Goal: Information Seeking & Learning: Learn about a topic

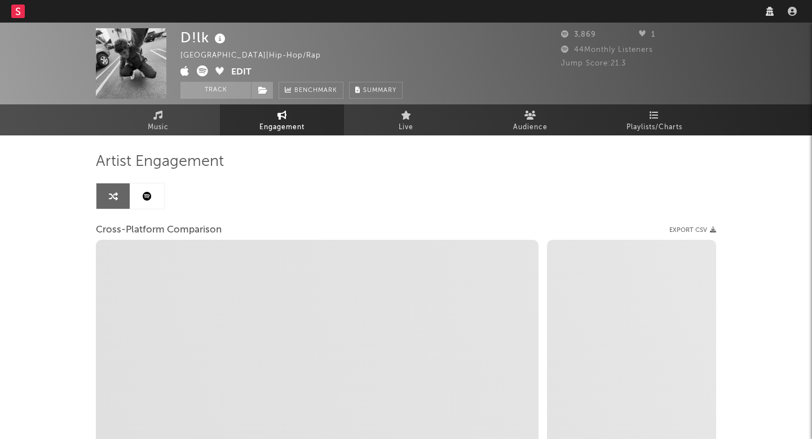
select select "1w"
click at [608, 12] on nav "Dashboard Discovery Assistant Charts Leads" at bounding box center [406, 11] width 812 height 23
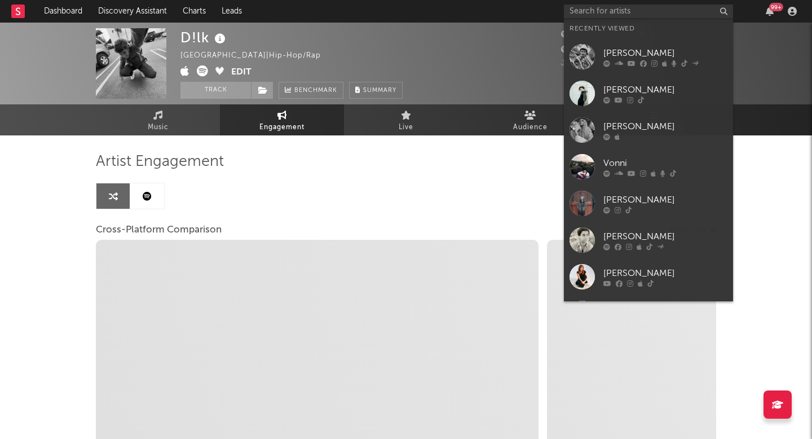
type input "e"
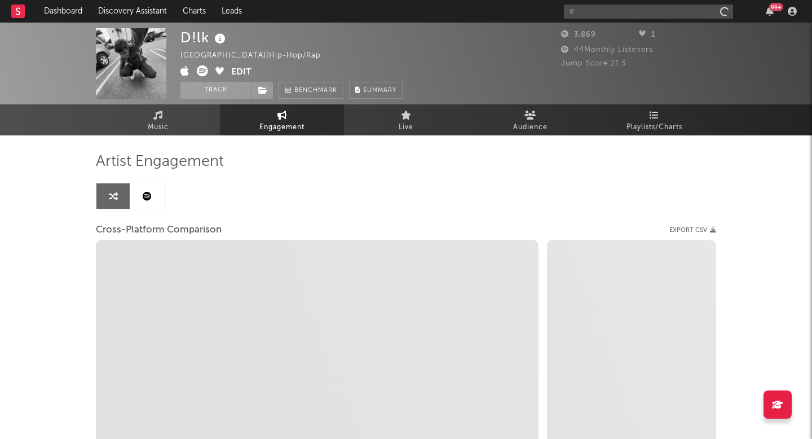
select select "1m"
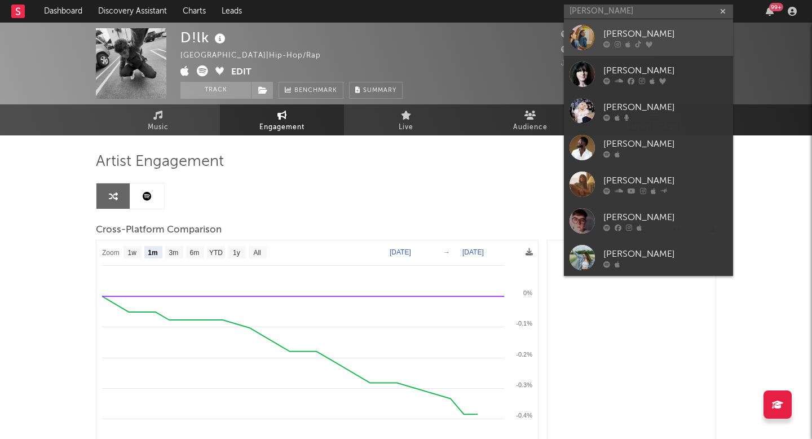
type input "emma ander"
click at [615, 38] on div "Emma Andersen" at bounding box center [665, 34] width 124 height 14
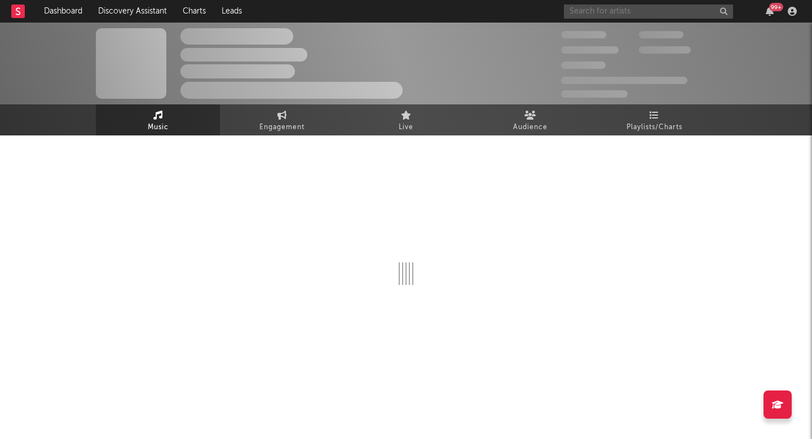
click at [613, 14] on input "text" at bounding box center [648, 12] width 169 height 14
select select "1w"
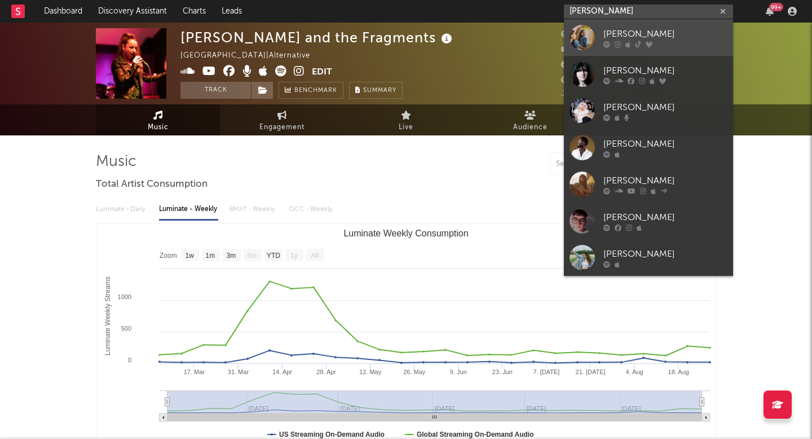
type input "emma ander"
click at [619, 41] on icon at bounding box center [618, 44] width 6 height 7
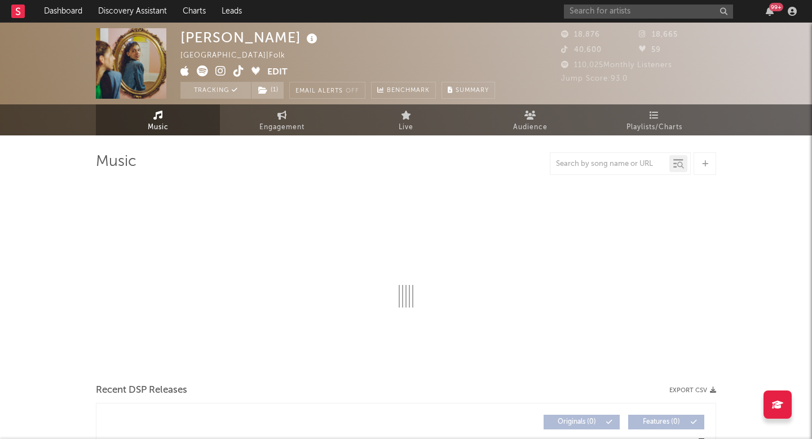
select select "6m"
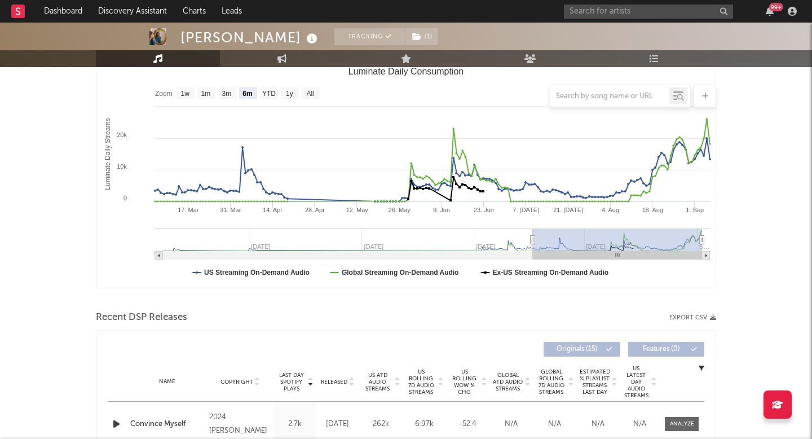
scroll to position [320, 0]
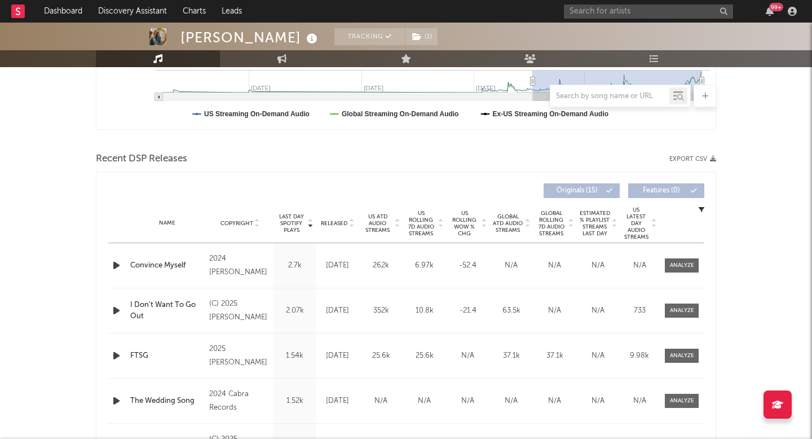
click at [343, 220] on span "Released" at bounding box center [334, 223] width 27 height 7
click at [704, 266] on div "Released Copyright Last Day Spotify Plays Released US ATD Audio Streams US Roll…" at bounding box center [406, 334] width 620 height 326
click at [691, 259] on span at bounding box center [682, 265] width 34 height 14
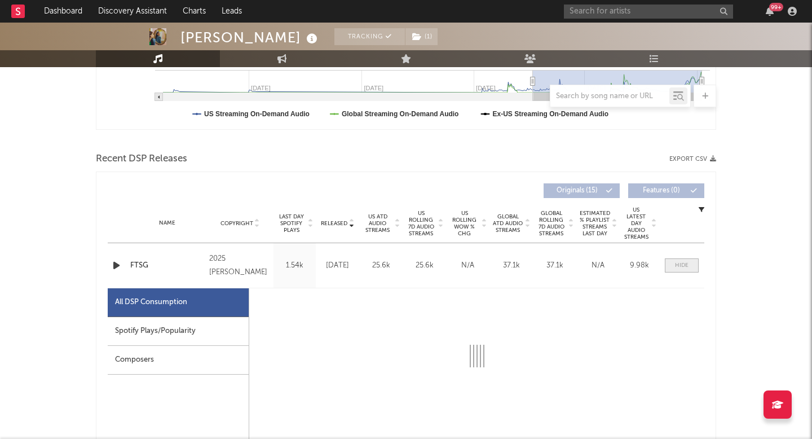
select select "1w"
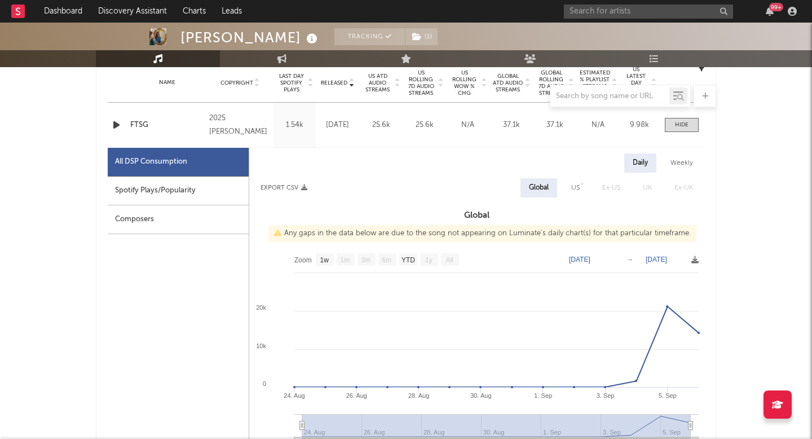
scroll to position [483, 0]
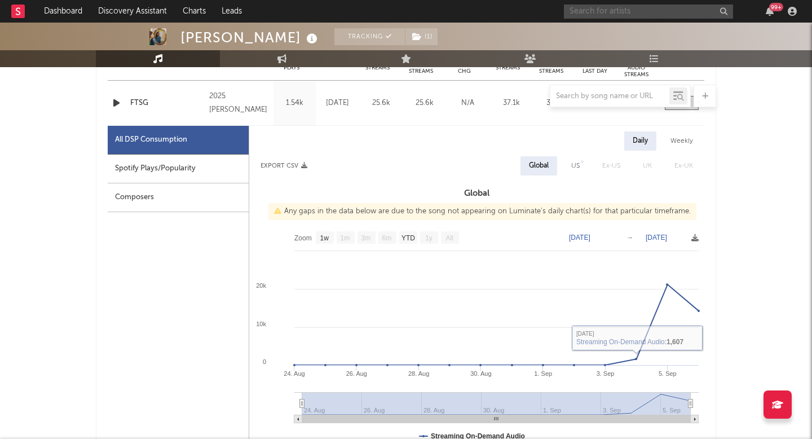
click at [620, 11] on input "text" at bounding box center [648, 12] width 169 height 14
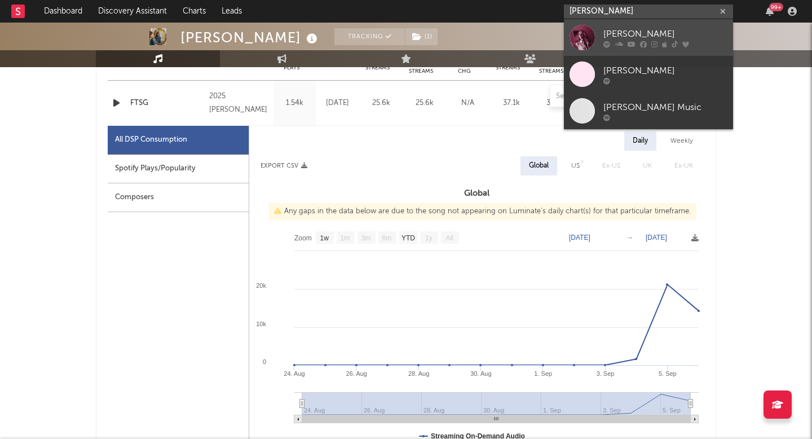
type input "hayley joelle"
click at [643, 38] on div "Haley Joelle" at bounding box center [665, 34] width 124 height 14
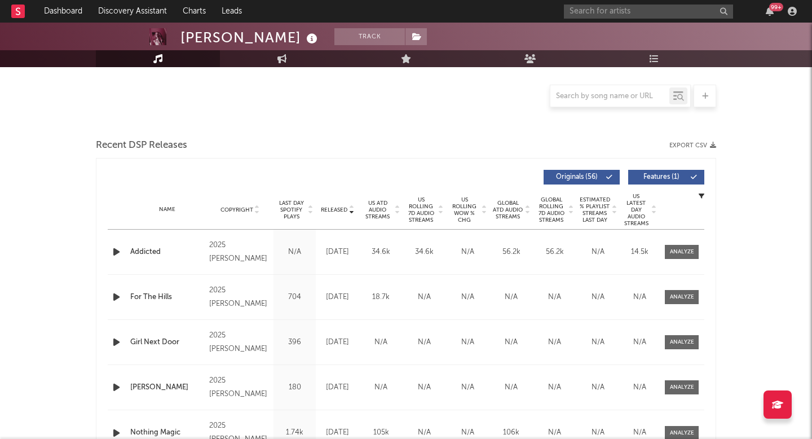
select select "6m"
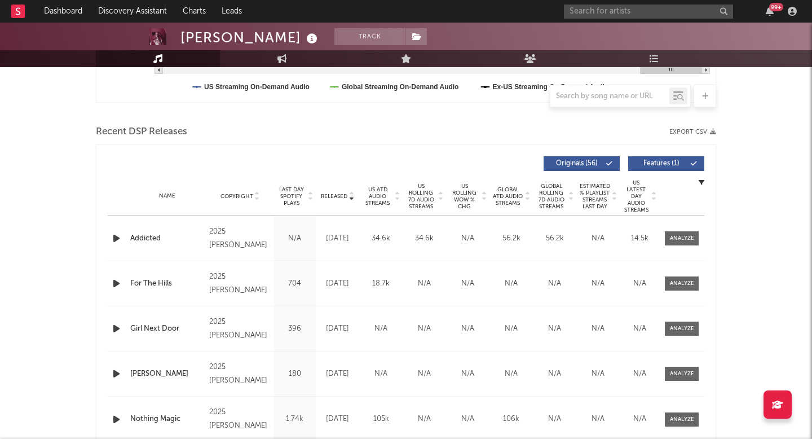
scroll to position [349, 0]
click at [702, 239] on div at bounding box center [681, 237] width 45 height 14
click at [660, 230] on div at bounding box center [681, 237] width 45 height 14
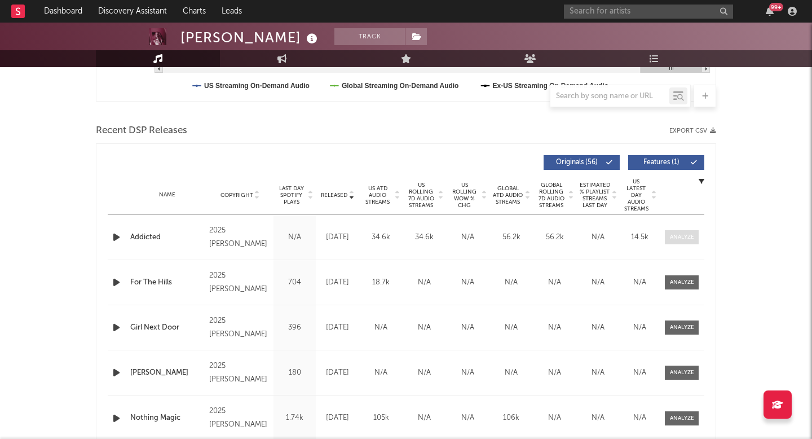
click at [671, 235] on div at bounding box center [682, 237] width 24 height 8
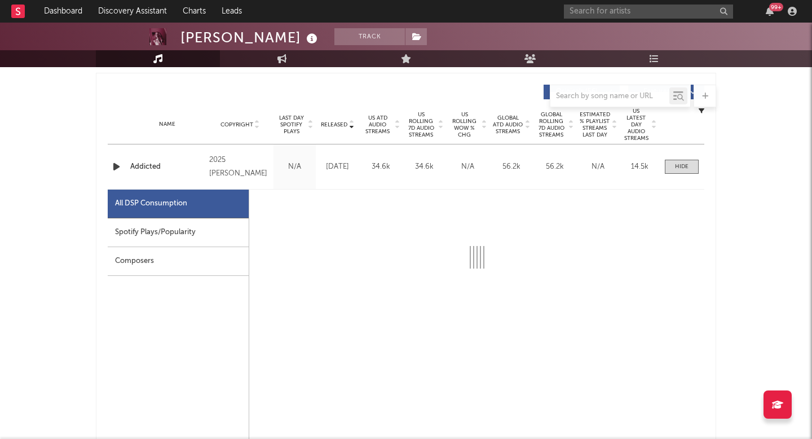
select select "1w"
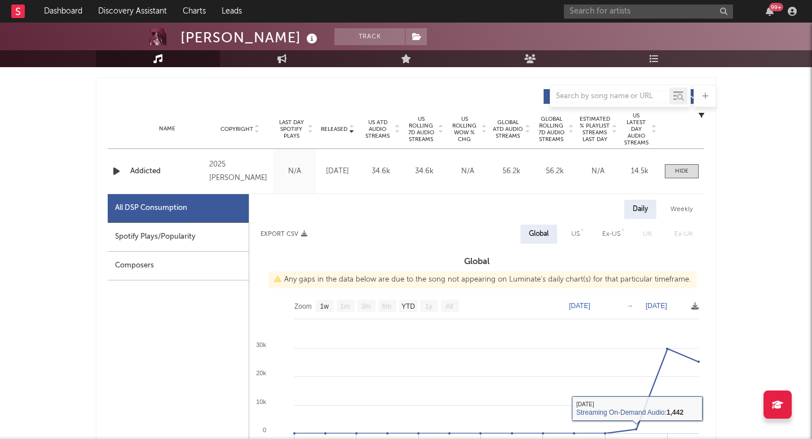
scroll to position [414, 0]
click at [700, 173] on div at bounding box center [681, 172] width 45 height 14
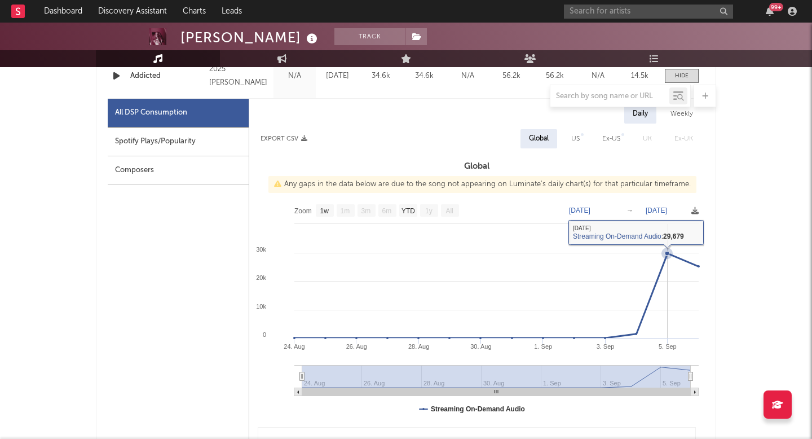
scroll to position [504, 0]
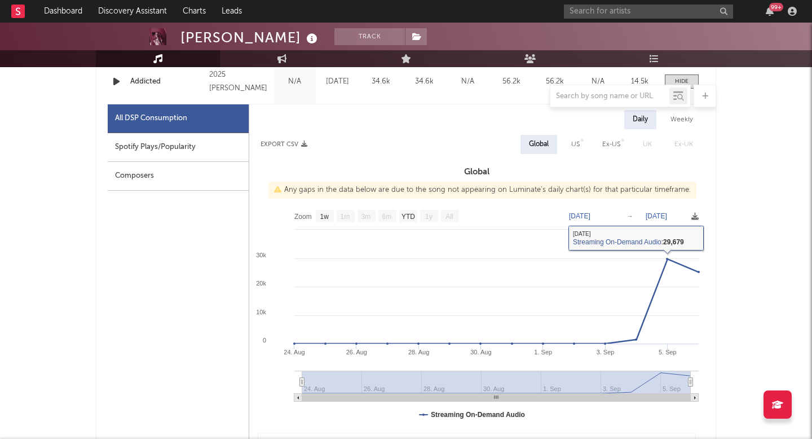
click at [571, 138] on div "US" at bounding box center [575, 144] width 25 height 19
select select "1w"
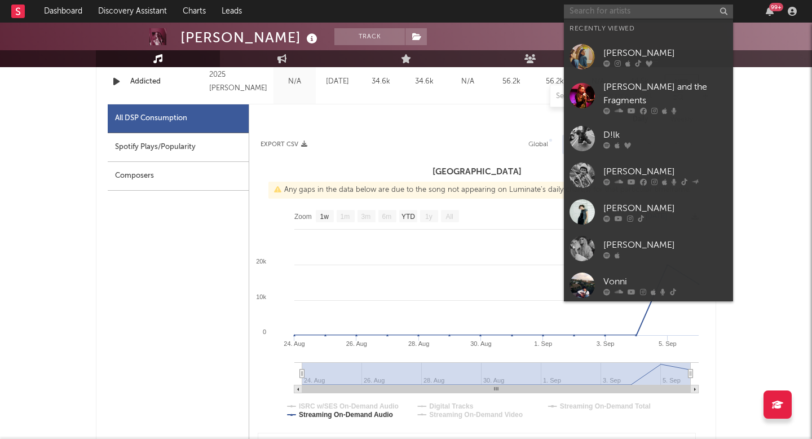
click at [628, 17] on input "text" at bounding box center [648, 12] width 169 height 14
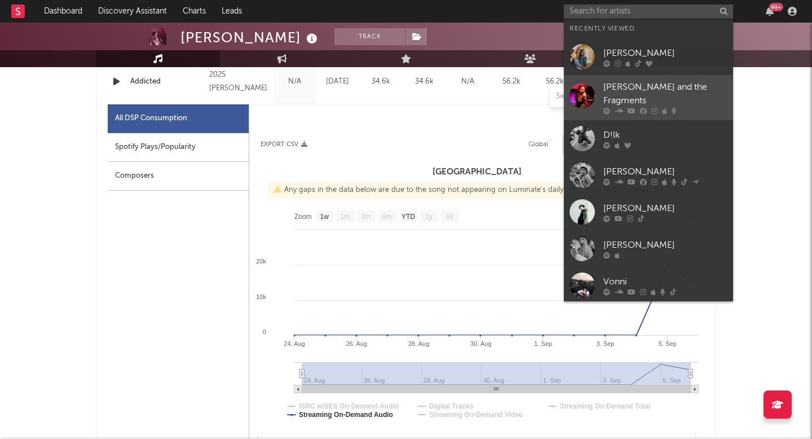
click at [630, 77] on link "Emma and the Fragments" at bounding box center [648, 97] width 169 height 45
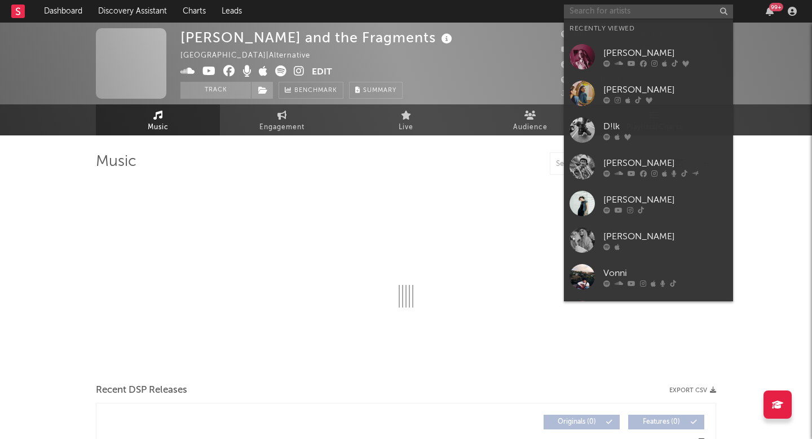
click at [619, 5] on input "text" at bounding box center [648, 12] width 169 height 14
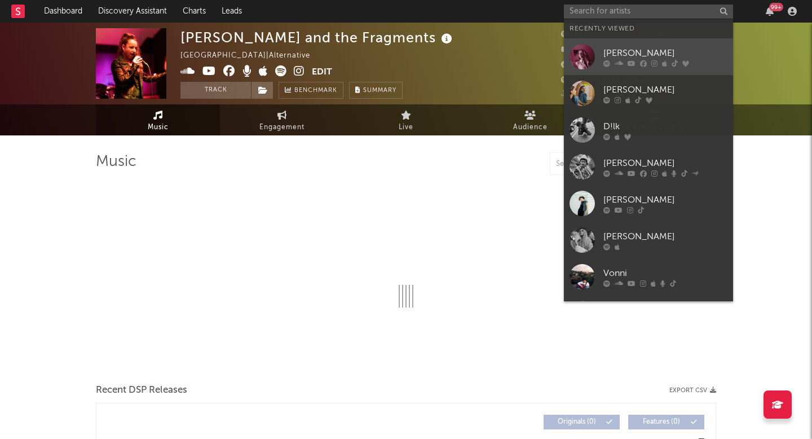
click at [619, 48] on div "Haley Joelle" at bounding box center [665, 53] width 124 height 14
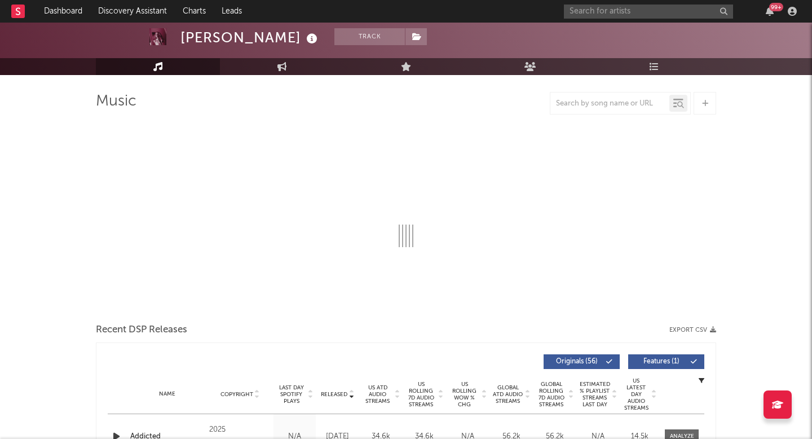
select select "6m"
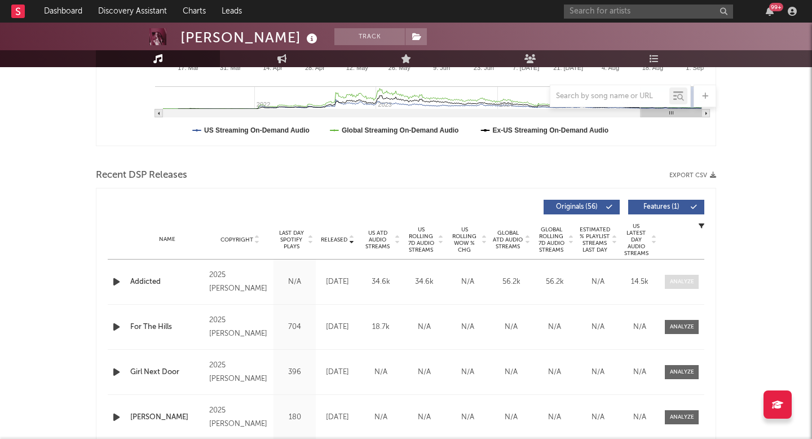
click at [683, 276] on span at bounding box center [682, 282] width 34 height 14
select select "1w"
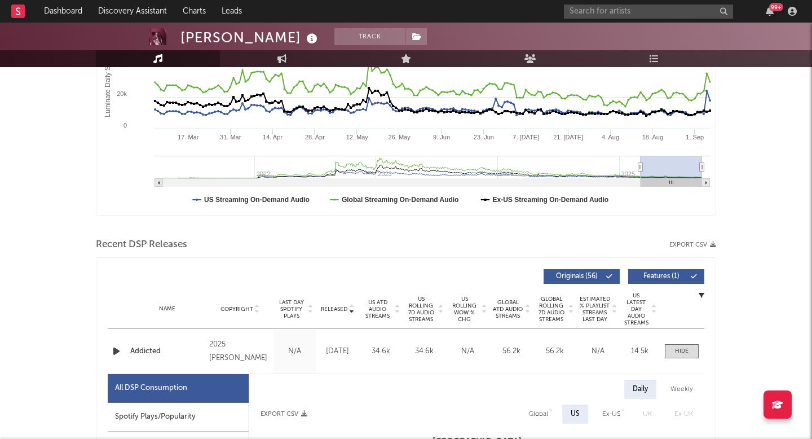
scroll to position [54, 0]
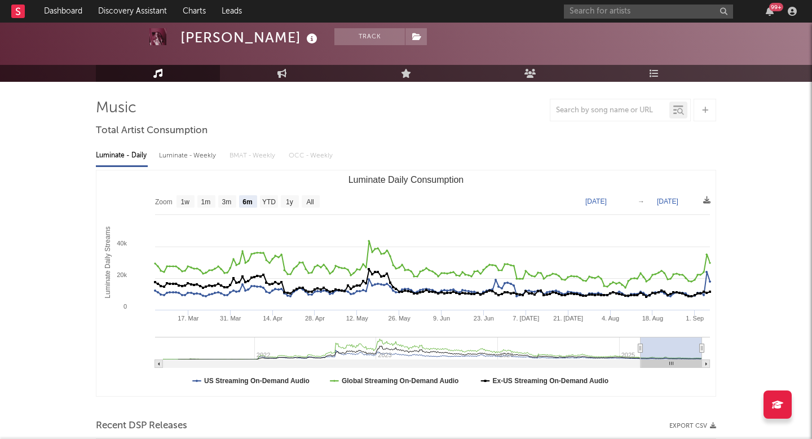
click at [680, 19] on div "99 +" at bounding box center [682, 11] width 237 height 23
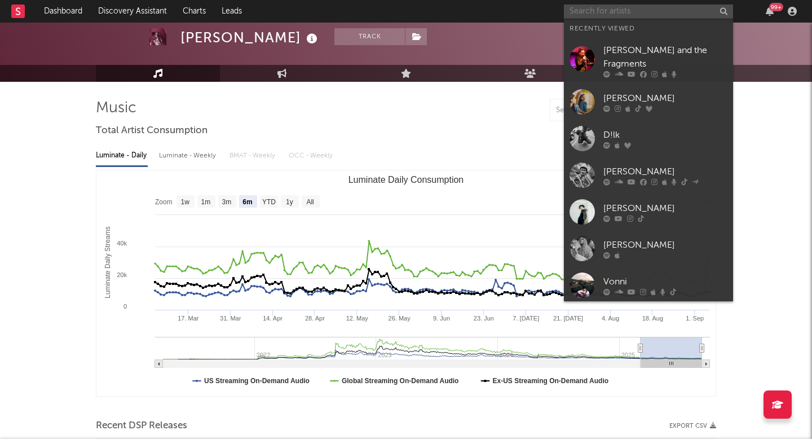
click at [678, 5] on input "text" at bounding box center [648, 12] width 169 height 14
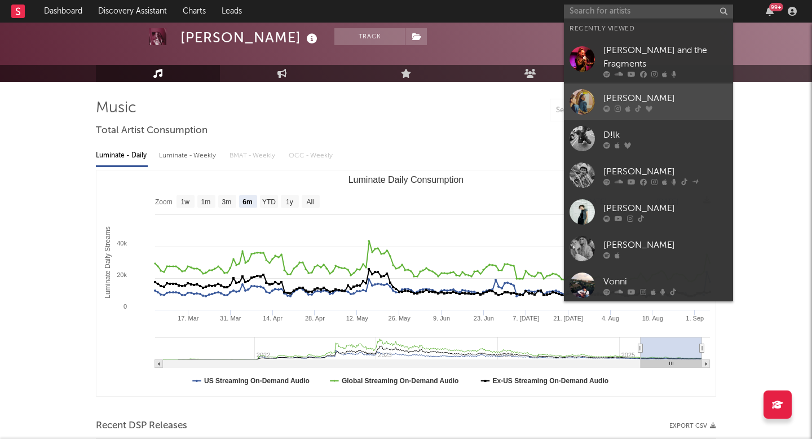
click at [656, 91] on div "Emma Andersen" at bounding box center [665, 98] width 124 height 14
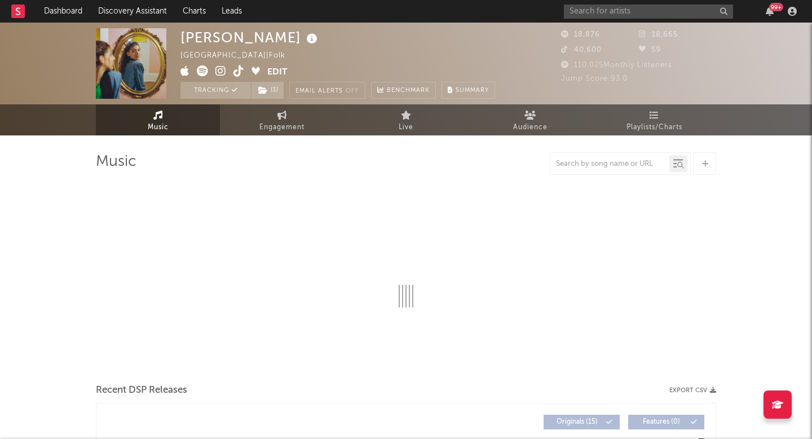
select select "6m"
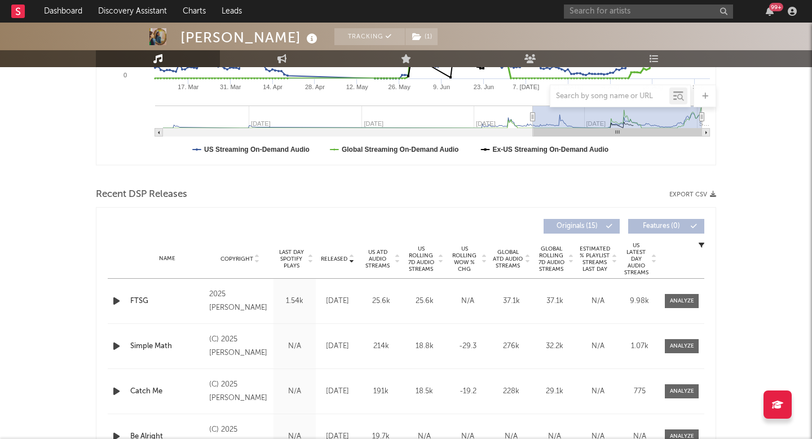
scroll to position [303, 0]
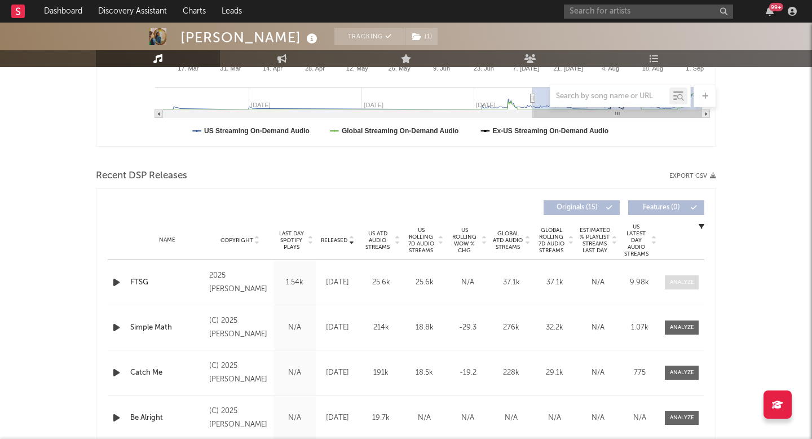
click at [684, 286] on div at bounding box center [682, 282] width 24 height 8
select select "1w"
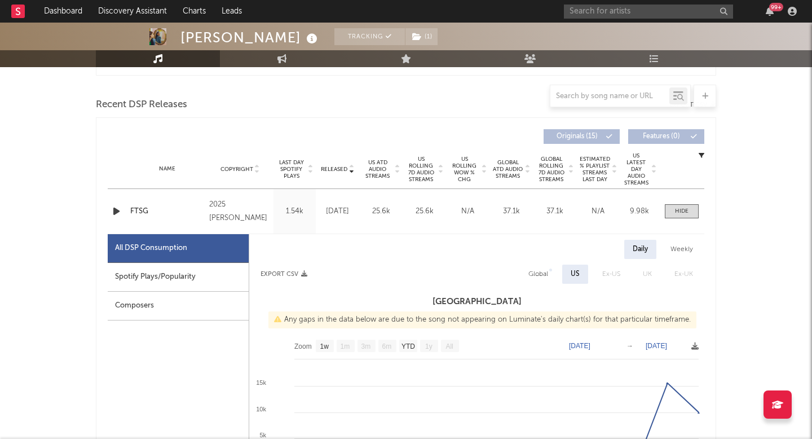
scroll to position [412, 0]
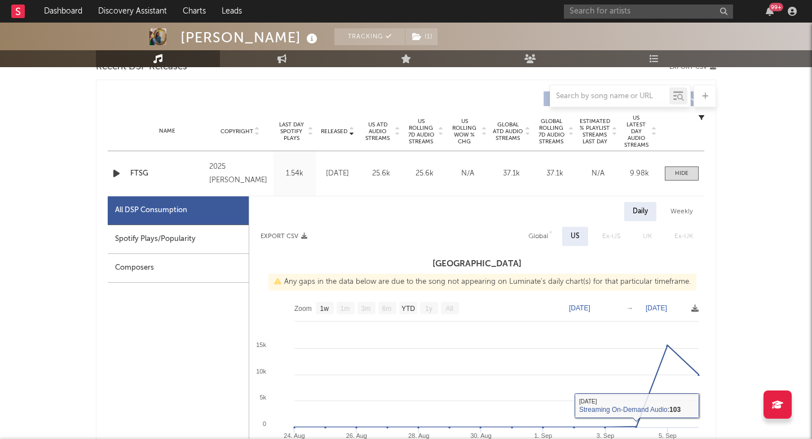
click at [540, 241] on div "Global" at bounding box center [538, 237] width 20 height 14
select select "1w"
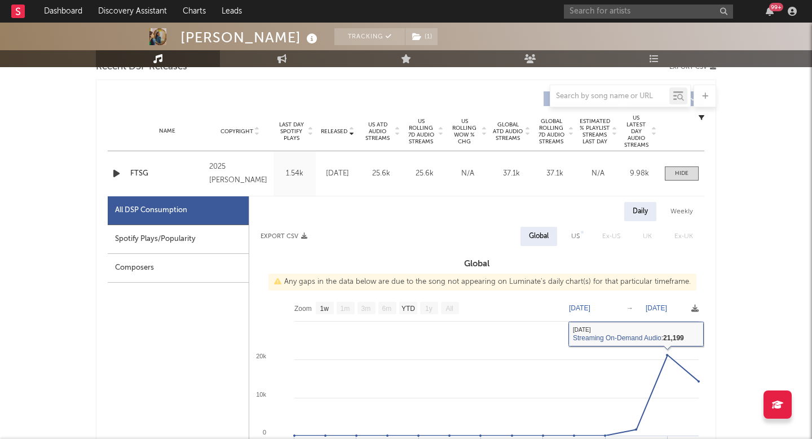
click at [580, 239] on div "US" at bounding box center [575, 237] width 8 height 14
select select "1w"
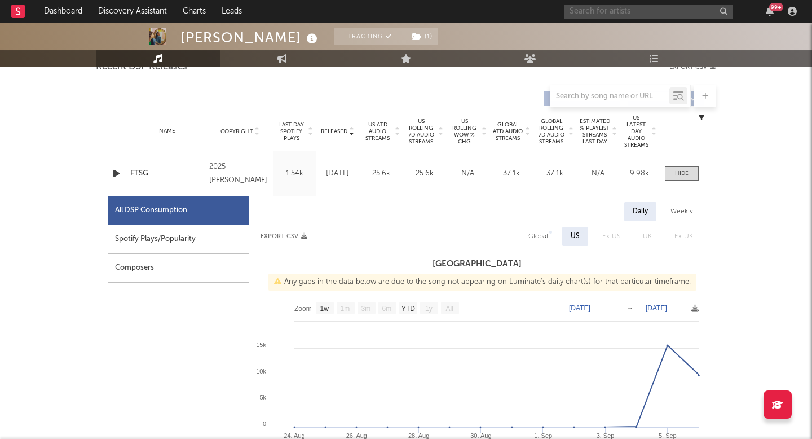
click at [636, 17] on input "text" at bounding box center [648, 12] width 169 height 14
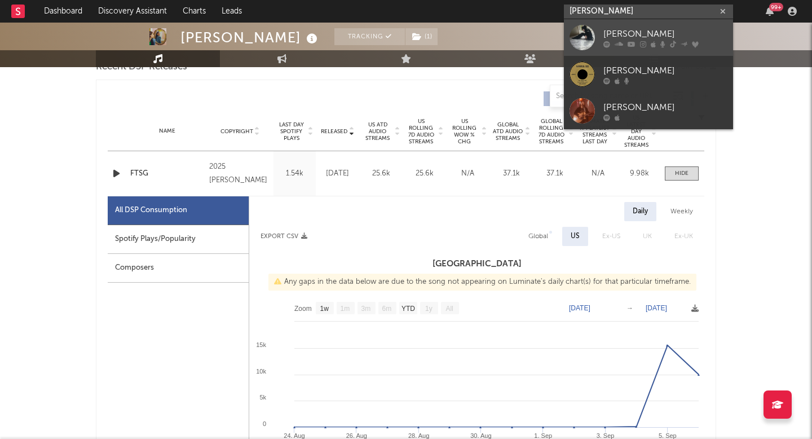
type input "ella woo"
click at [645, 32] on div "Ella Woolsey" at bounding box center [665, 34] width 124 height 14
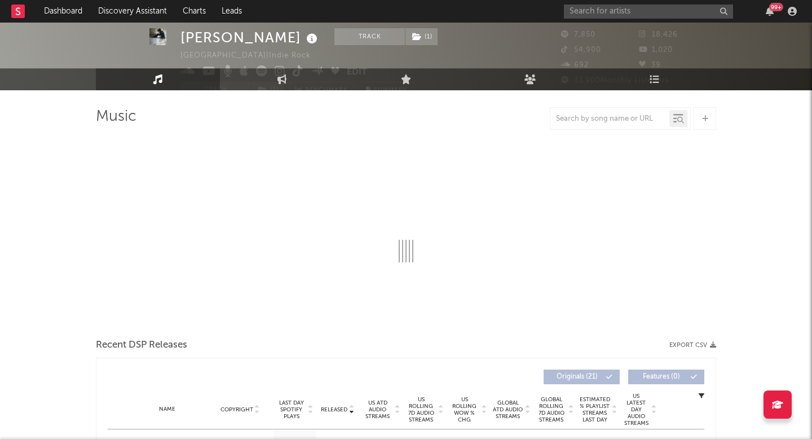
select select "1w"
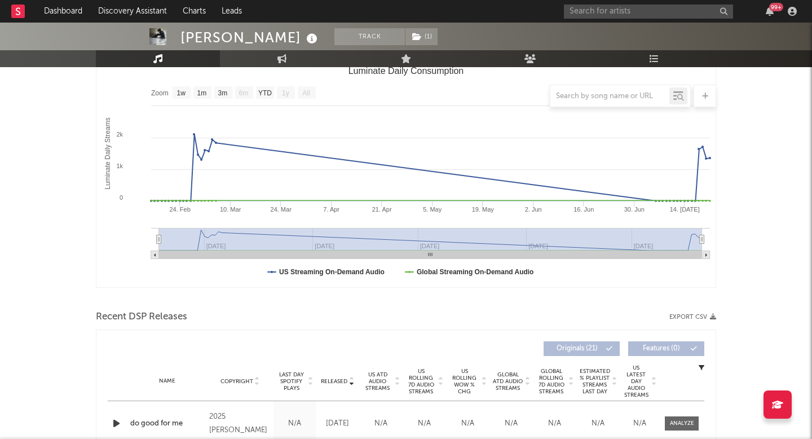
scroll to position [211, 0]
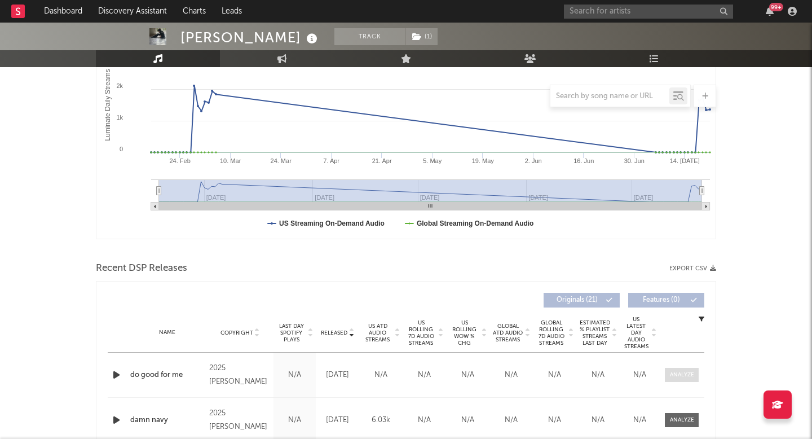
click at [698, 371] on span at bounding box center [682, 375] width 34 height 14
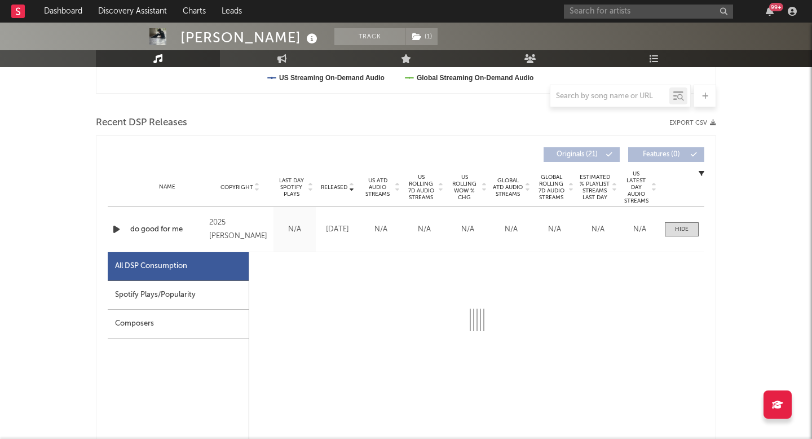
scroll to position [359, 0]
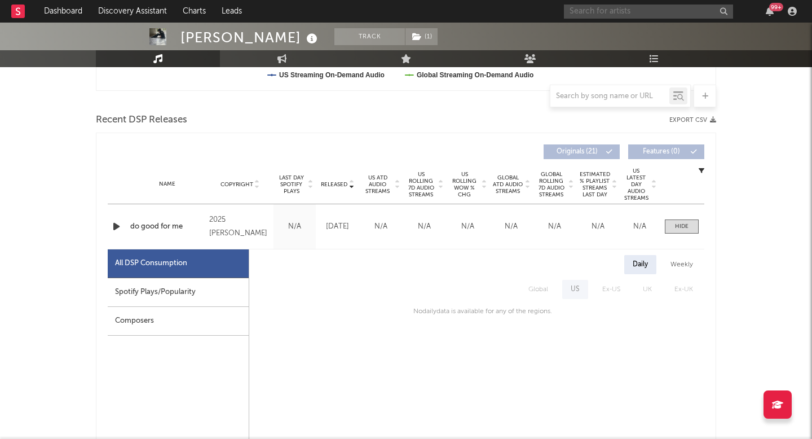
click at [603, 12] on input "text" at bounding box center [648, 12] width 169 height 14
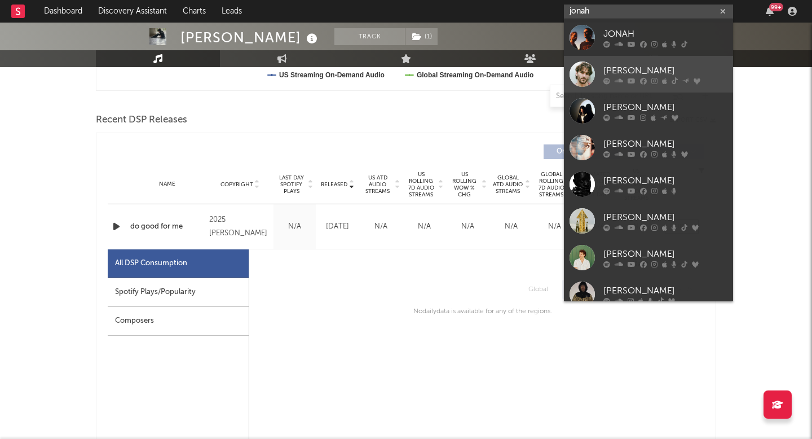
type input "jonah"
click at [613, 60] on link "Jonah Kagen" at bounding box center [648, 74] width 169 height 37
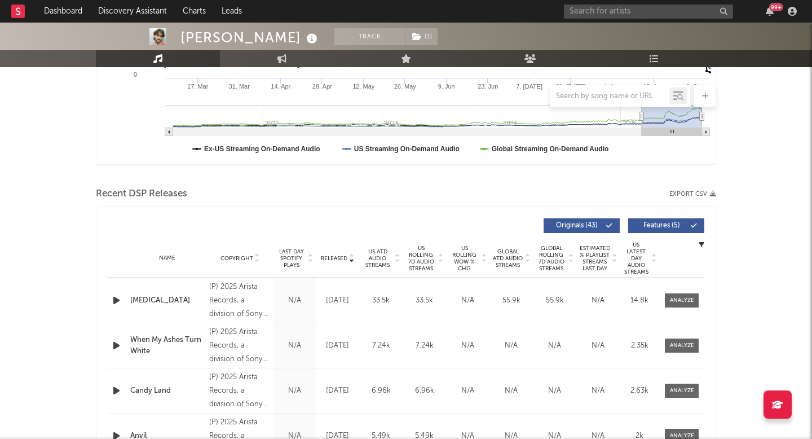
click at [342, 258] on span "Released" at bounding box center [334, 258] width 27 height 7
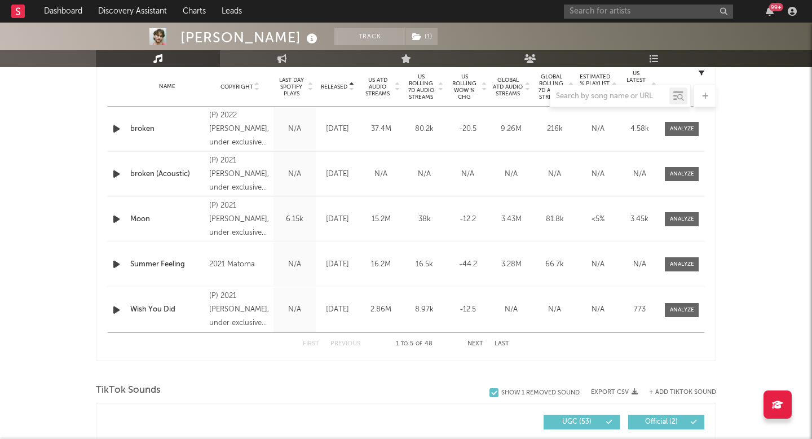
scroll to position [444, 0]
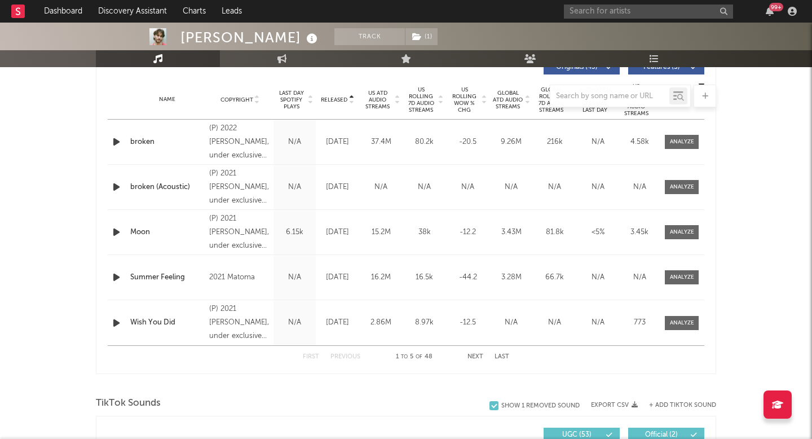
click at [344, 92] on div at bounding box center [406, 96] width 620 height 23
click at [344, 99] on div at bounding box center [406, 96] width 620 height 23
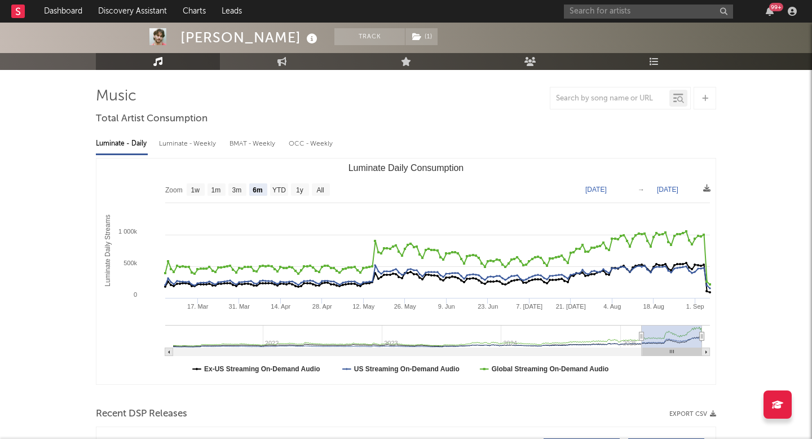
scroll to position [0, 0]
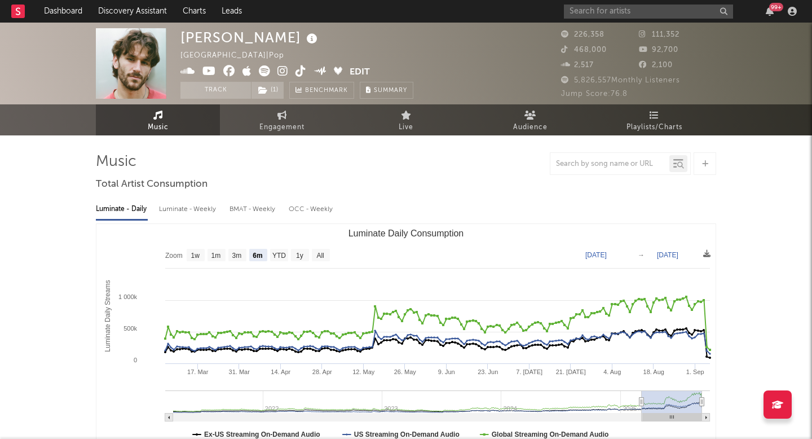
click at [268, 68] on icon at bounding box center [264, 70] width 11 height 11
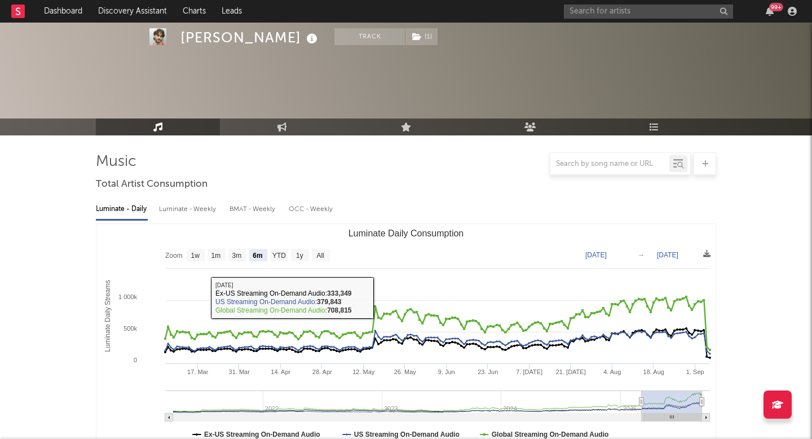
scroll to position [311, 0]
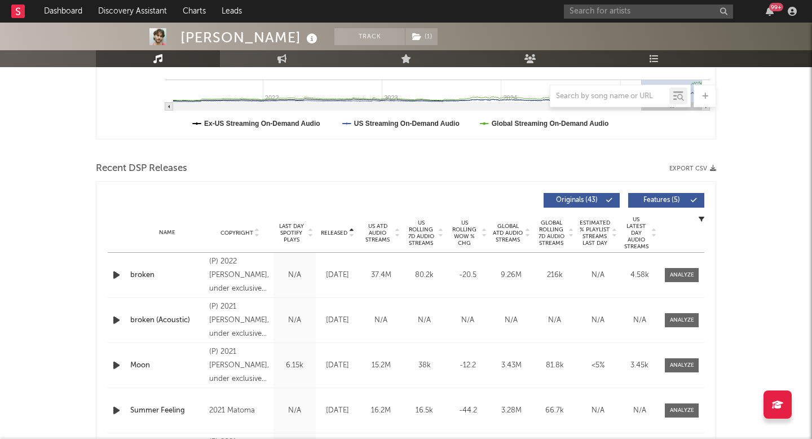
click at [302, 223] on span "Last Day Spotify Plays" at bounding box center [291, 233] width 30 height 20
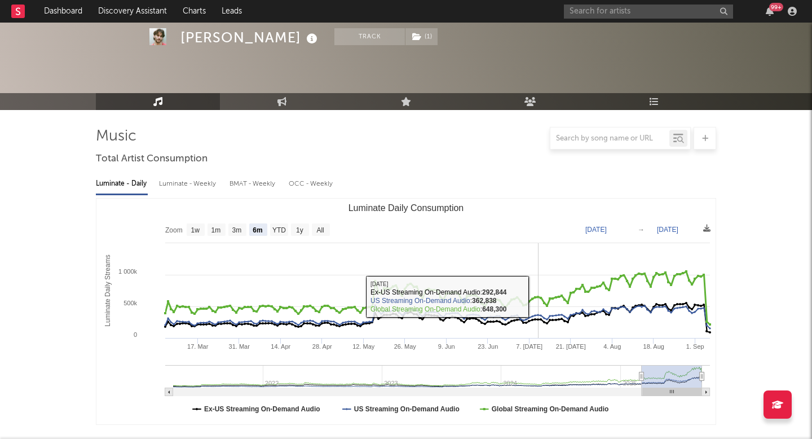
scroll to position [218, 0]
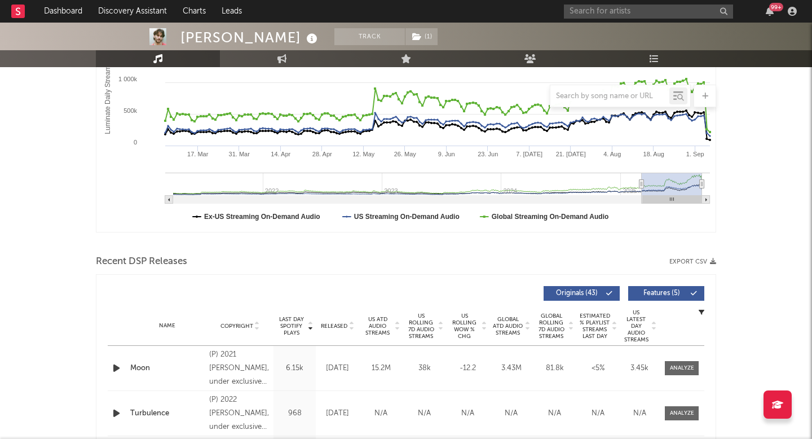
click at [343, 323] on span "Released" at bounding box center [334, 326] width 27 height 7
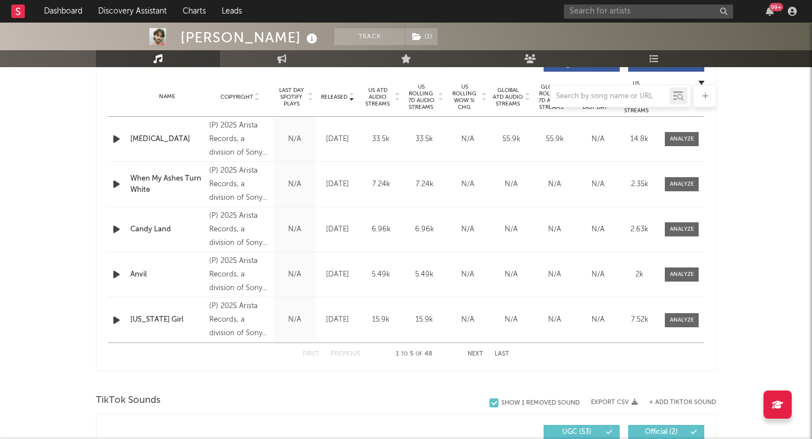
scroll to position [450, 0]
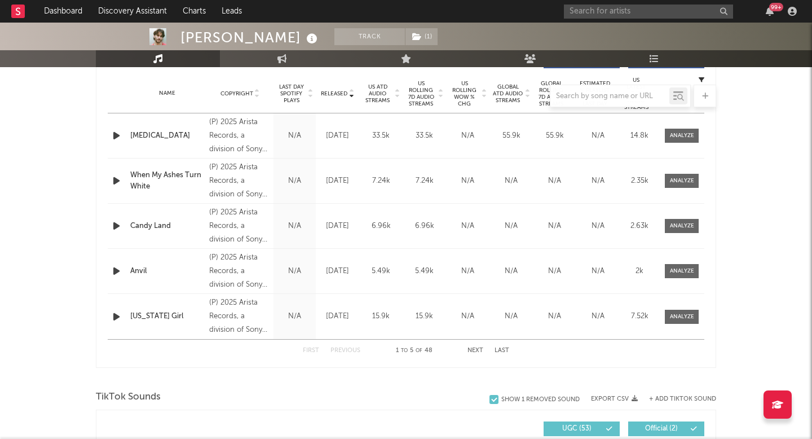
click at [477, 350] on button "Next" at bounding box center [476, 350] width 16 height 6
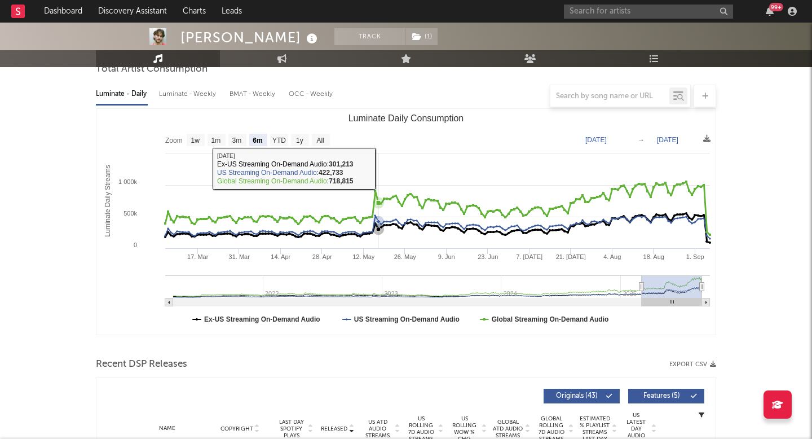
scroll to position [106, 0]
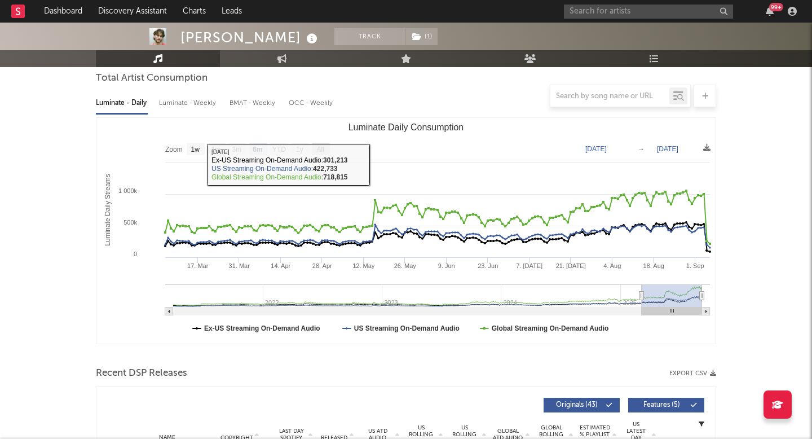
click at [322, 150] on text "All" at bounding box center [319, 149] width 7 height 8
select select "All"
type input "2021-03-31"
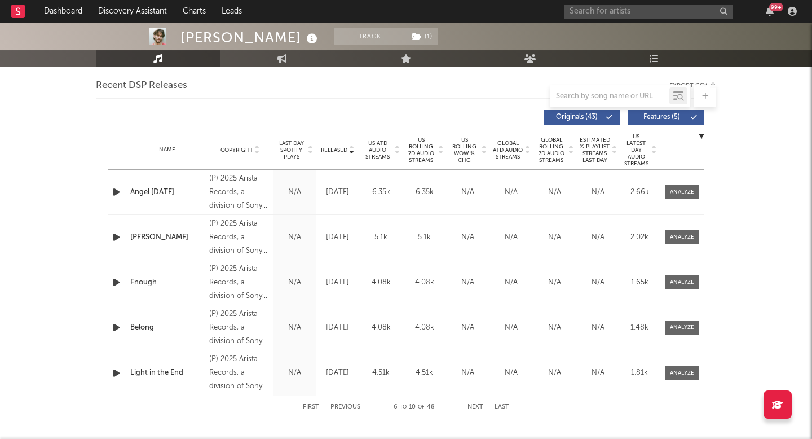
scroll to position [400, 0]
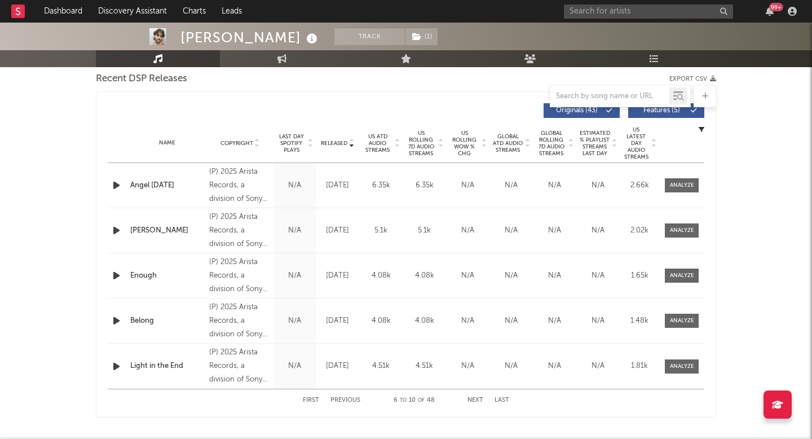
click at [373, 144] on span "US ATD Audio Streams" at bounding box center [377, 143] width 31 height 20
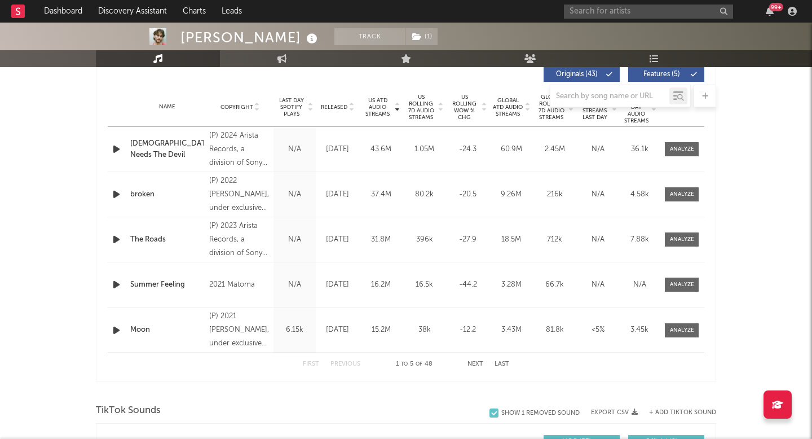
scroll to position [444, 0]
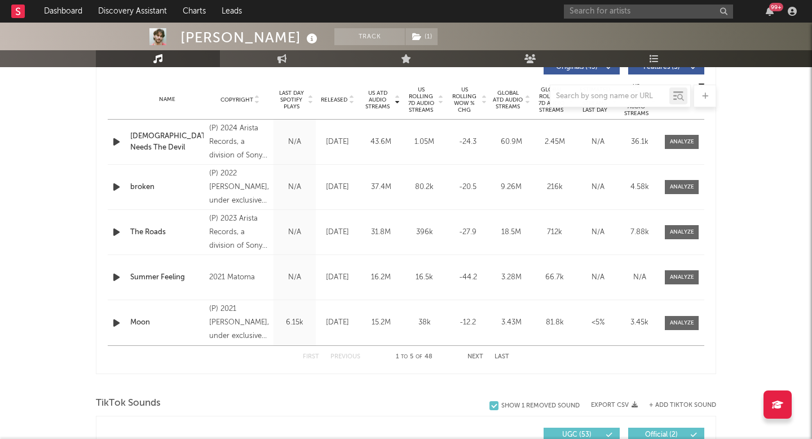
click at [479, 351] on div "First Previous 1 to 5 of 48 Next Last" at bounding box center [406, 357] width 206 height 22
click at [424, 101] on div at bounding box center [406, 96] width 620 height 23
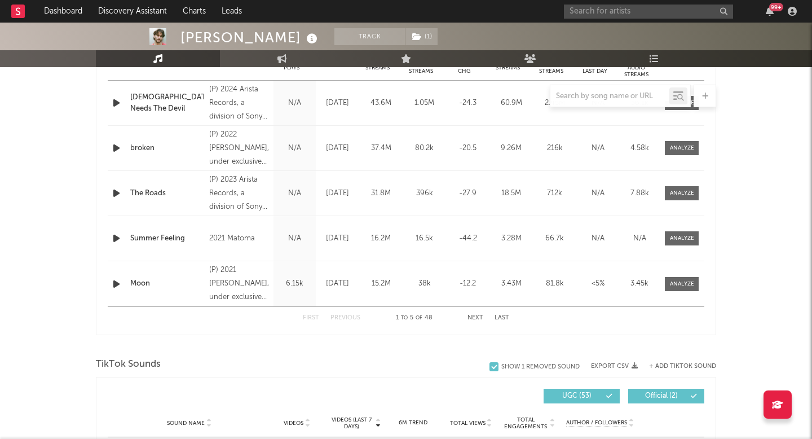
scroll to position [359, 0]
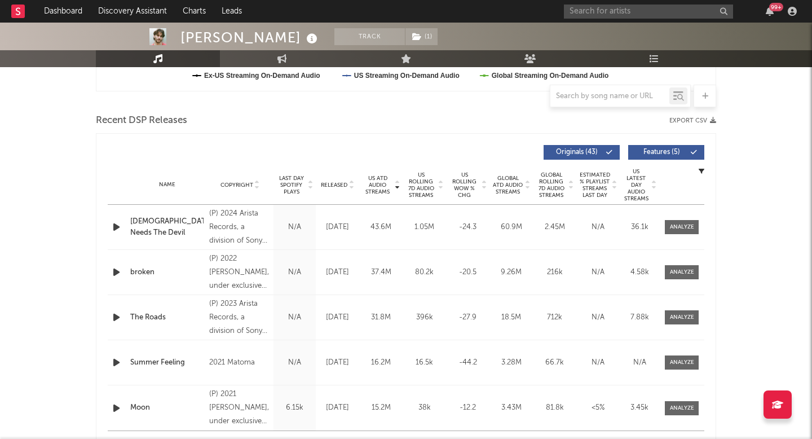
click at [420, 179] on span "US Rolling 7D Audio Streams" at bounding box center [420, 184] width 31 height 27
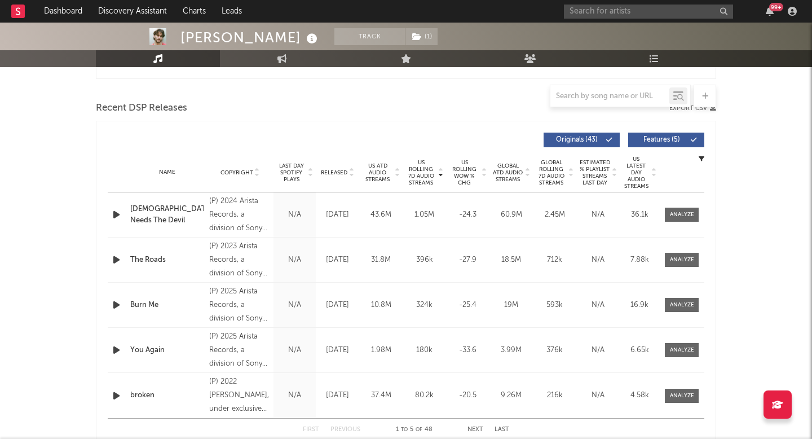
scroll to position [389, 0]
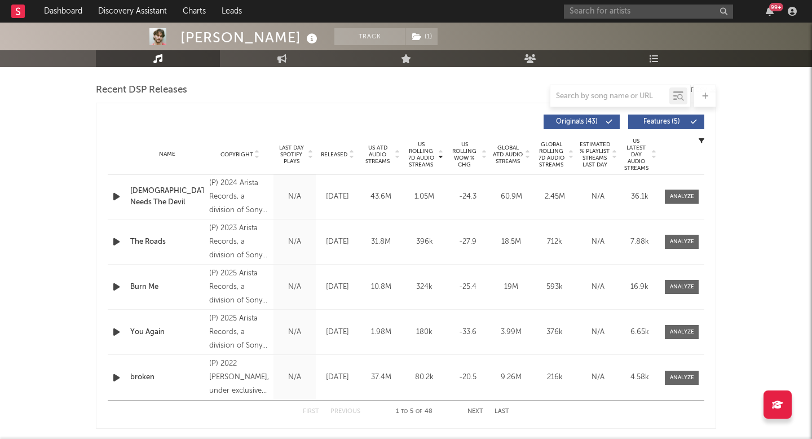
click at [468, 410] on button "Next" at bounding box center [476, 411] width 16 height 6
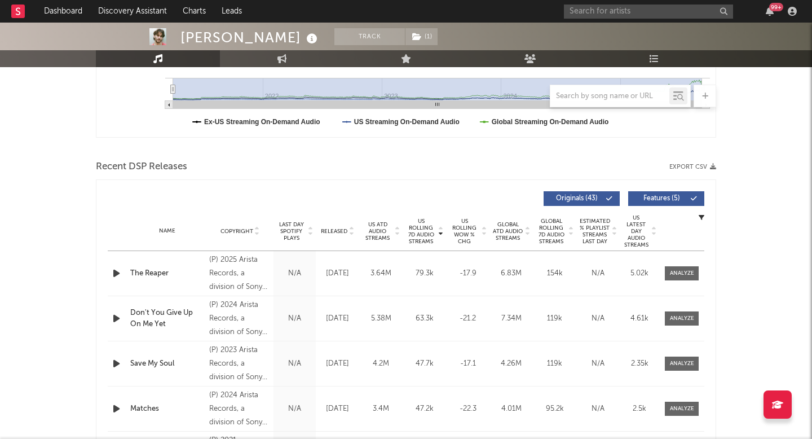
scroll to position [380, 0]
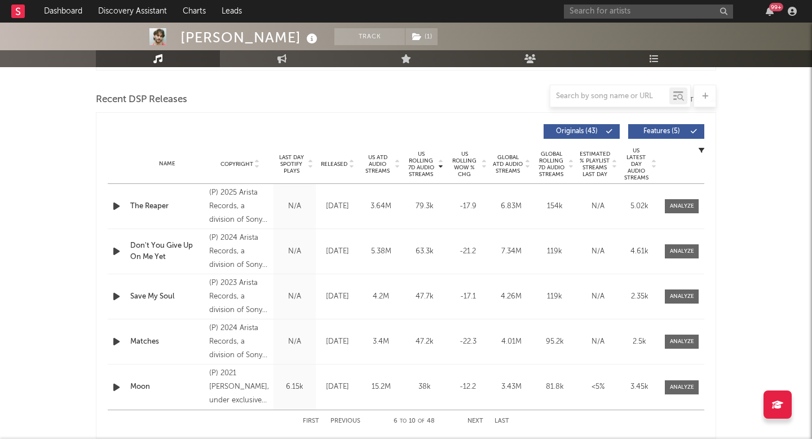
click at [349, 165] on icon at bounding box center [352, 166] width 6 height 5
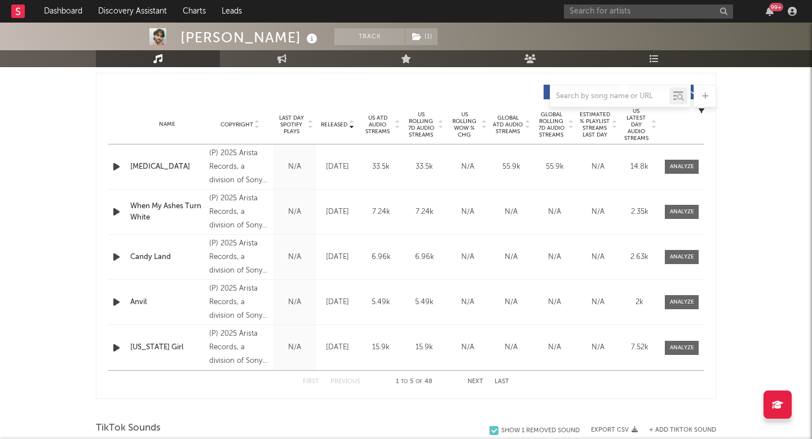
scroll to position [429, 0]
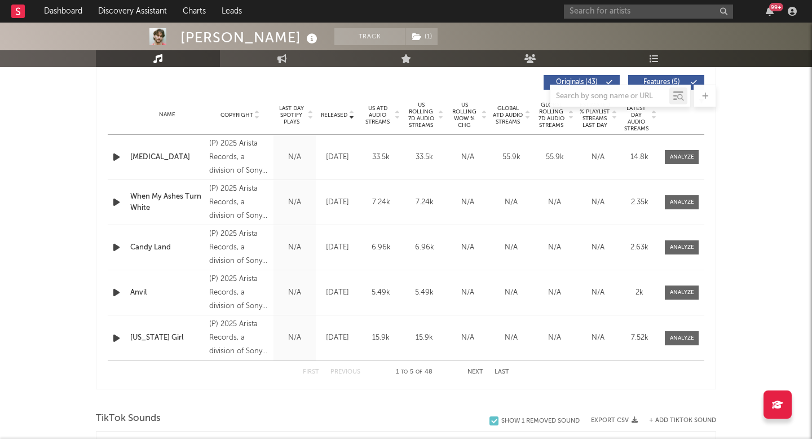
drag, startPoint x: 479, startPoint y: 372, endPoint x: 473, endPoint y: 361, distance: 12.4
click at [479, 372] on button "Next" at bounding box center [476, 372] width 16 height 6
click at [472, 369] on button "Next" at bounding box center [476, 372] width 16 height 6
click at [481, 373] on button "Next" at bounding box center [476, 372] width 16 height 6
click at [316, 372] on button "First" at bounding box center [311, 372] width 16 height 6
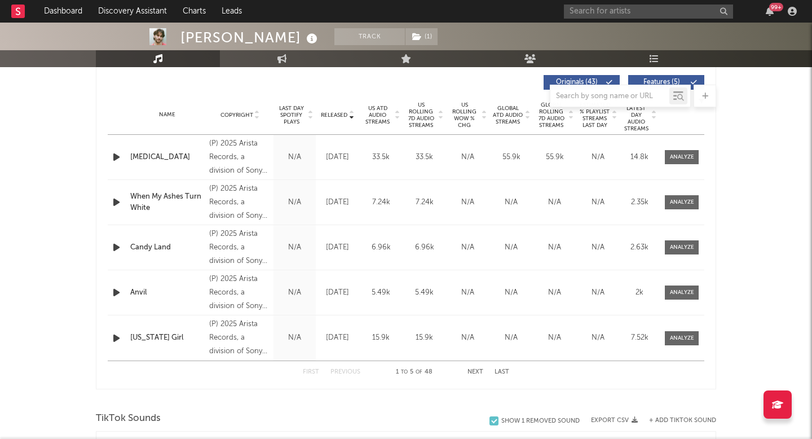
click at [476, 371] on button "Next" at bounding box center [476, 372] width 16 height 6
click at [475, 371] on button "Next" at bounding box center [476, 372] width 16 height 6
click at [336, 374] on button "Previous" at bounding box center [345, 372] width 30 height 6
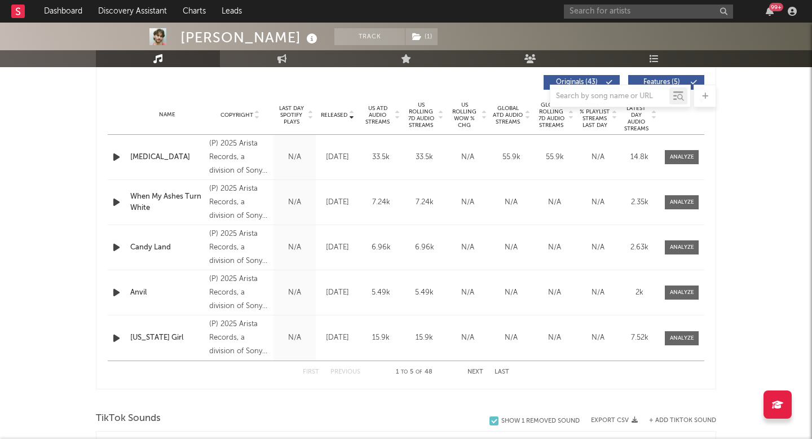
click at [336, 374] on button "Previous" at bounding box center [345, 372] width 30 height 6
click at [477, 372] on button "Next" at bounding box center [476, 372] width 16 height 6
click at [338, 111] on div "Released" at bounding box center [338, 115] width 38 height 8
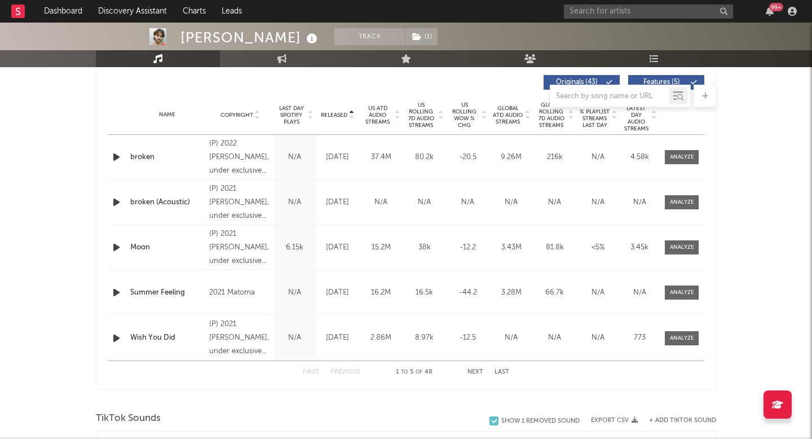
click at [338, 111] on div "Released" at bounding box center [338, 115] width 38 height 8
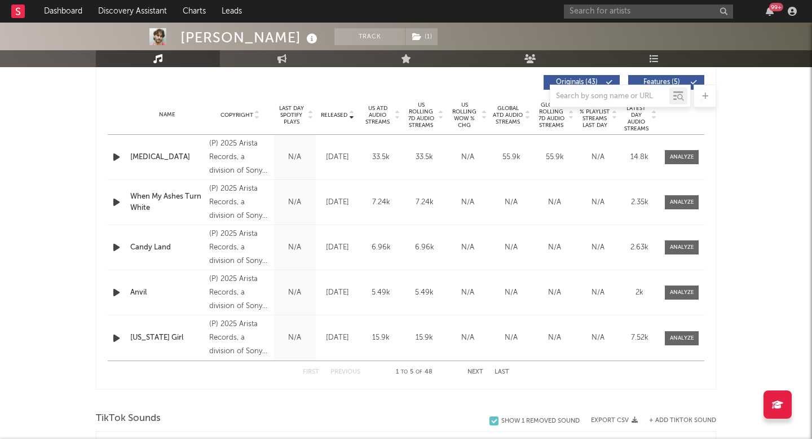
click at [478, 372] on button "Next" at bounding box center [476, 372] width 16 height 6
click at [353, 371] on button "Previous" at bounding box center [345, 372] width 30 height 6
click at [665, 56] on link "Playlists/Charts" at bounding box center [654, 58] width 124 height 17
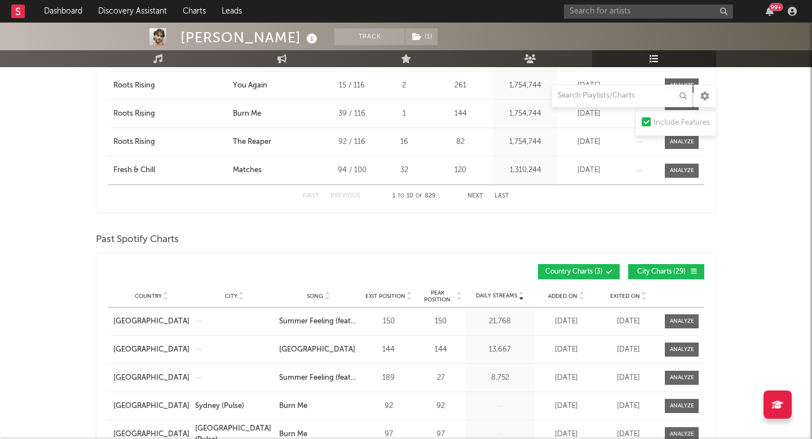
scroll to position [786, 0]
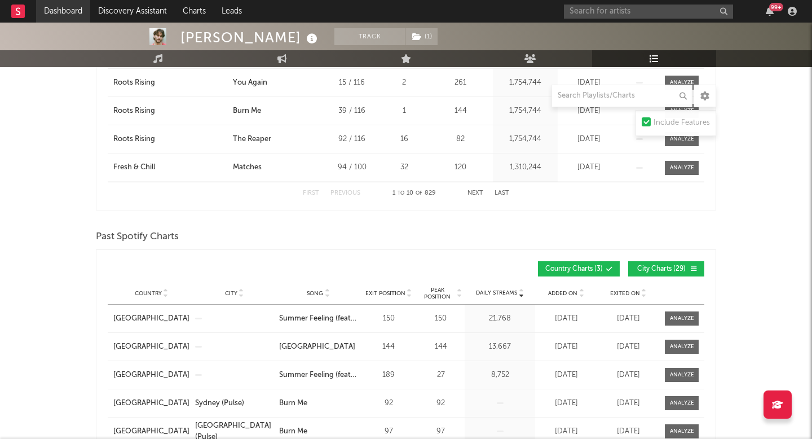
click at [72, 14] on link "Dashboard" at bounding box center [63, 11] width 54 height 23
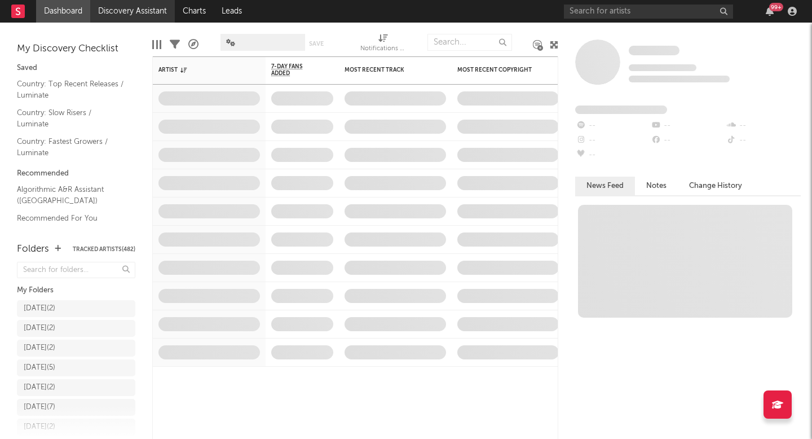
click at [120, 7] on link "Discovery Assistant" at bounding box center [132, 11] width 85 height 23
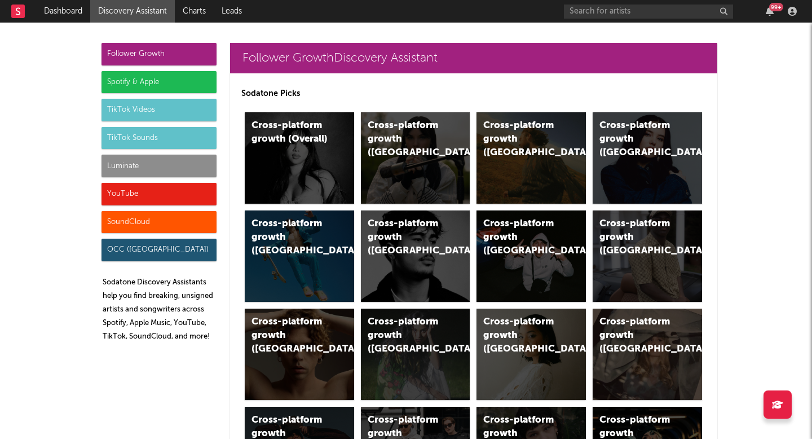
click at [173, 166] on div "Luminate" at bounding box center [159, 166] width 115 height 23
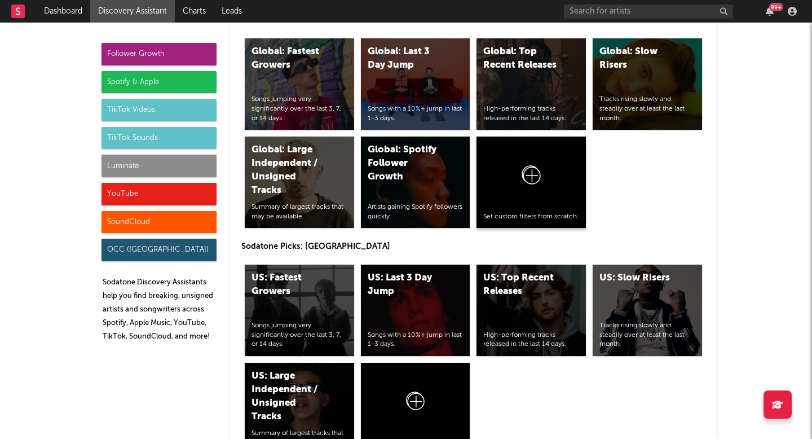
scroll to position [5492, 0]
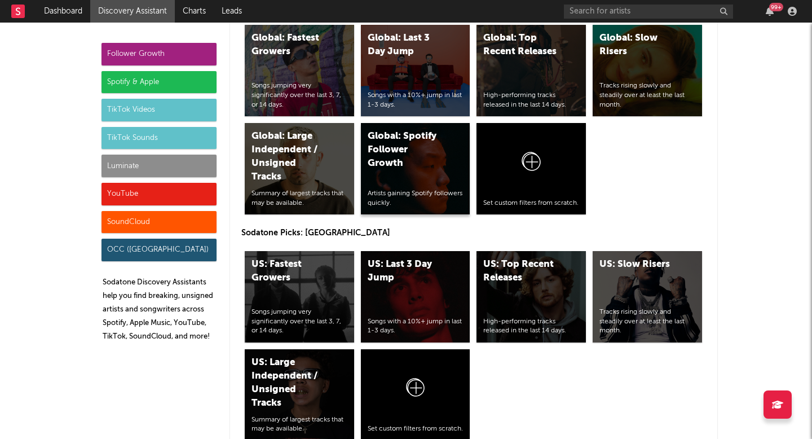
click at [393, 144] on div "Global: Spotify Follower Growth" at bounding box center [406, 150] width 77 height 41
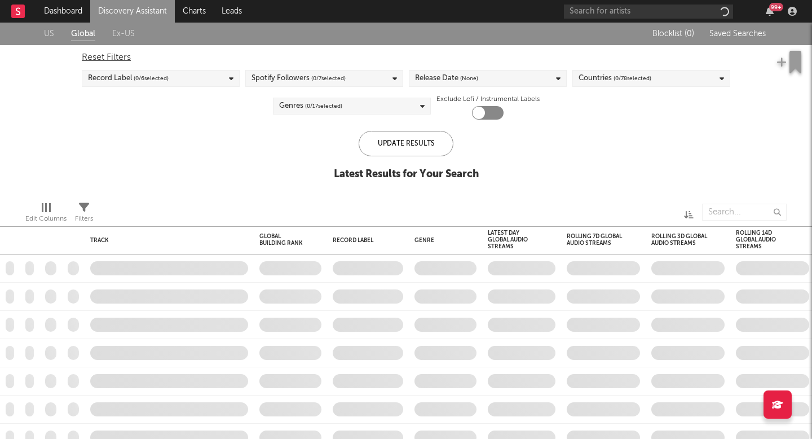
checkbox input "true"
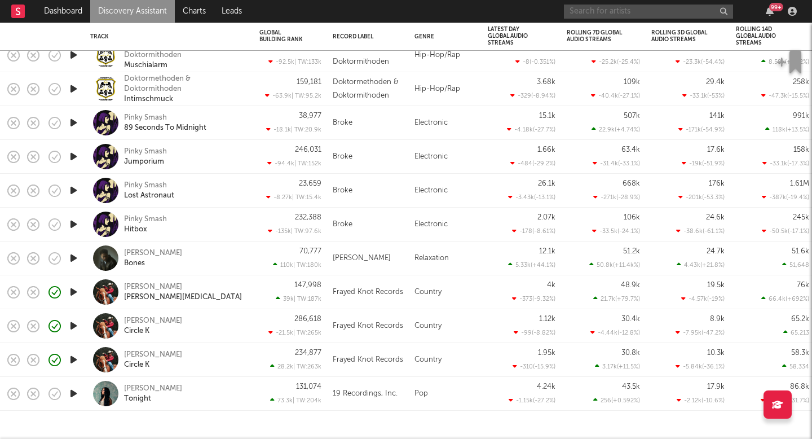
click at [609, 6] on input "text" at bounding box center [648, 12] width 169 height 14
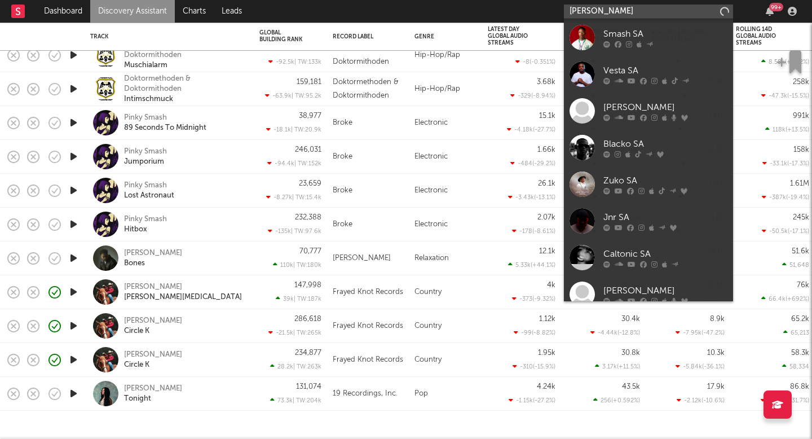
type input "sawyer hill"
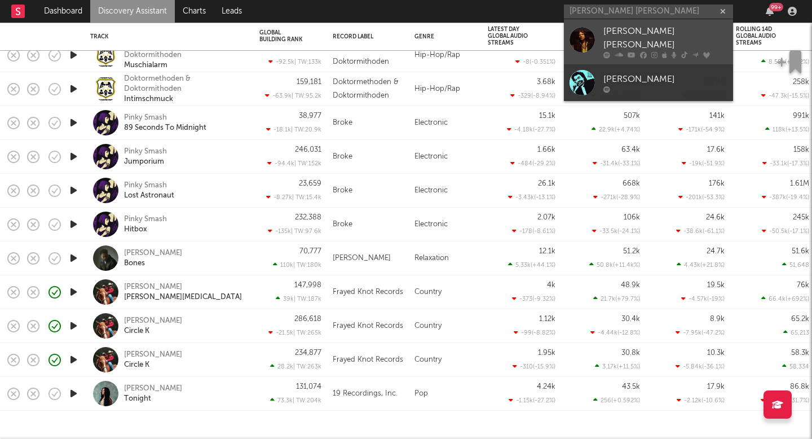
click at [604, 52] on icon at bounding box center [606, 55] width 7 height 7
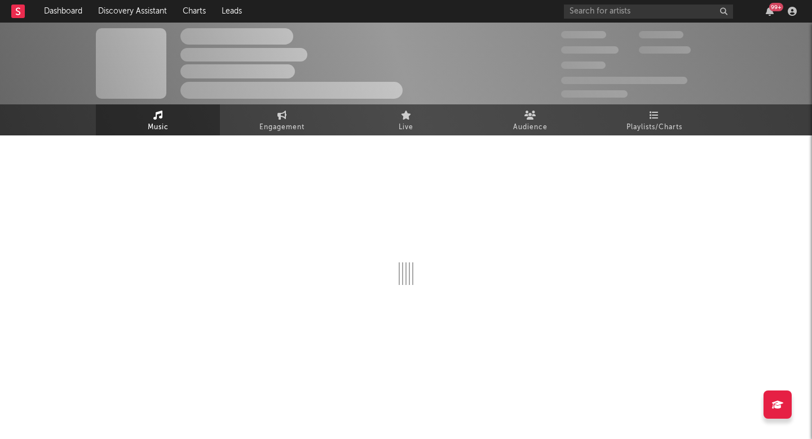
select select "6m"
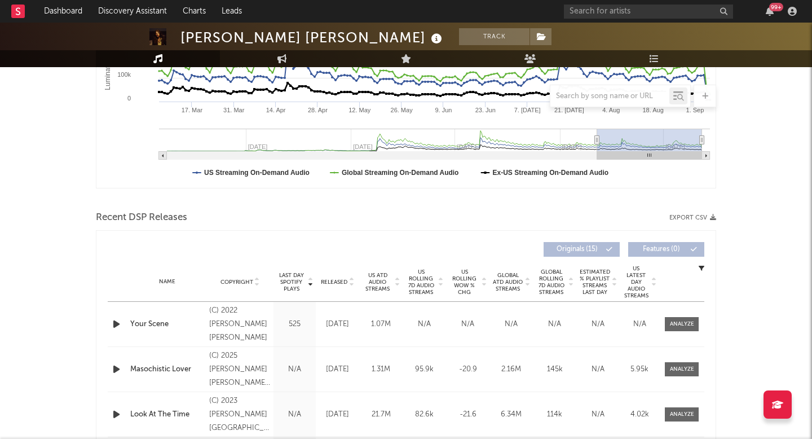
scroll to position [268, 0]
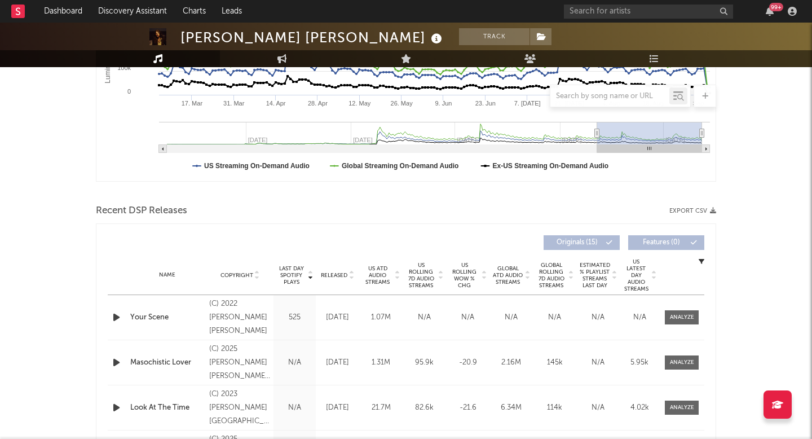
click at [374, 269] on span "US ATD Audio Streams" at bounding box center [377, 275] width 31 height 20
click at [412, 275] on span "US Rolling 7D Audio Streams" at bounding box center [420, 275] width 31 height 27
click at [344, 268] on div "Name Copyright Label Album Names Composer Names 7 Day Spotify Plays Last Day Sp…" at bounding box center [406, 274] width 597 height 39
click at [331, 274] on span "Released" at bounding box center [334, 275] width 27 height 7
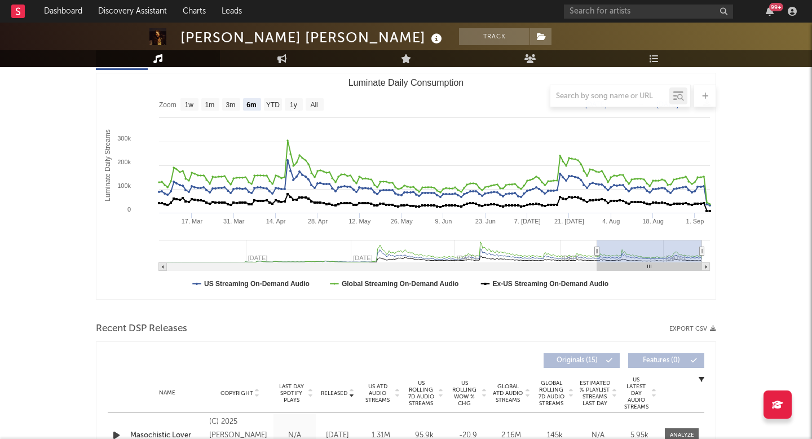
scroll to position [0, 0]
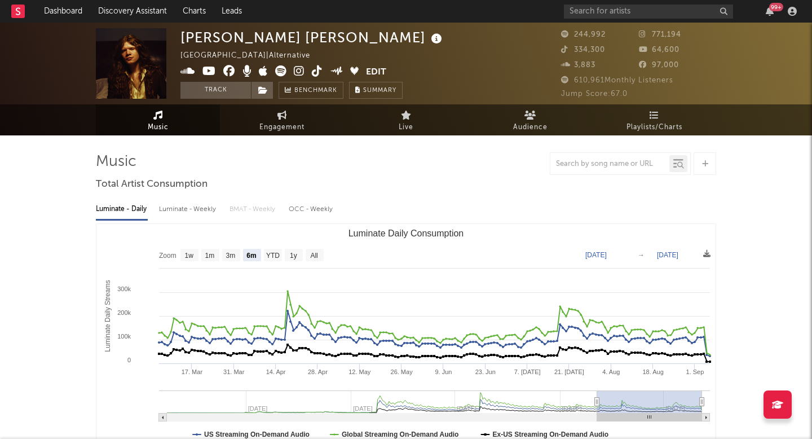
click at [653, 125] on span "Playlists/Charts" at bounding box center [655, 128] width 56 height 14
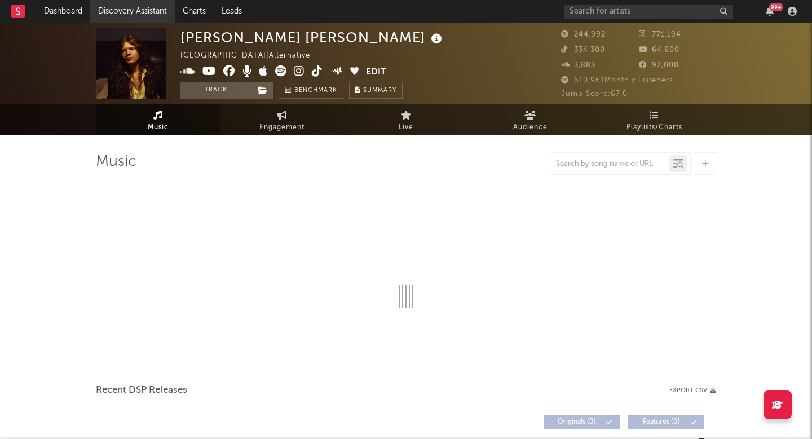
select select "6m"
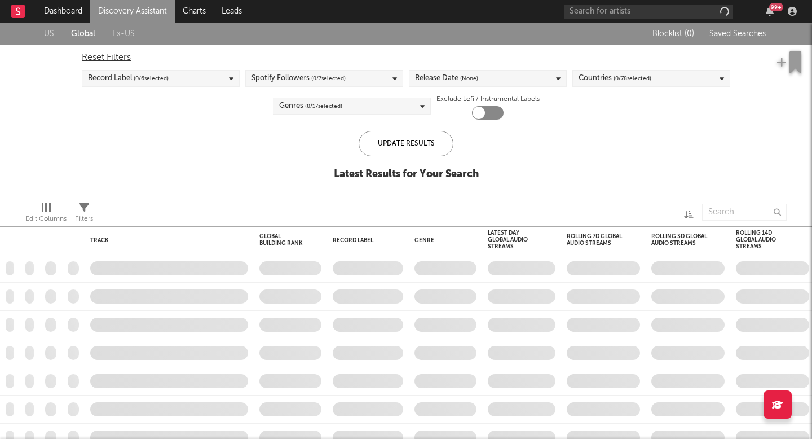
checkbox input "true"
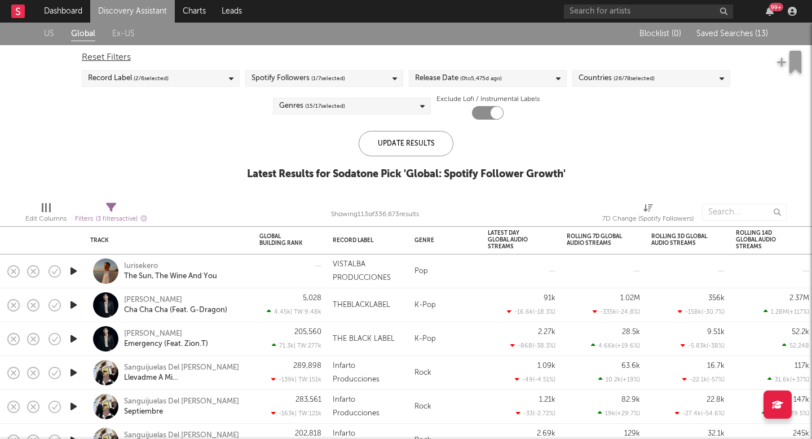
click at [163, 8] on link "Discovery Assistant" at bounding box center [132, 11] width 85 height 23
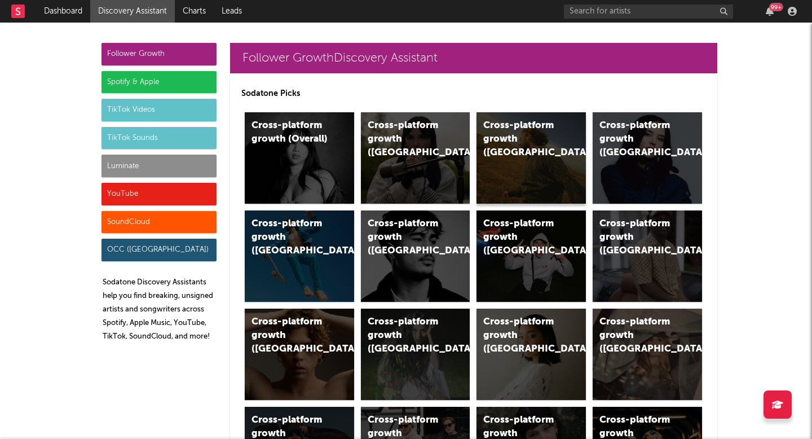
click at [522, 177] on div "Cross-platform growth ([GEOGRAPHIC_DATA])" at bounding box center [531, 157] width 109 height 91
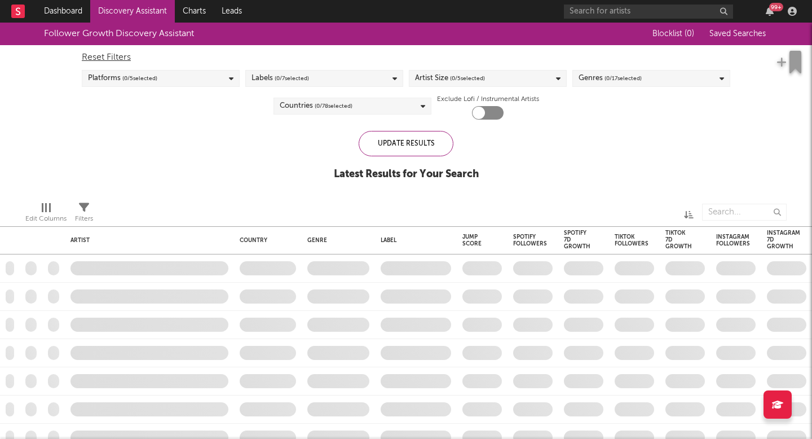
checkbox input "true"
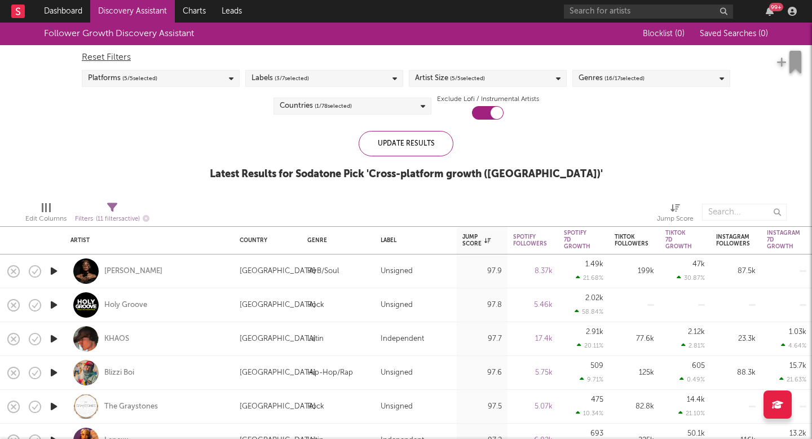
click at [668, 180] on div "Follower Growth Discovery Assistant Blocklist ( 0 ) Saved Searches ( 0 ) Reset …" at bounding box center [406, 108] width 812 height 170
click at [672, 254] on div "Tiktok 7D Growth %" at bounding box center [678, 267] width 27 height 27
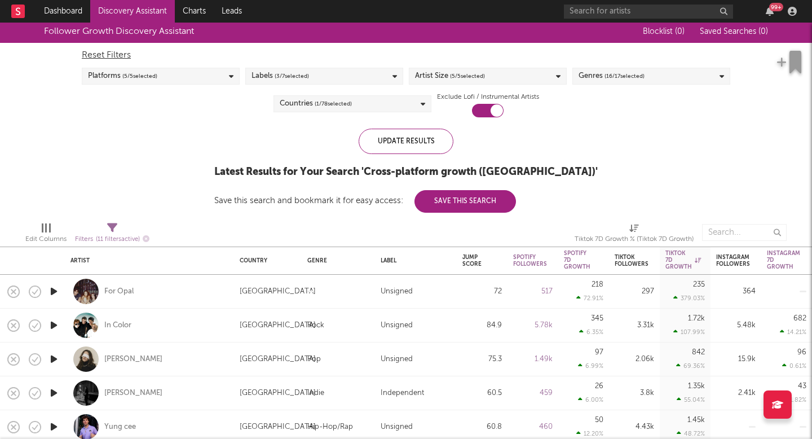
click at [549, 16] on nav "Dashboard Discovery Assistant Charts Leads 99 +" at bounding box center [406, 11] width 812 height 23
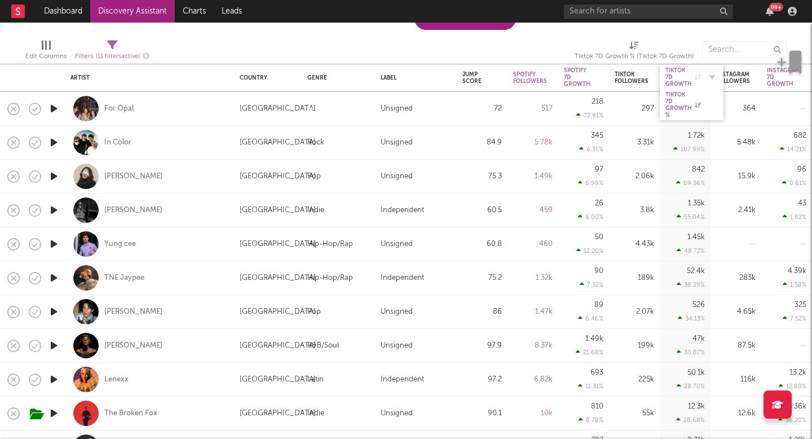
click at [677, 76] on div "Tiktok 7D Growth" at bounding box center [683, 77] width 36 height 20
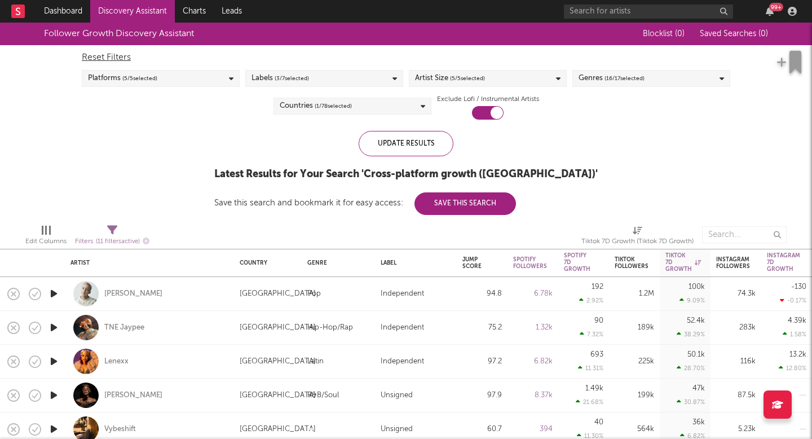
click at [693, 214] on div "Follower Growth Discovery Assistant Blocklist ( 0 ) Saved Searches ( 0 ) Reset …" at bounding box center [406, 119] width 812 height 192
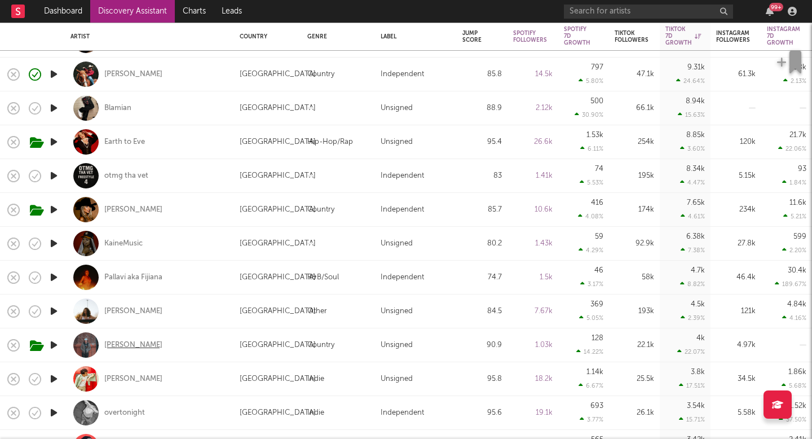
click at [144, 346] on div "Tristan Trincado" at bounding box center [133, 345] width 58 height 10
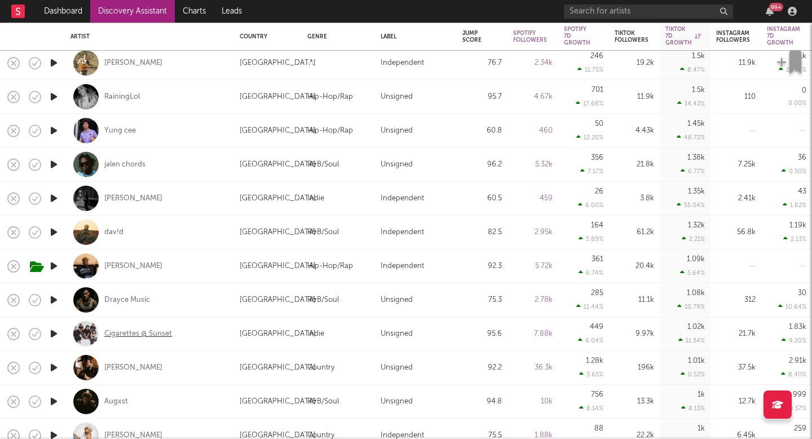
click at [109, 334] on div "Cigarettes @ Sunset" at bounding box center [138, 334] width 68 height 10
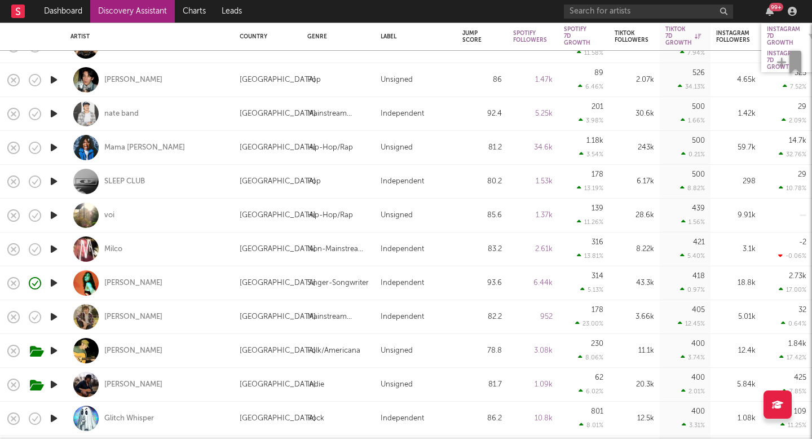
click at [787, 33] on div "Instagram 7D Growth" at bounding box center [783, 36] width 33 height 20
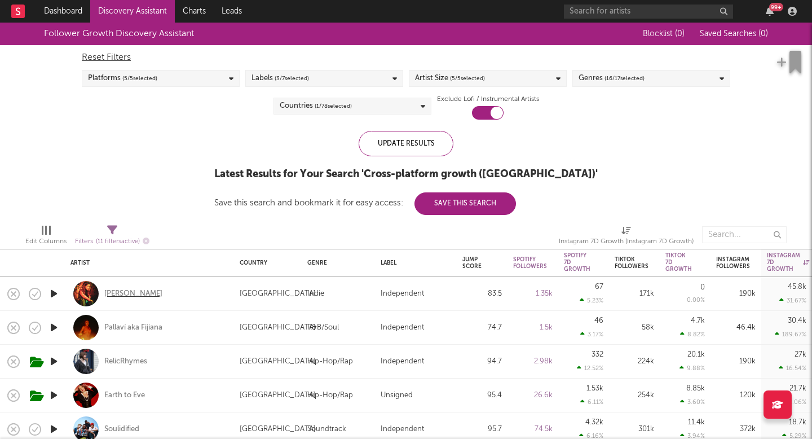
click at [149, 293] on div "Piper Connolly" at bounding box center [133, 294] width 58 height 10
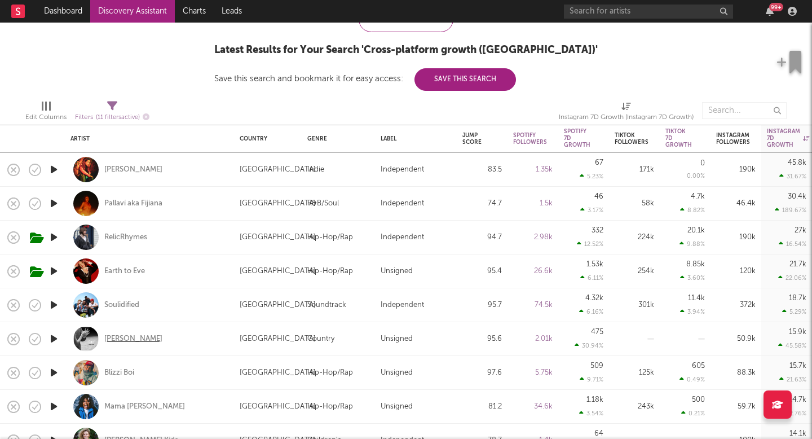
click at [126, 341] on div "Karla Davis" at bounding box center [133, 339] width 58 height 10
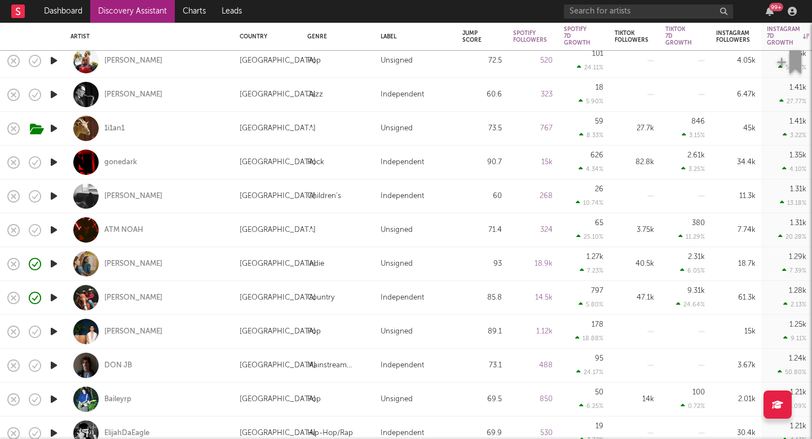
click at [615, 19] on div "99 +" at bounding box center [682, 11] width 237 height 23
click at [614, 12] on input "text" at bounding box center [648, 12] width 169 height 14
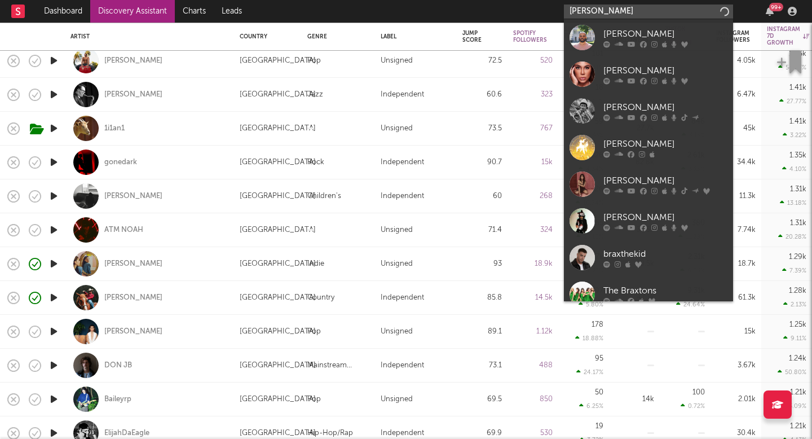
type input "braxton k"
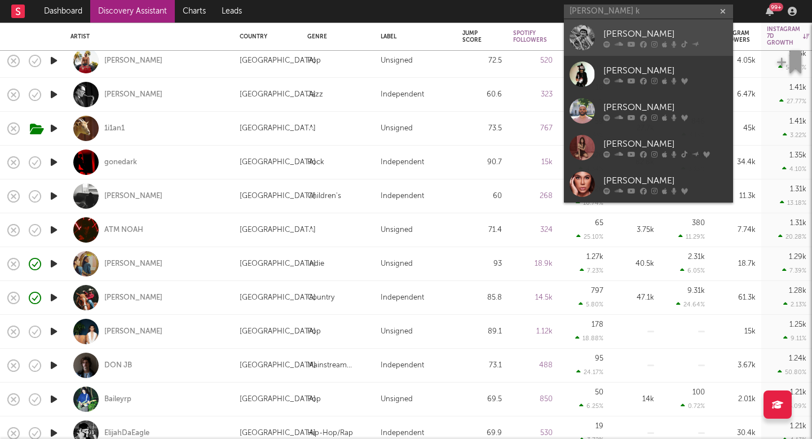
click at [642, 38] on div "Braxton Keith" at bounding box center [665, 34] width 124 height 14
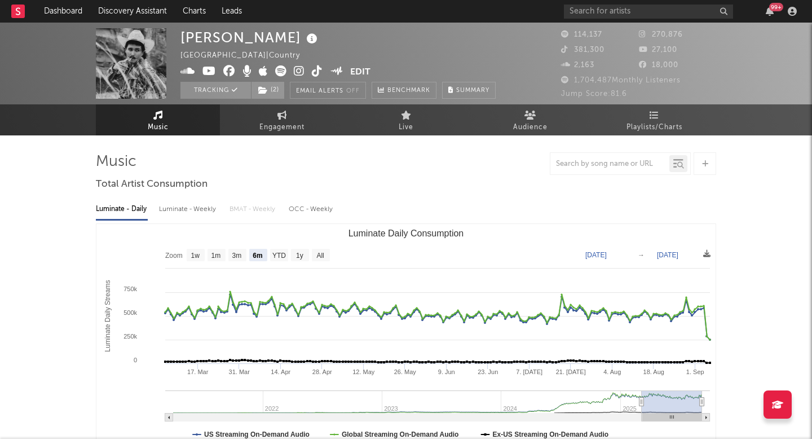
select select "6m"
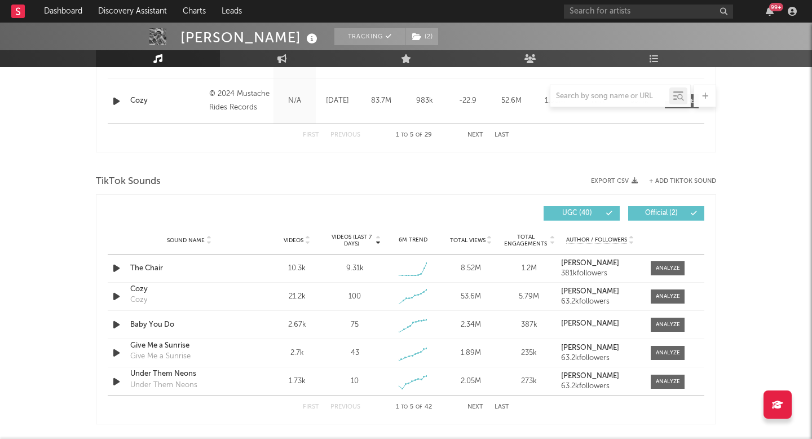
scroll to position [655, 0]
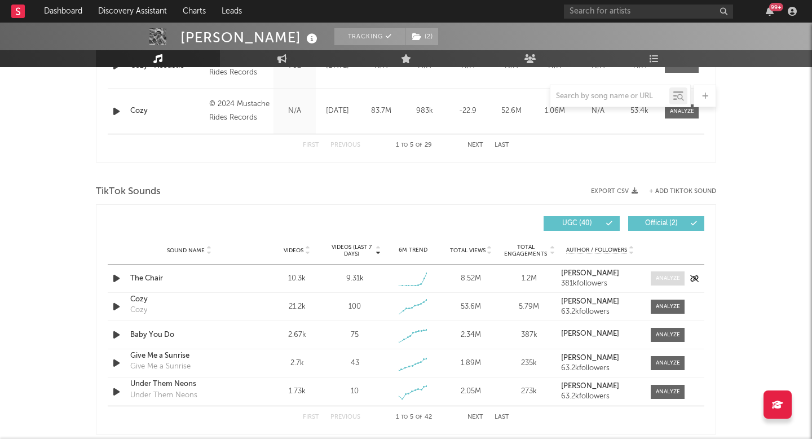
click at [663, 273] on span at bounding box center [668, 278] width 34 height 14
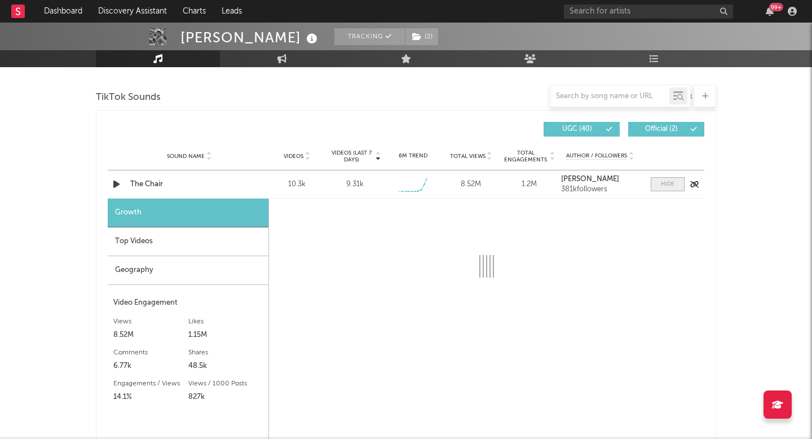
scroll to position [771, 0]
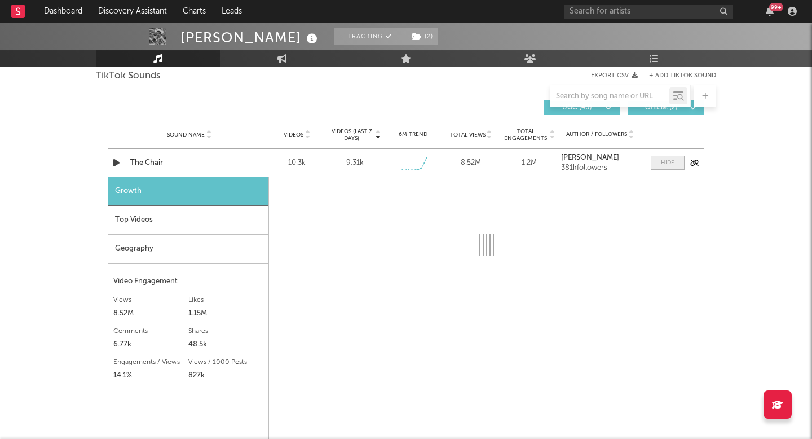
select select "1w"
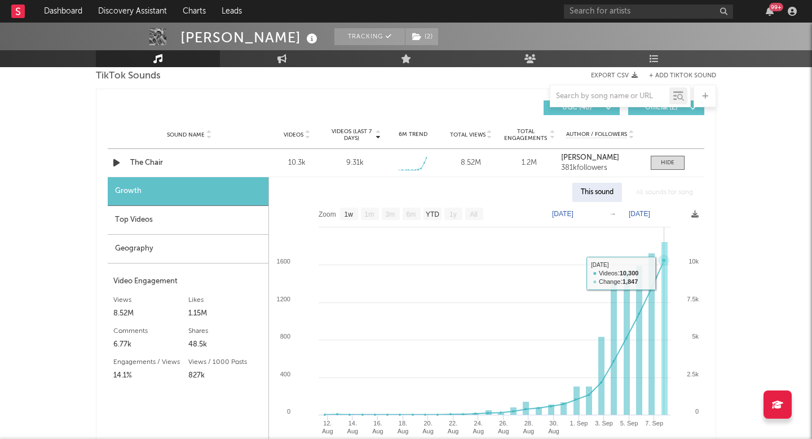
click at [662, 293] on rect at bounding box center [665, 328] width 6 height 173
click at [654, 293] on rect at bounding box center [652, 334] width 6 height 162
click at [640, 297] on rect at bounding box center [639, 340] width 6 height 149
click at [629, 298] on rect at bounding box center [627, 343] width 6 height 144
click at [615, 308] on rect at bounding box center [614, 348] width 6 height 134
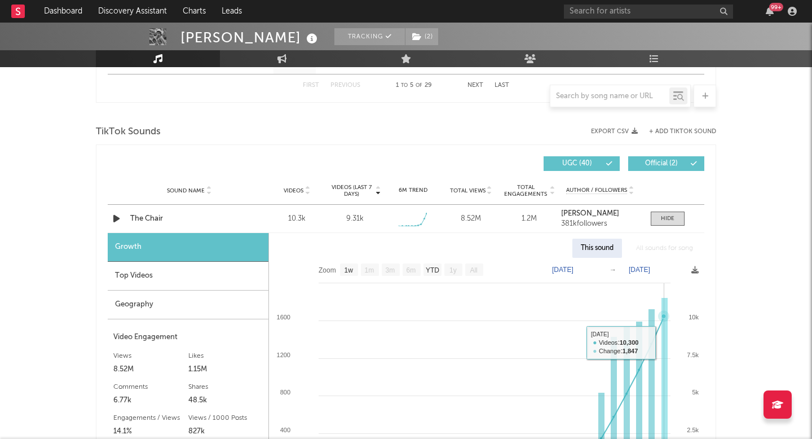
scroll to position [724, 0]
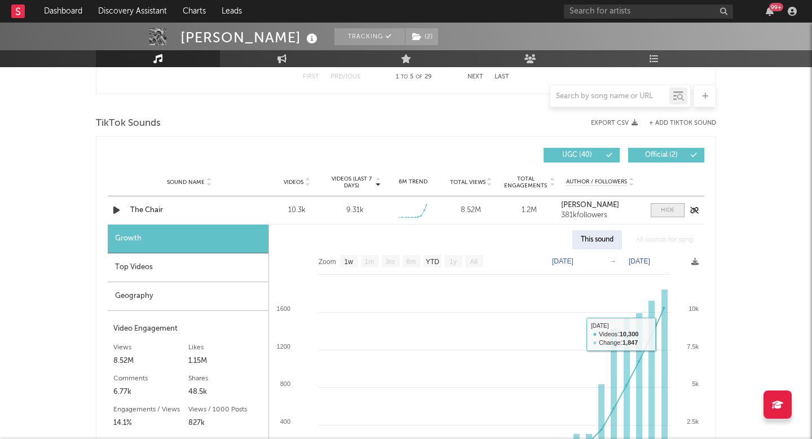
click at [668, 211] on div at bounding box center [668, 210] width 14 height 8
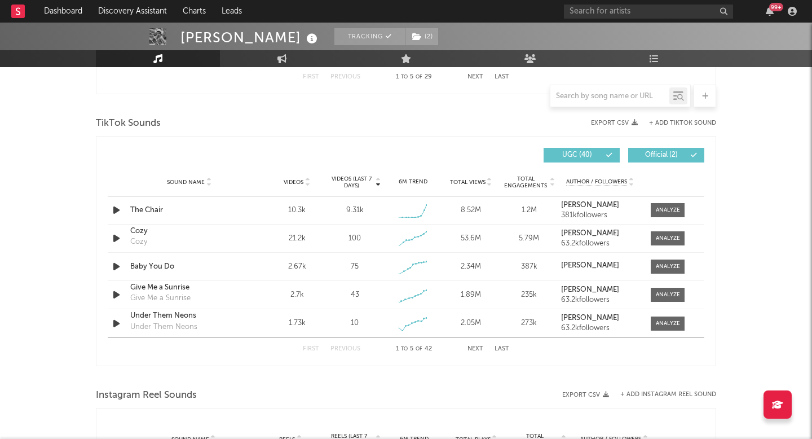
click at [357, 180] on span "Videos (last 7 days)" at bounding box center [352, 182] width 46 height 14
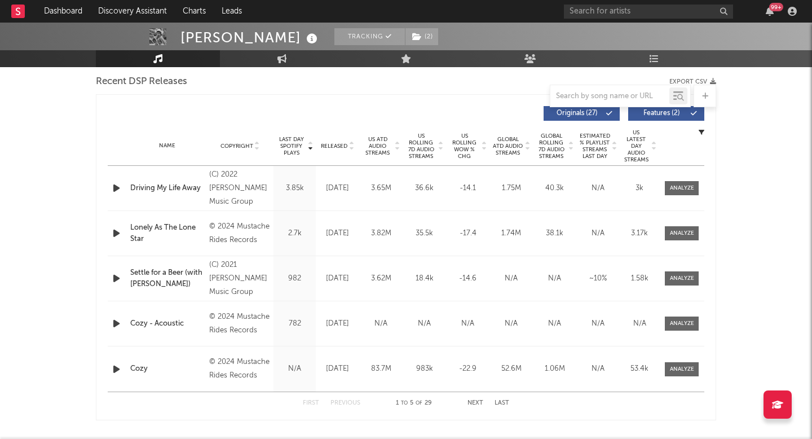
scroll to position [373, 0]
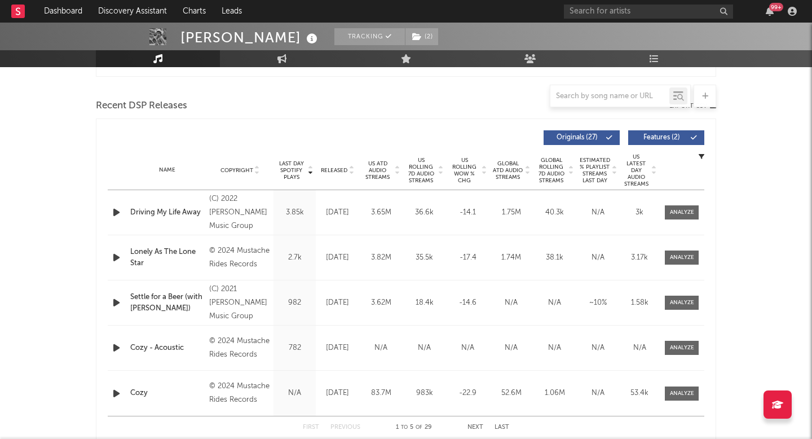
click at [475, 170] on span "US Rolling WoW % Chg" at bounding box center [464, 170] width 31 height 27
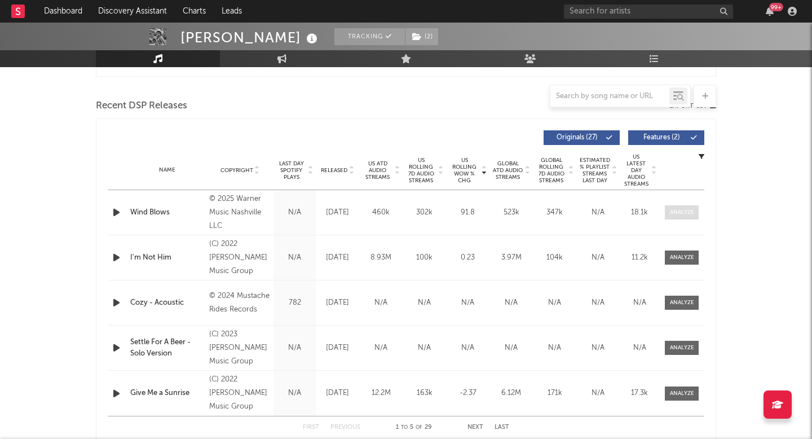
click at [686, 209] on div at bounding box center [682, 212] width 24 height 8
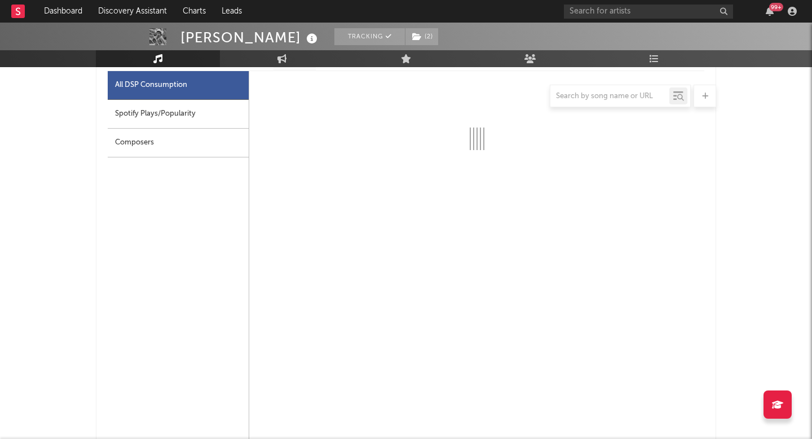
select select "1w"
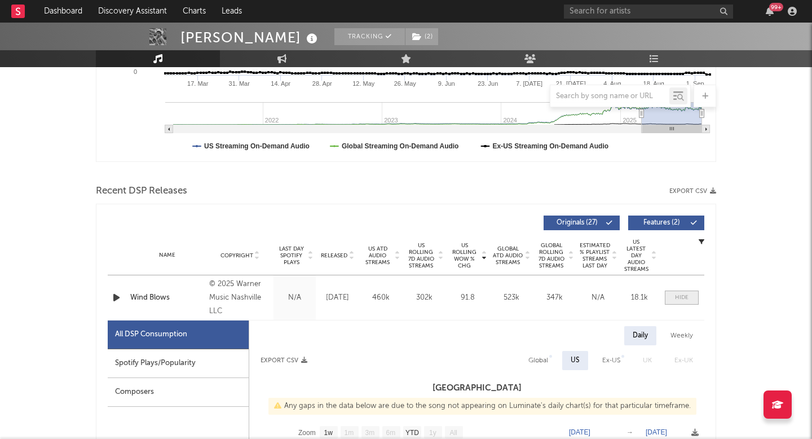
scroll to position [0, 0]
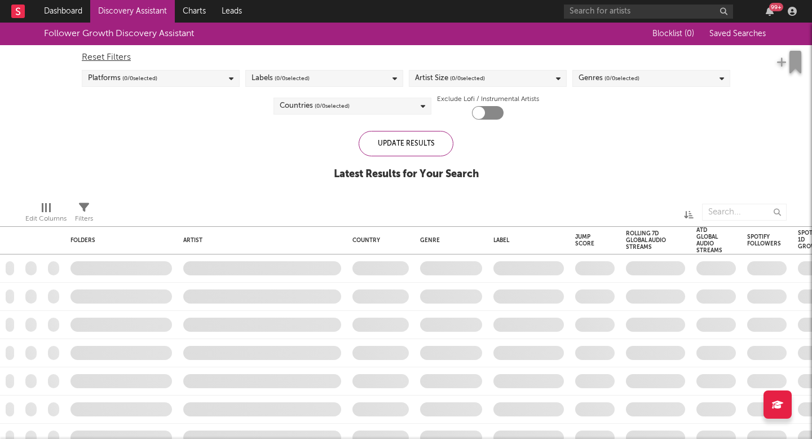
checkbox input "true"
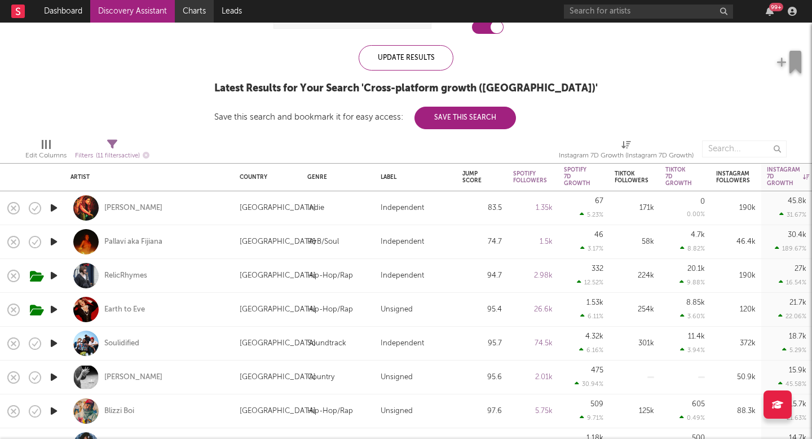
click at [178, 12] on link "Charts" at bounding box center [194, 11] width 39 height 23
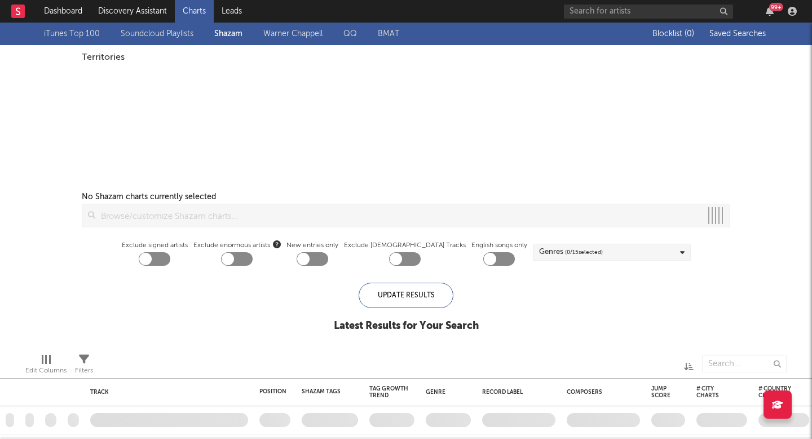
checkbox input "true"
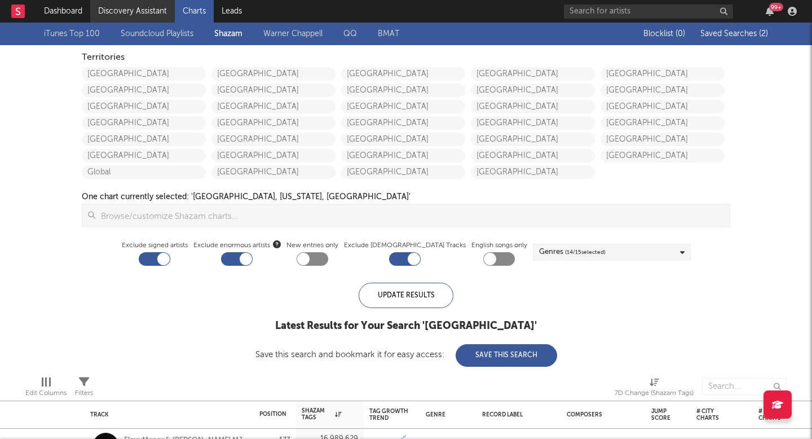
click at [123, 5] on link "Discovery Assistant" at bounding box center [132, 11] width 85 height 23
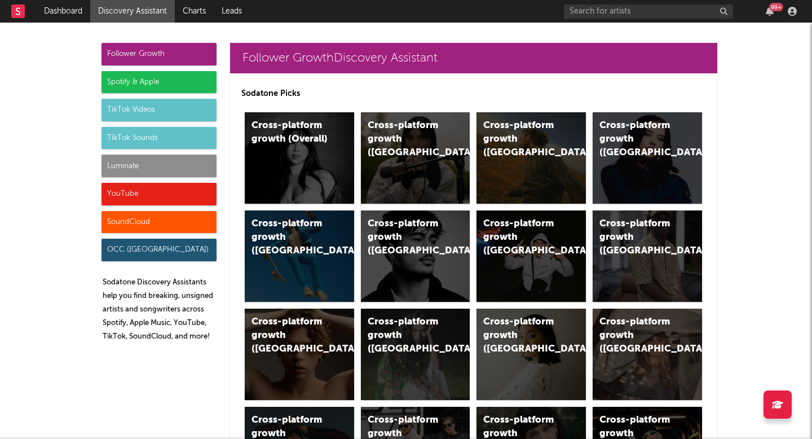
click at [140, 175] on div "Luminate" at bounding box center [159, 166] width 115 height 23
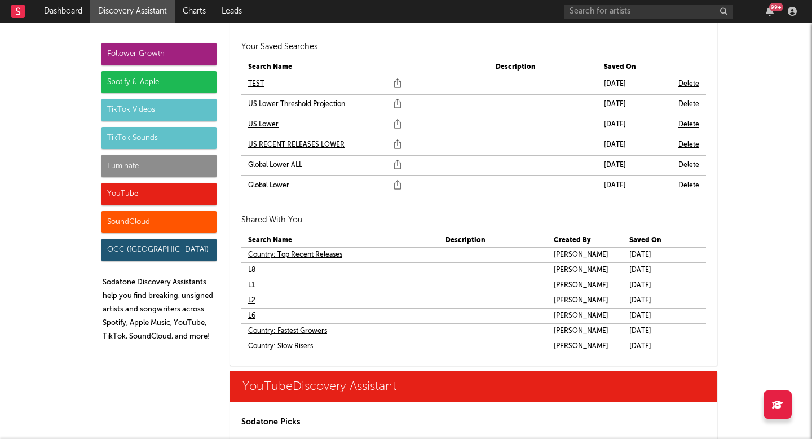
scroll to position [6625, 0]
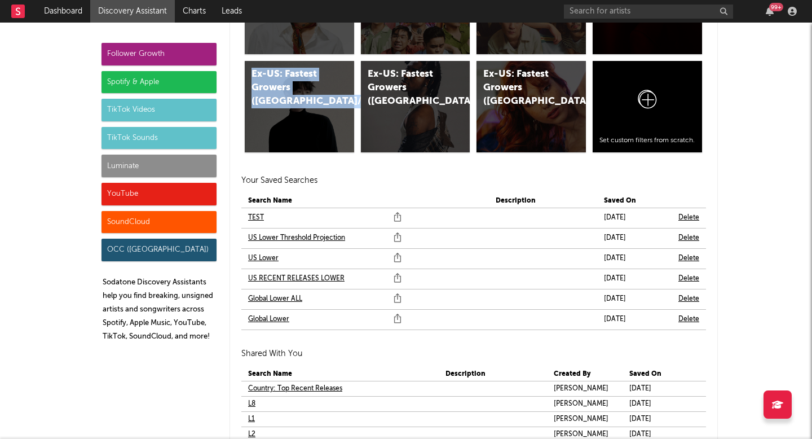
click at [284, 279] on link "US RECENT RELEASES LOWER" at bounding box center [296, 279] width 96 height 14
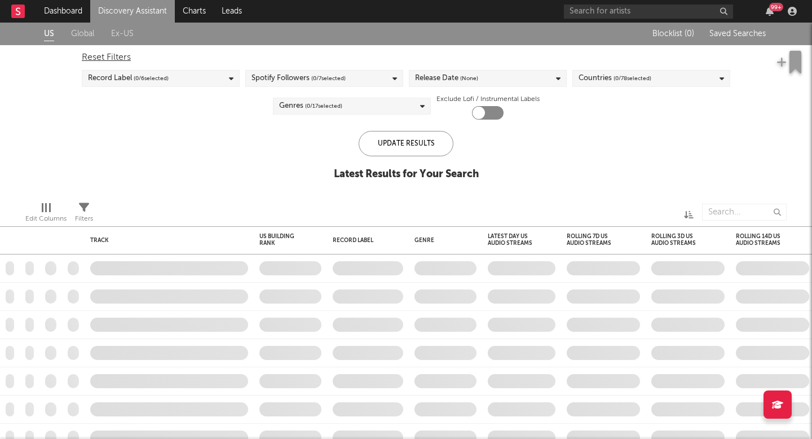
type input "john"
checkbox input "true"
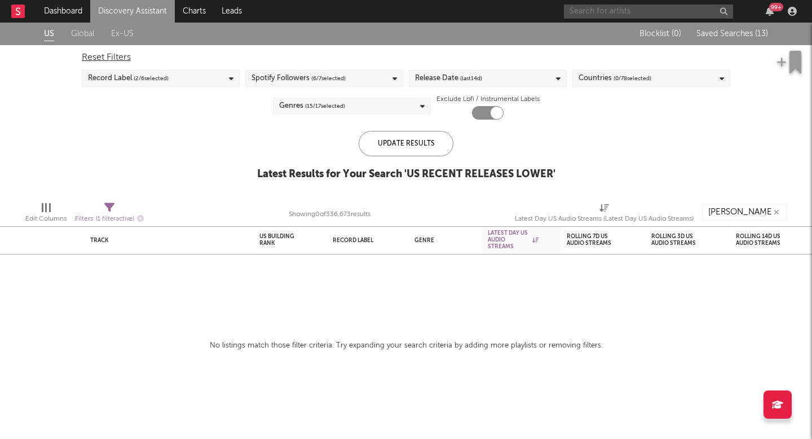
click at [638, 16] on input "text" at bounding box center [648, 12] width 169 height 14
click at [643, 16] on input "dasha" at bounding box center [648, 12] width 169 height 14
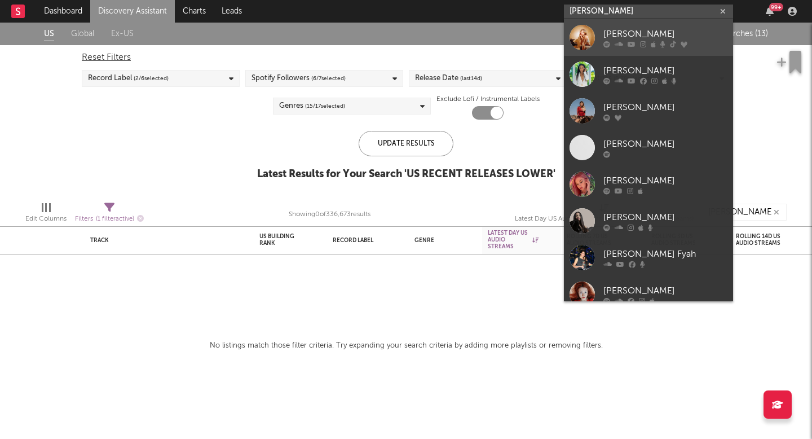
type input "dasha"
click at [642, 39] on div "Dasha" at bounding box center [665, 34] width 124 height 14
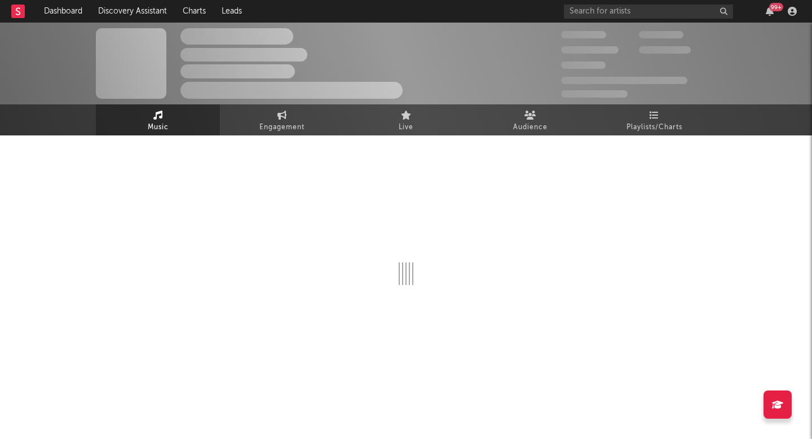
click at [477, 277] on div at bounding box center [406, 218] width 620 height 133
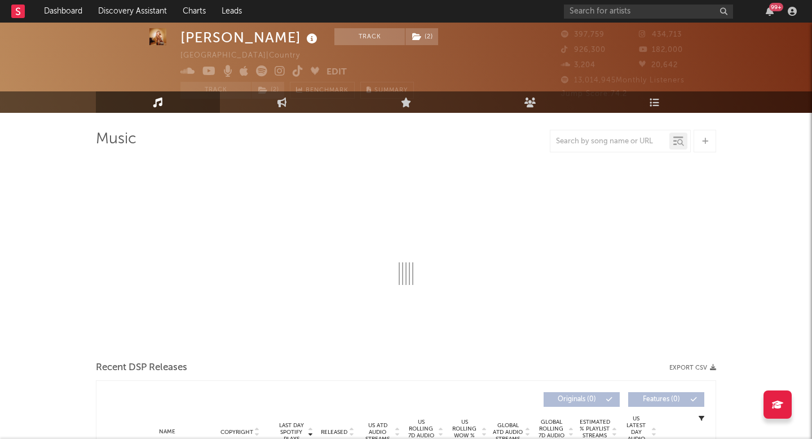
select select "6m"
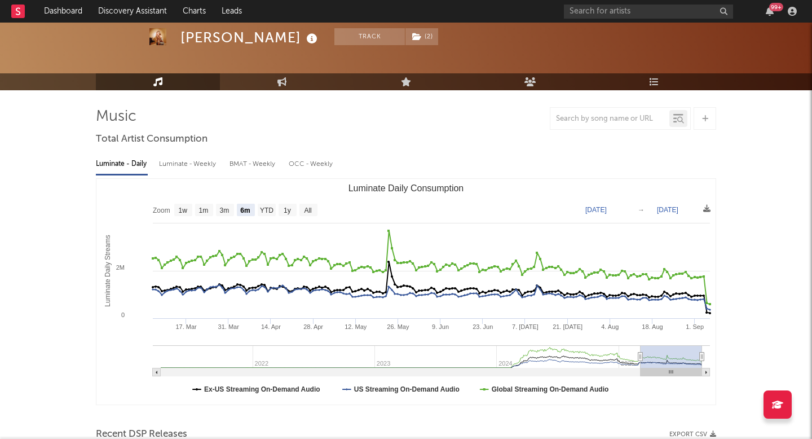
scroll to position [269, 0]
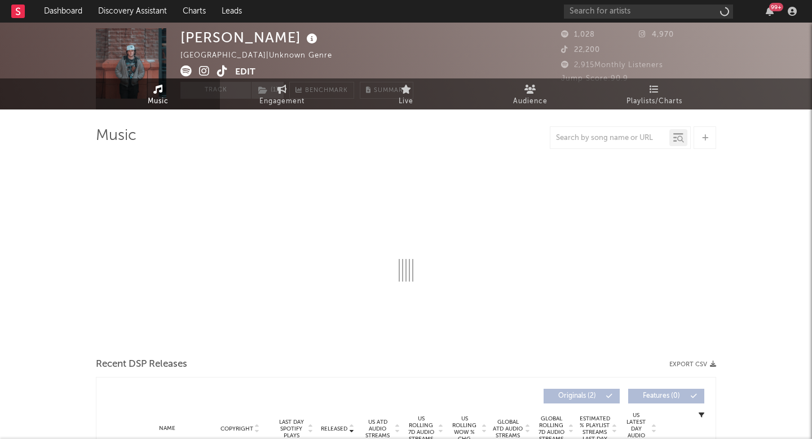
select select "1w"
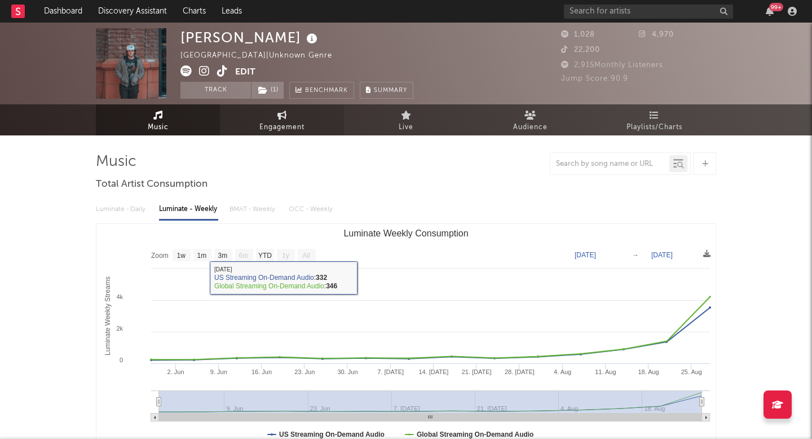
click at [288, 123] on span "Engagement" at bounding box center [281, 128] width 45 height 14
select select "1w"
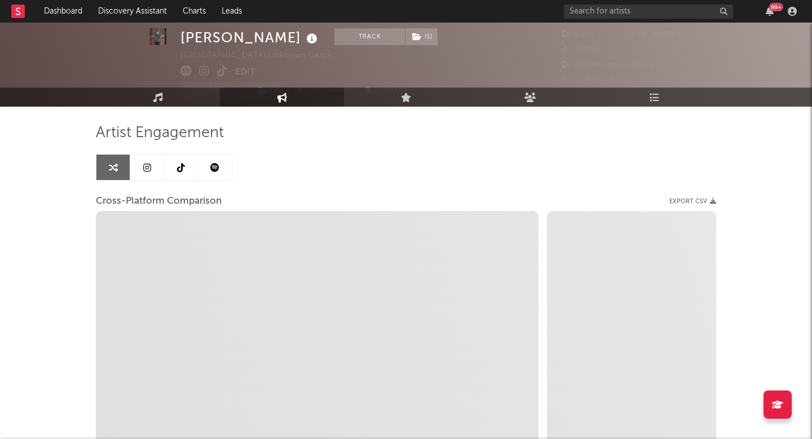
scroll to position [33, 0]
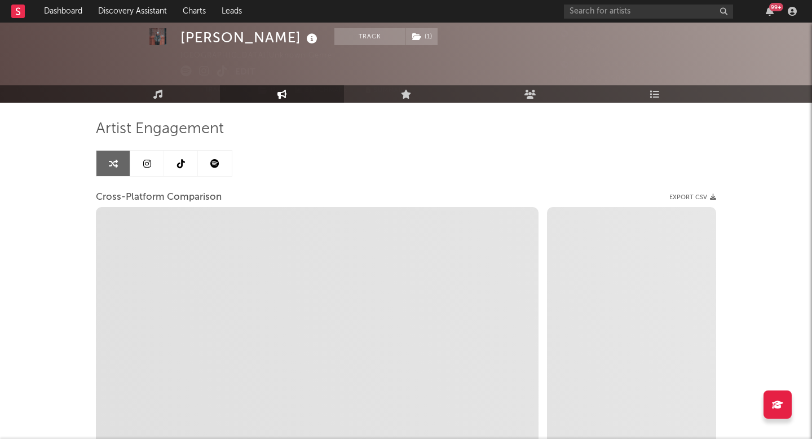
select select "1m"
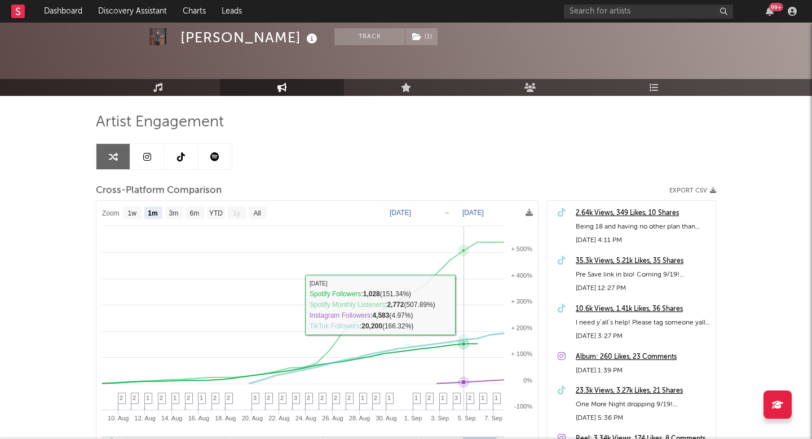
scroll to position [40, 0]
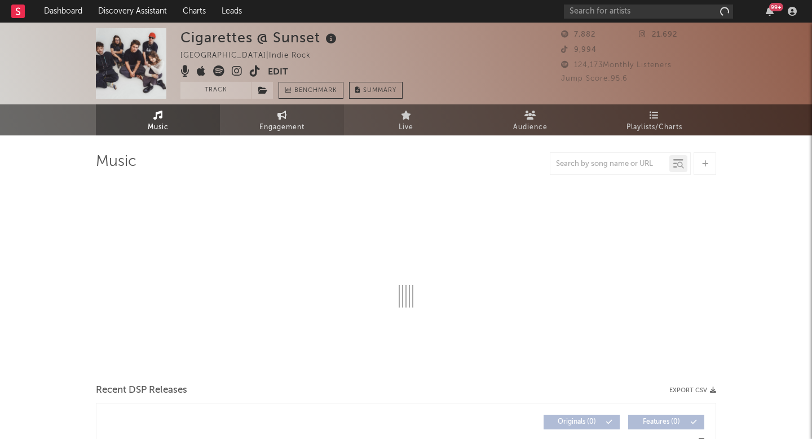
click at [296, 129] on span "Engagement" at bounding box center [281, 128] width 45 height 14
select select "1w"
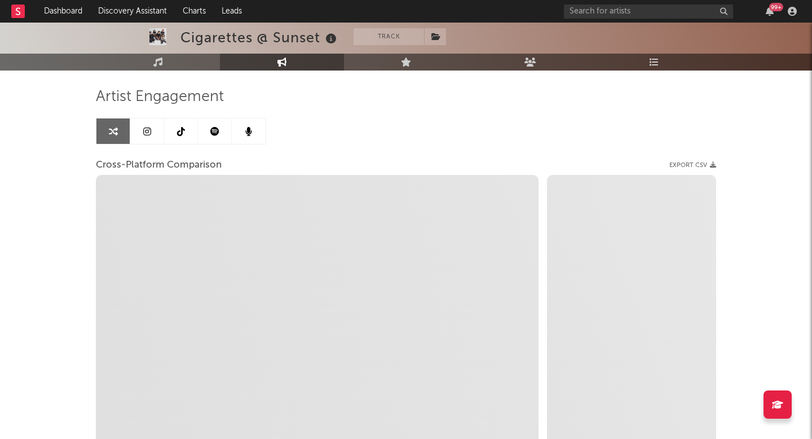
select select "1m"
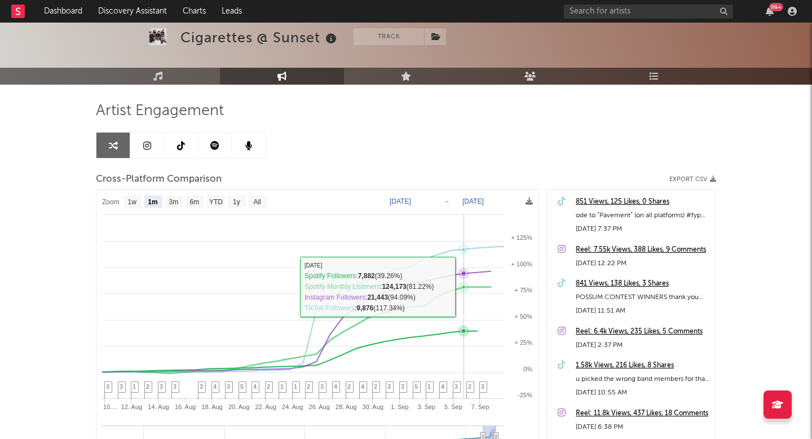
scroll to position [38, 0]
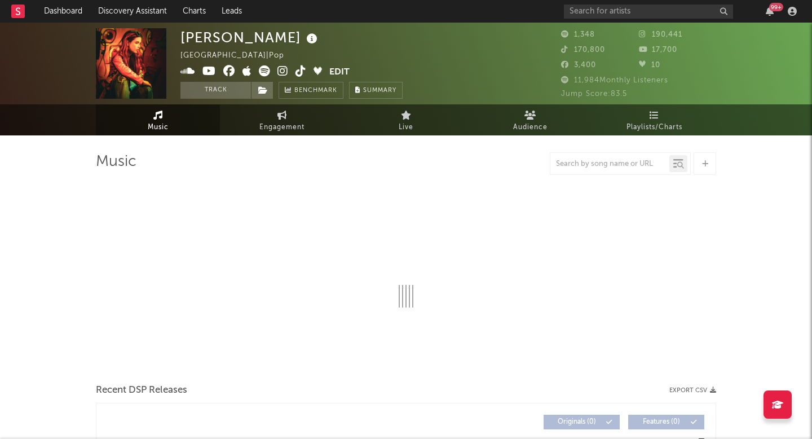
select select "1w"
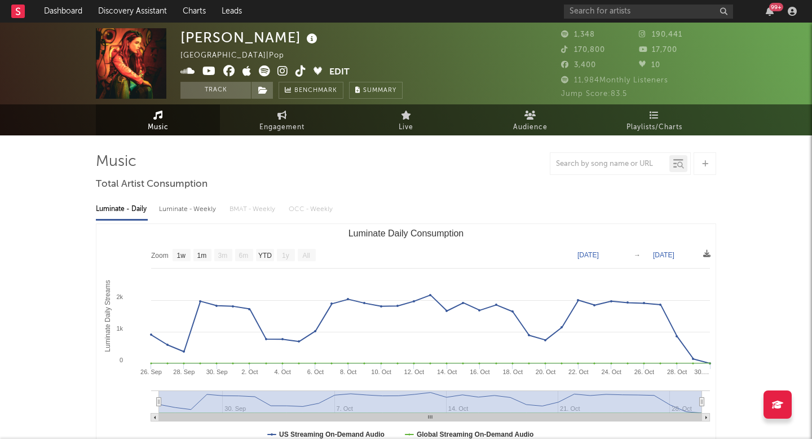
click at [279, 125] on span "Engagement" at bounding box center [281, 128] width 45 height 14
select select "1w"
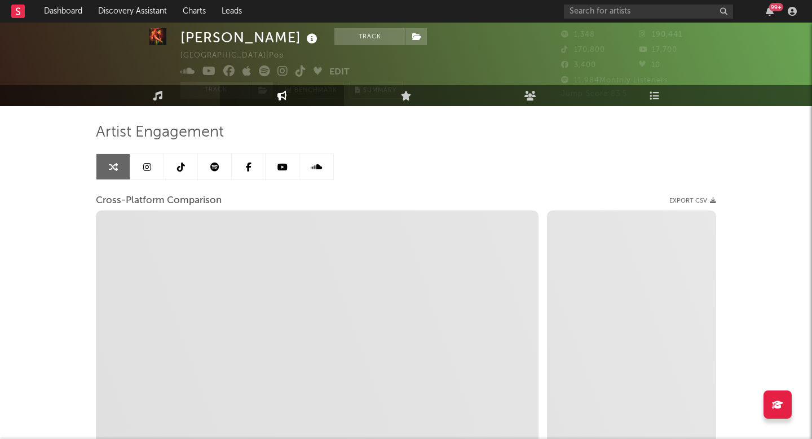
scroll to position [32, 0]
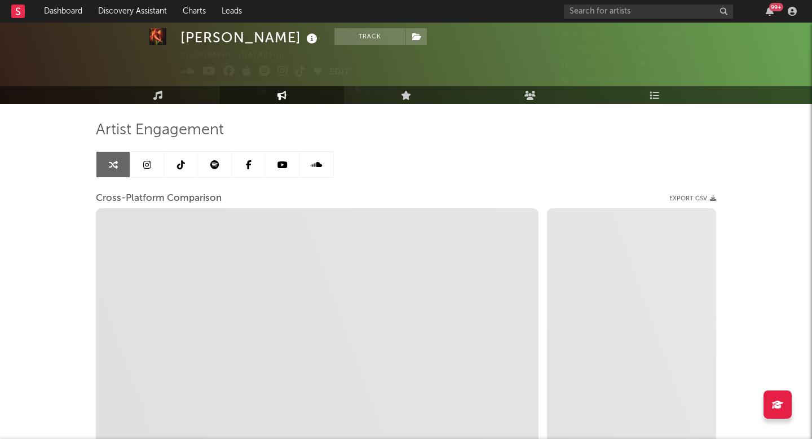
select select "1m"
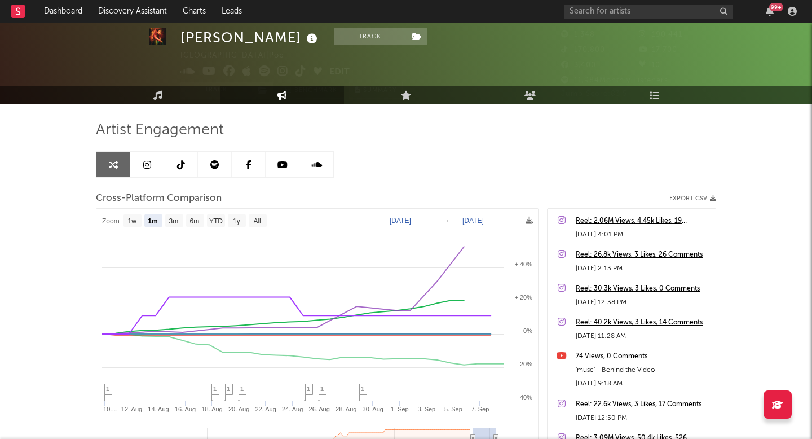
click at [293, 111] on div "Artist Engagement Cross-Platform Comparison Export CSV Zoom 1w 1m 3m 6m YTD 1y …" at bounding box center [406, 327] width 620 height 446
click at [284, 73] on icon at bounding box center [282, 70] width 11 height 11
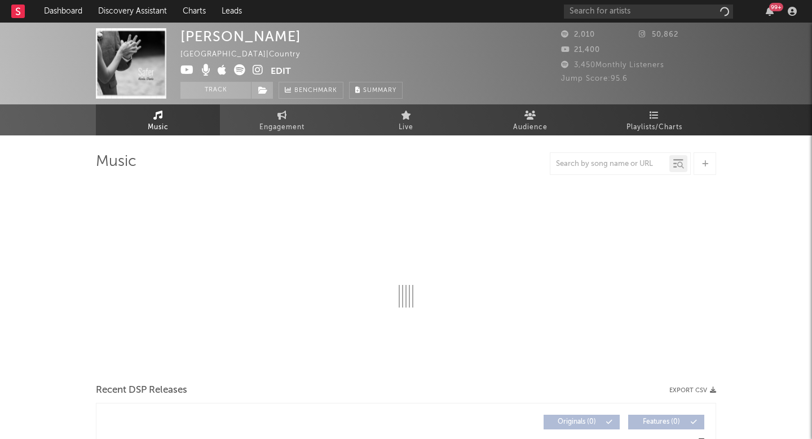
select select "1w"
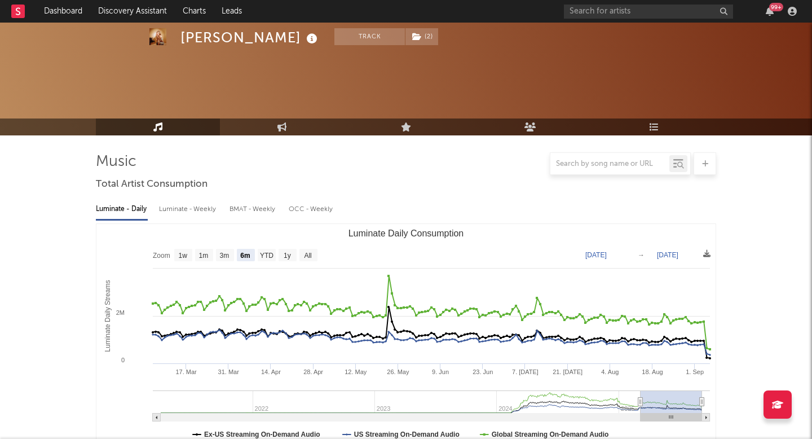
select select "6m"
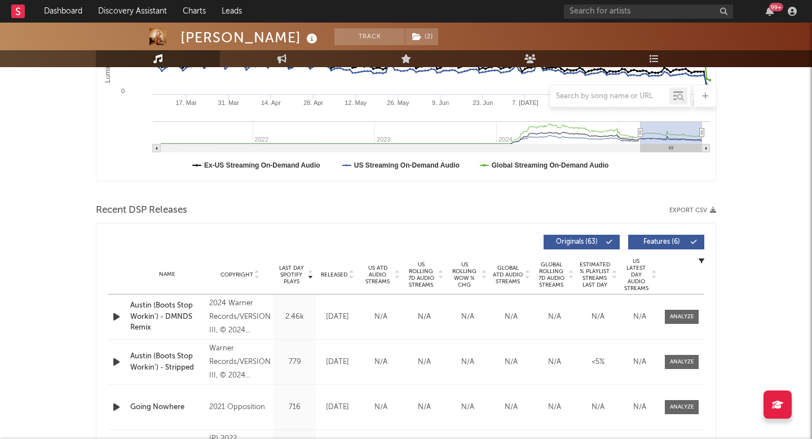
click at [398, 277] on icon at bounding box center [397, 277] width 6 height 5
click at [345, 278] on div "Released" at bounding box center [338, 274] width 38 height 8
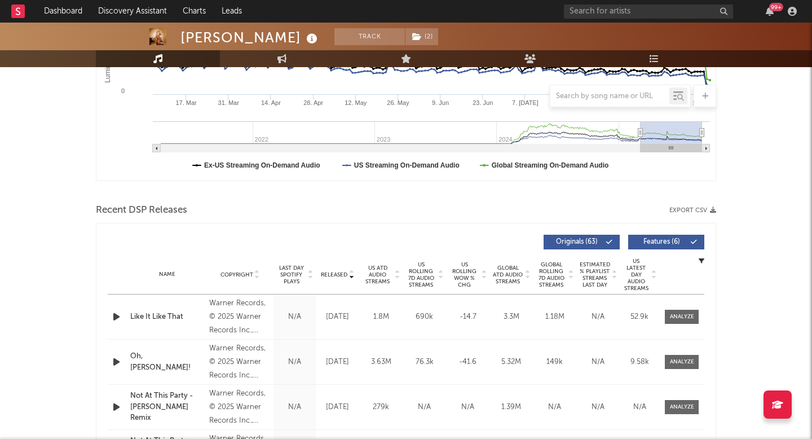
click at [382, 281] on span "US ATD Audio Streams" at bounding box center [377, 274] width 31 height 20
click at [432, 277] on span "US Rolling 7D Audio Streams" at bounding box center [420, 274] width 31 height 27
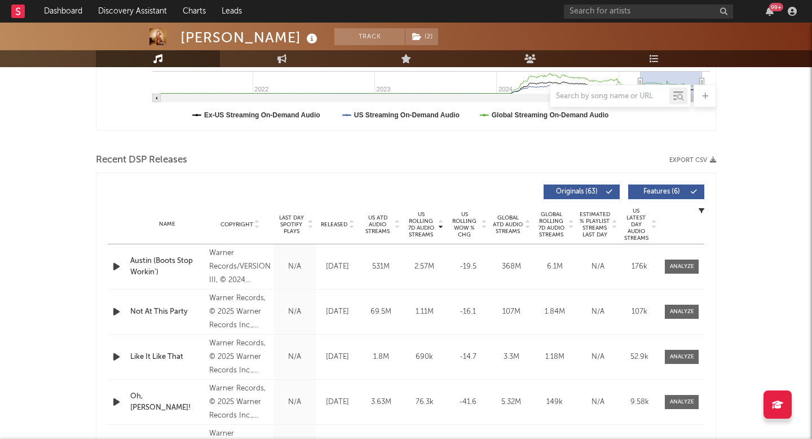
scroll to position [349, 0]
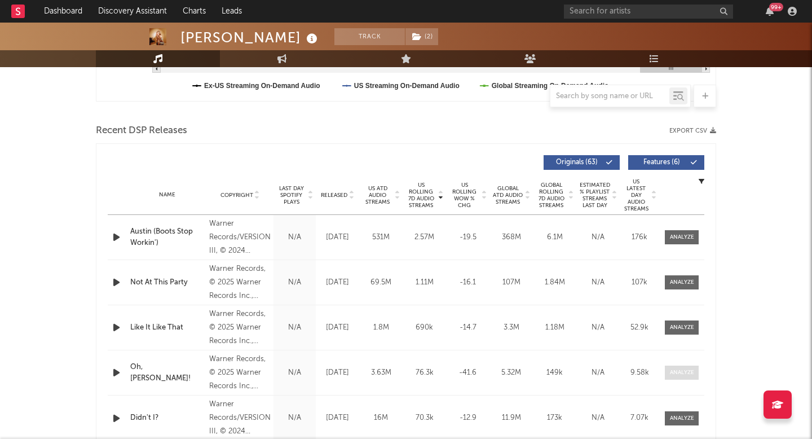
click at [693, 369] on div at bounding box center [682, 372] width 24 height 8
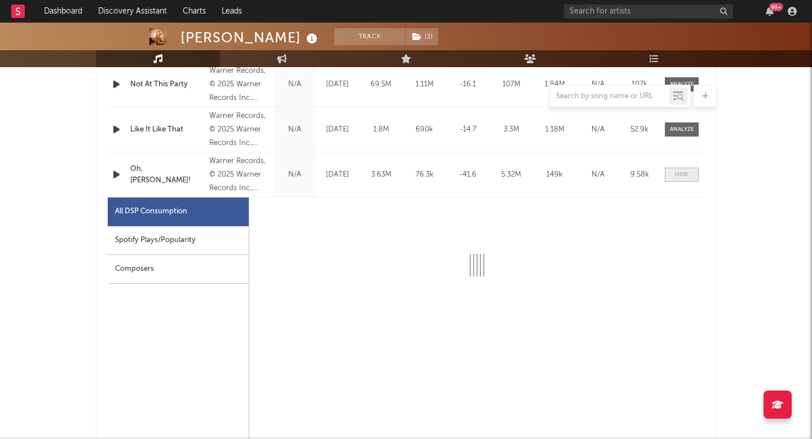
select select "1w"
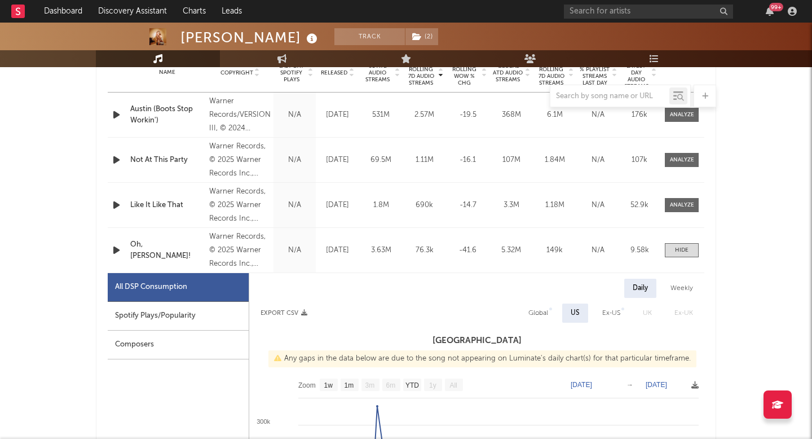
scroll to position [0, 0]
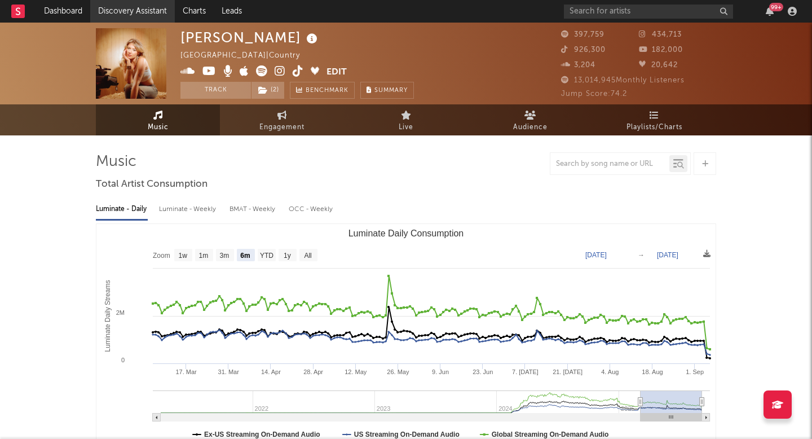
click at [147, 7] on link "Discovery Assistant" at bounding box center [132, 11] width 85 height 23
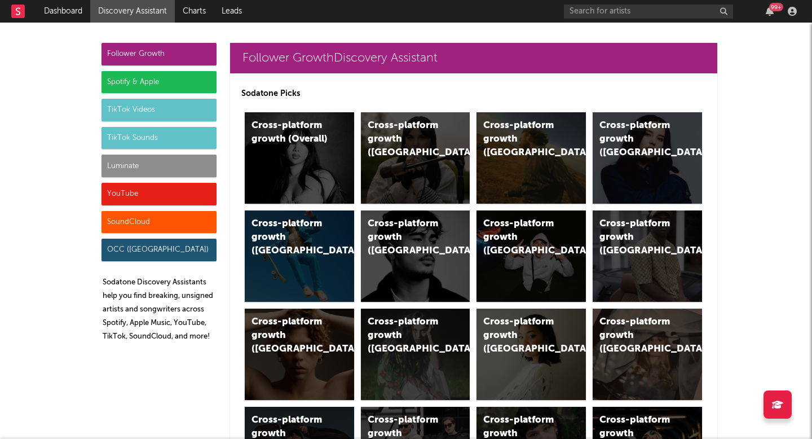
click at [138, 169] on div "Luminate" at bounding box center [159, 166] width 115 height 23
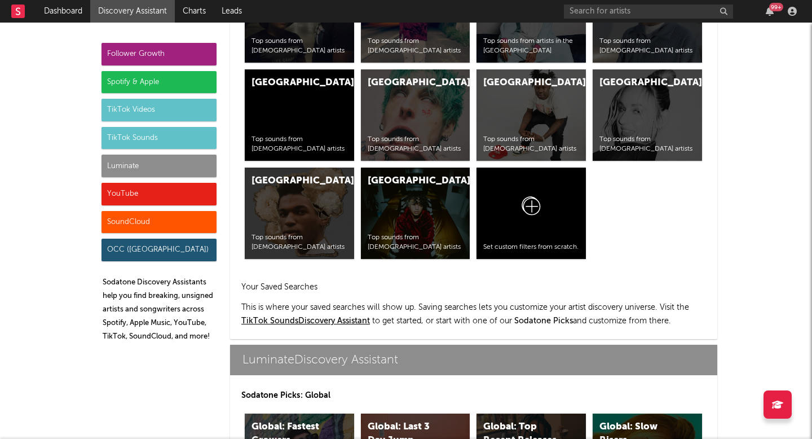
click at [175, 158] on div "Luminate" at bounding box center [159, 166] width 115 height 23
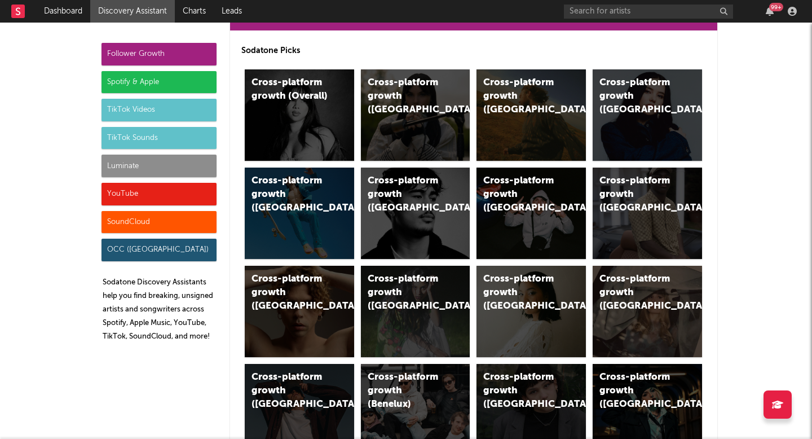
scroll to position [43, 0]
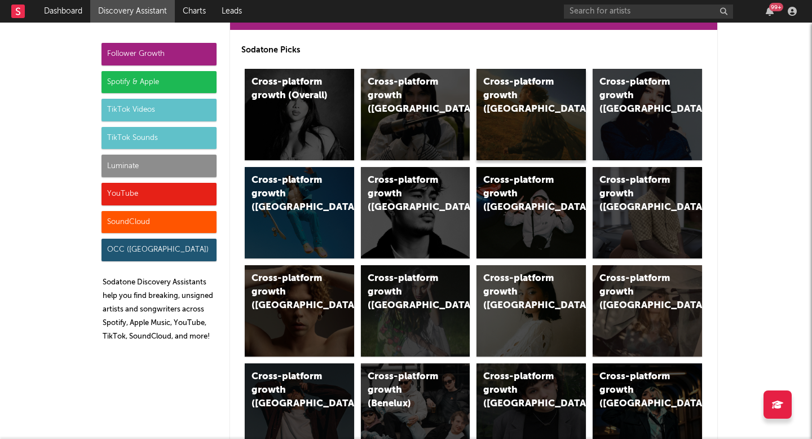
click at [558, 129] on div "Cross-platform growth (US)" at bounding box center [531, 114] width 109 height 91
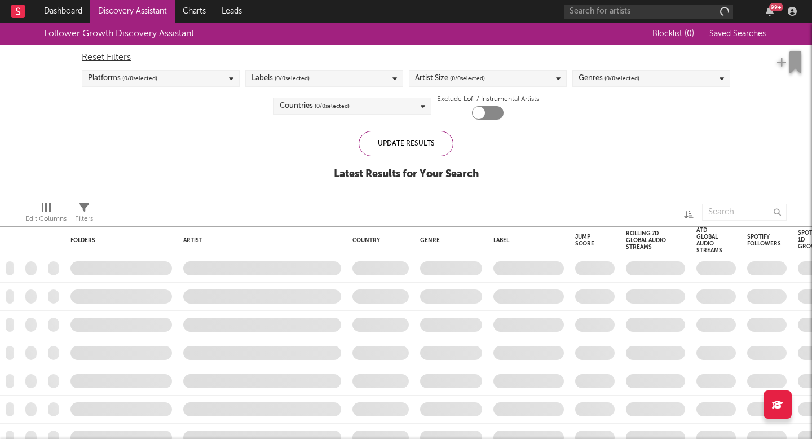
checkbox input "true"
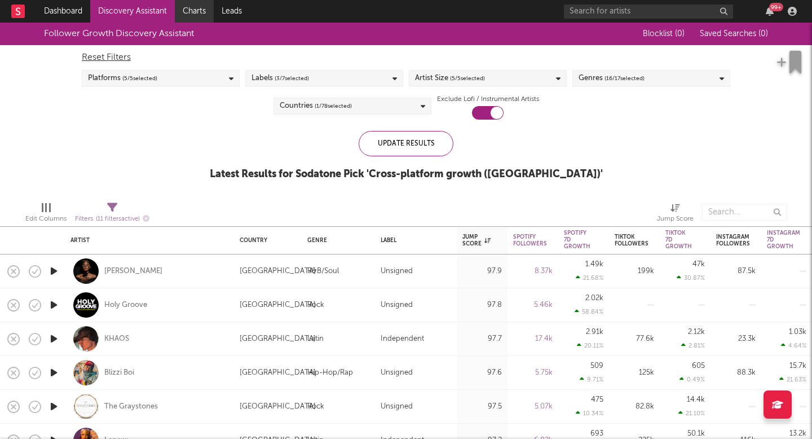
click at [201, 2] on link "Charts" at bounding box center [194, 11] width 39 height 23
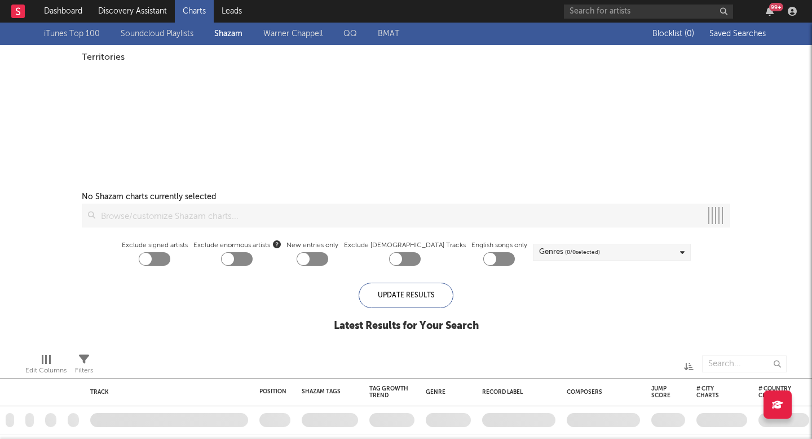
checkbox input "true"
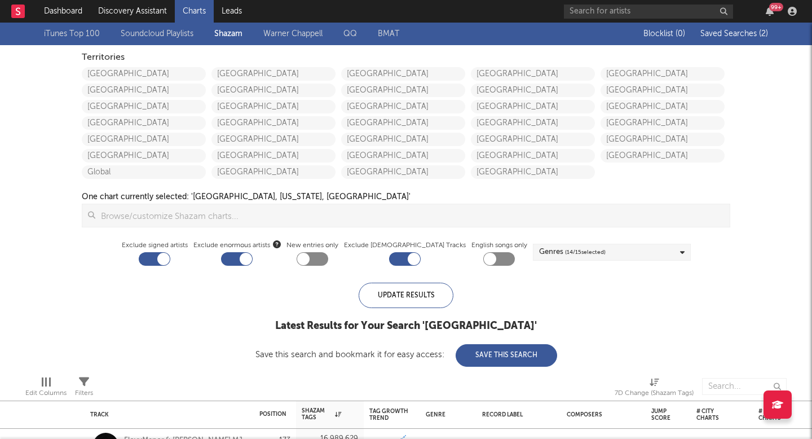
click at [750, 34] on span "Saved Searches ( 2 )" at bounding box center [734, 34] width 68 height 8
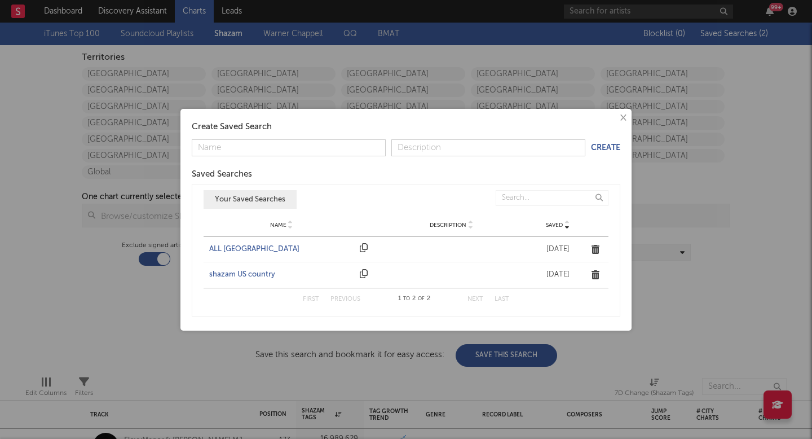
click at [226, 248] on div "ALL UNITED STATES" at bounding box center [281, 249] width 145 height 11
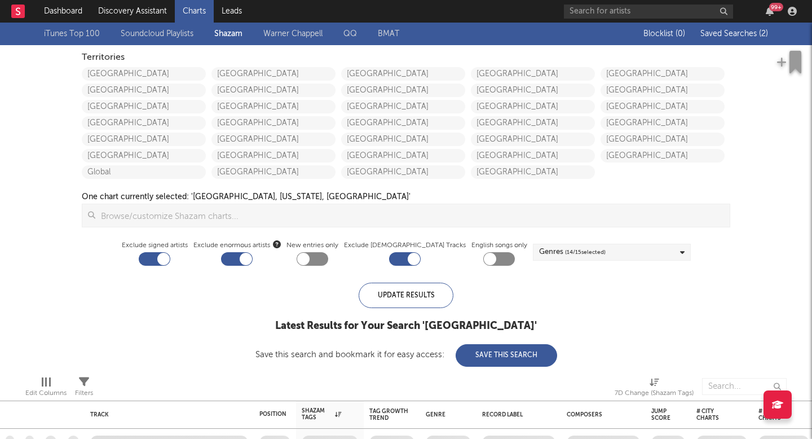
checkbox input "false"
checkbox input "true"
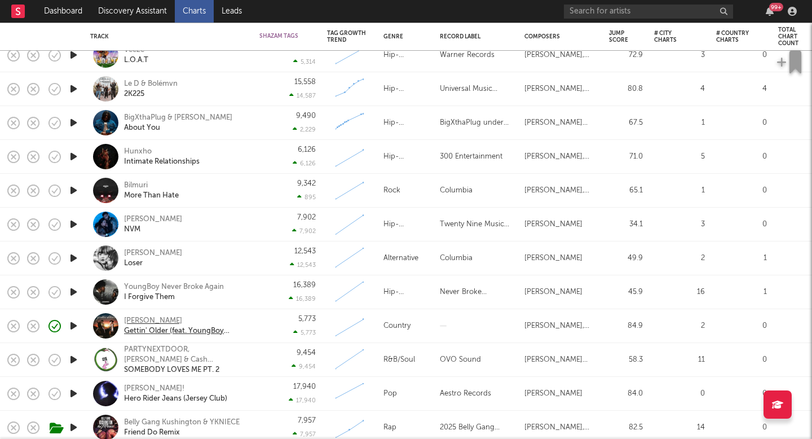
click at [134, 321] on div "[PERSON_NAME]" at bounding box center [184, 321] width 121 height 10
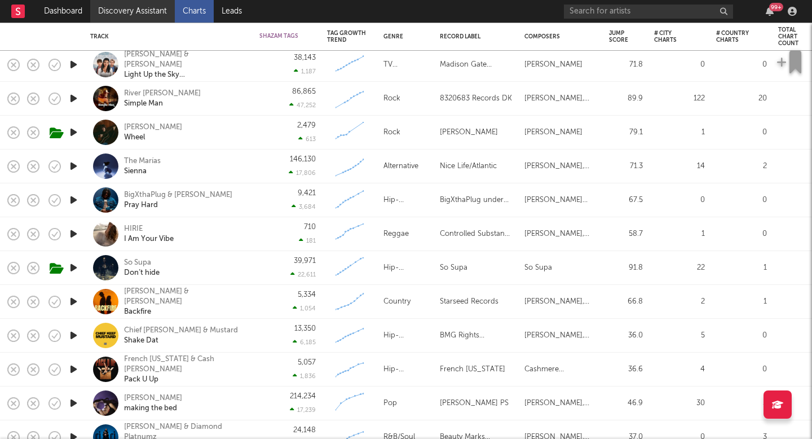
click at [158, 8] on link "Discovery Assistant" at bounding box center [132, 11] width 85 height 23
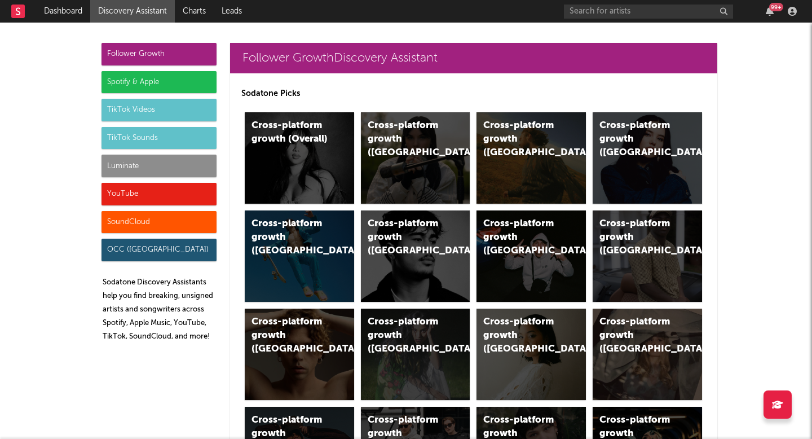
click at [192, 181] on div "Follower Growth Spotify & Apple TikTok Videos TikTok Sounds Luminate YouTube So…" at bounding box center [159, 197] width 115 height 308
click at [192, 169] on div "Luminate" at bounding box center [159, 166] width 115 height 23
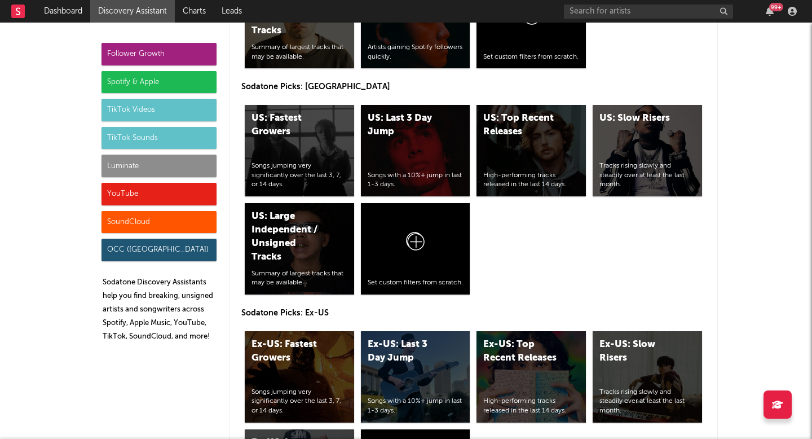
scroll to position [5664, 0]
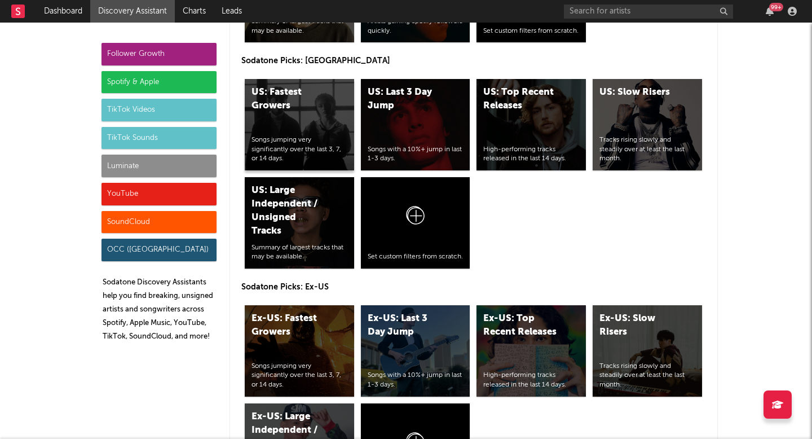
click at [259, 126] on div "US: Fastest Growers Songs jumping very significantly over the last 3, 7, or 14 …" at bounding box center [299, 124] width 109 height 91
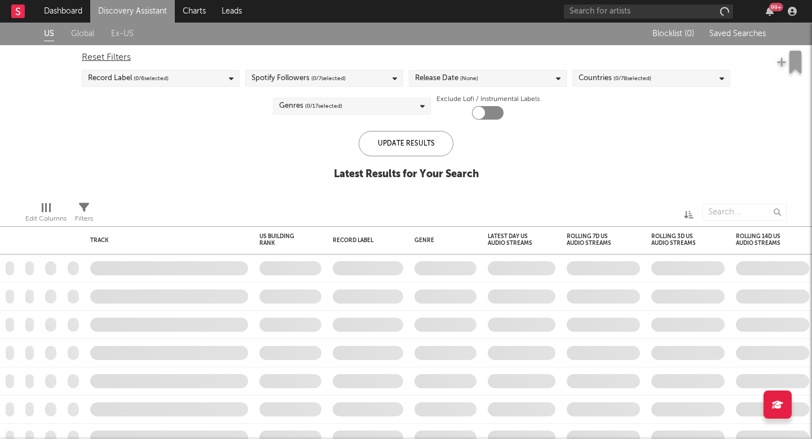
checkbox input "true"
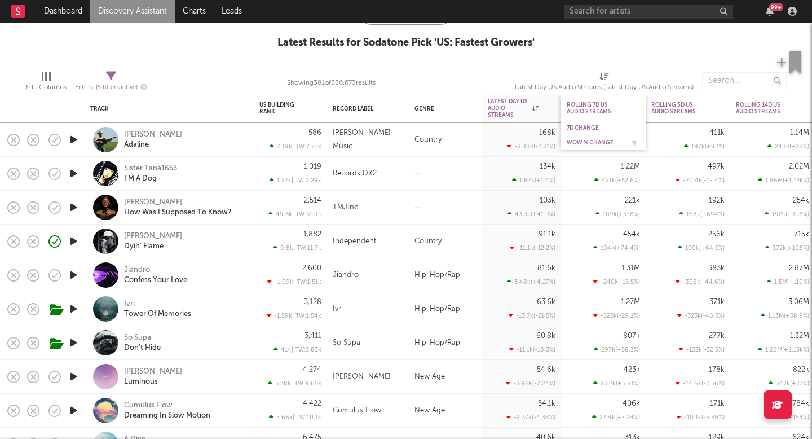
click at [587, 139] on div "WoW % Change" at bounding box center [595, 142] width 56 height 7
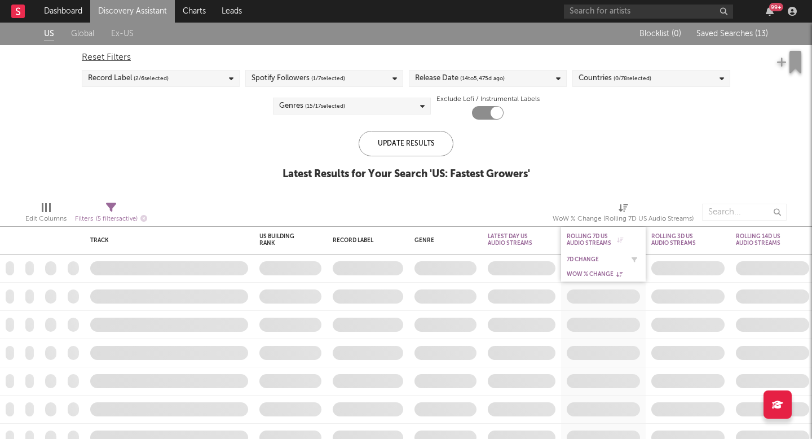
click at [588, 262] on div "7D Change" at bounding box center [595, 259] width 56 height 7
click at [582, 175] on div "US Global Ex-US Blocklist ( 0 ) Saved Searches ( 13 ) Reset Filters Record Labe…" at bounding box center [406, 108] width 812 height 170
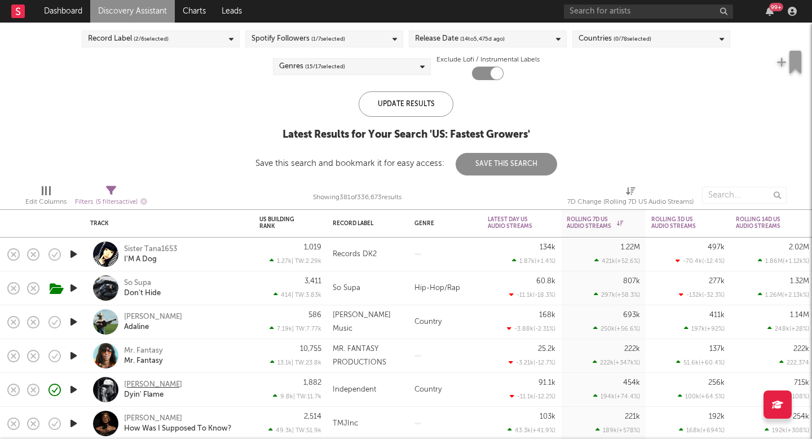
click at [157, 382] on div "Tayler Holder" at bounding box center [153, 385] width 58 height 10
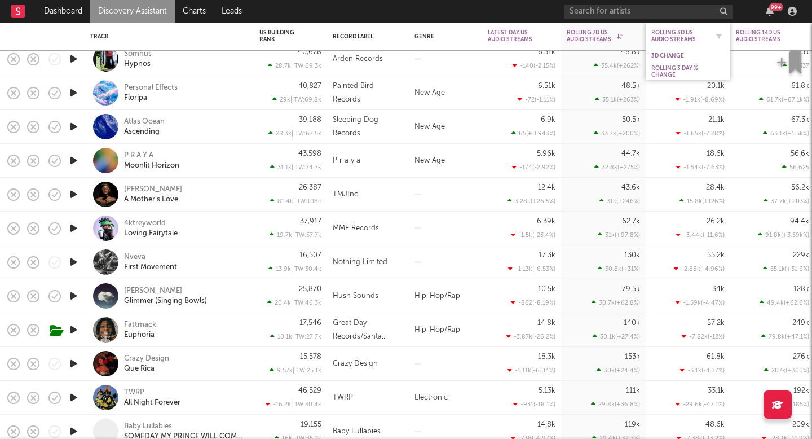
click at [687, 34] on div "Rolling 3D US Audio Streams" at bounding box center [679, 36] width 56 height 14
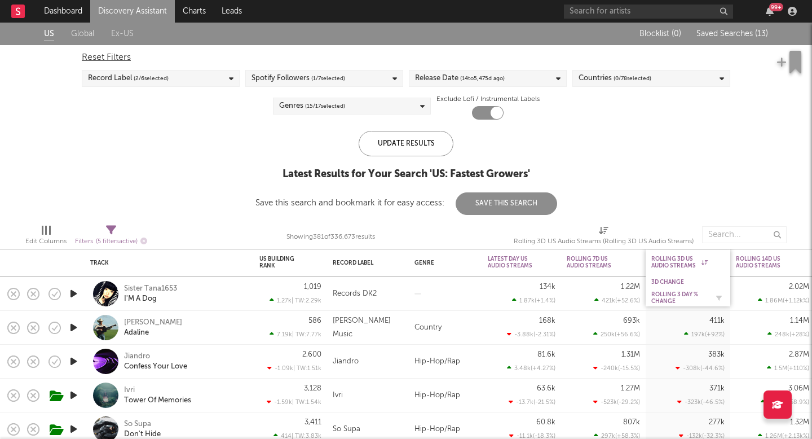
click at [670, 296] on div "Rolling 3 Day % Change" at bounding box center [679, 298] width 56 height 14
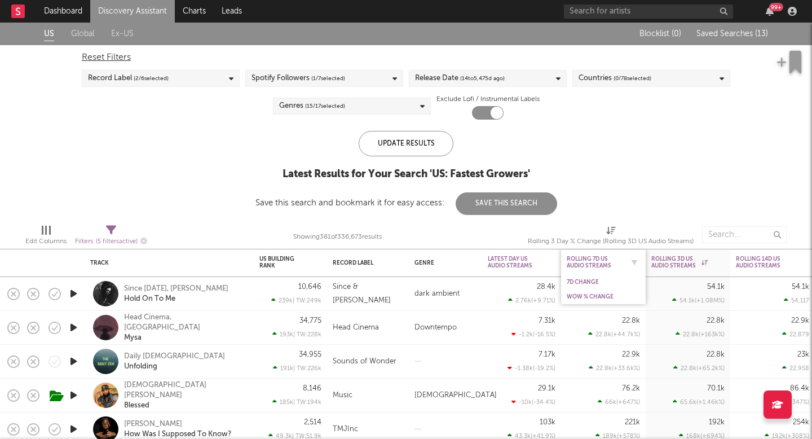
click at [591, 258] on div "Rolling 7D US Audio Streams" at bounding box center [595, 262] width 56 height 14
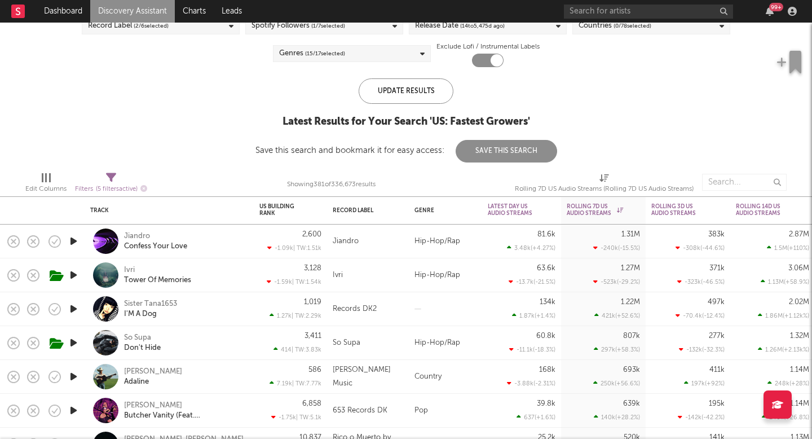
click at [161, 371] on div "Tyce Delk Adaline" at bounding box center [184, 377] width 121 height 20
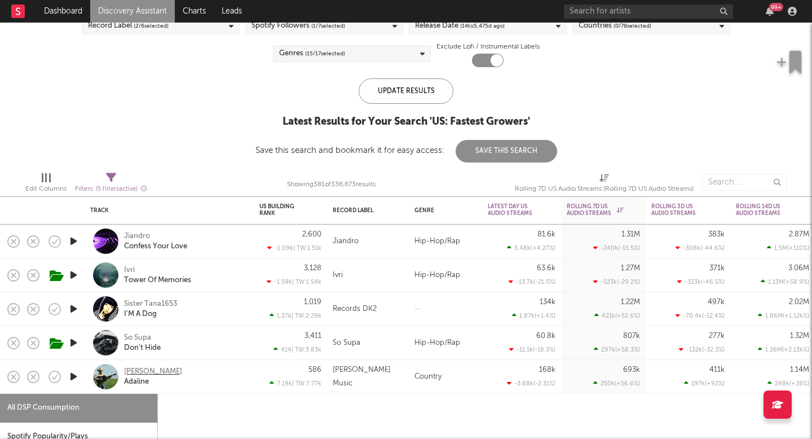
click at [146, 371] on div "[PERSON_NAME]" at bounding box center [153, 372] width 58 height 10
select select "1w"
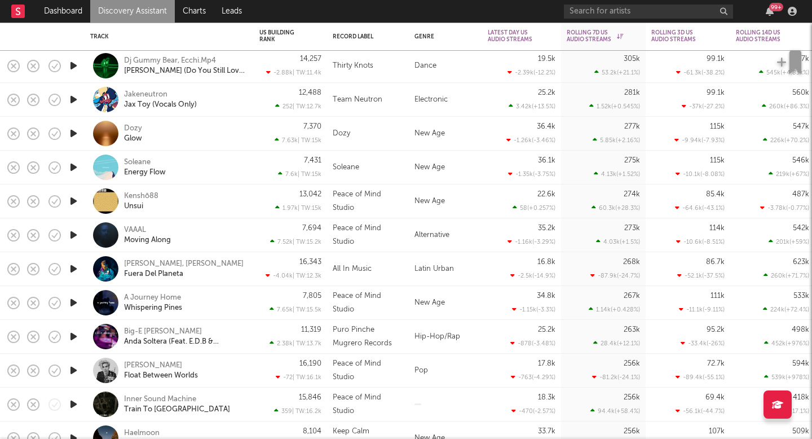
select select "1w"
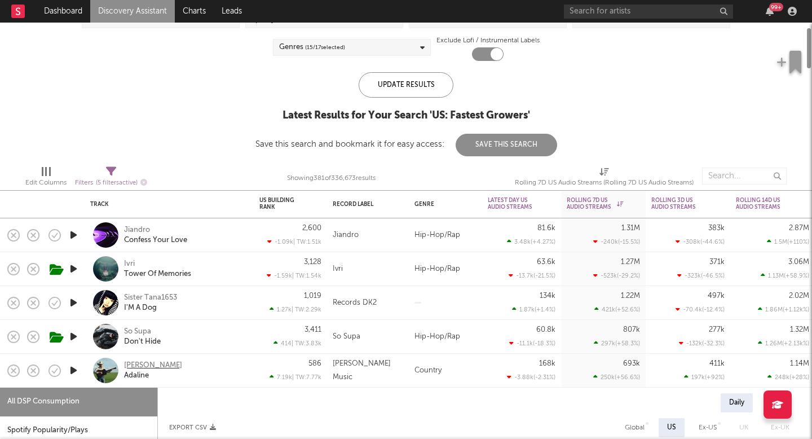
click at [142, 364] on div "[PERSON_NAME]" at bounding box center [153, 365] width 58 height 10
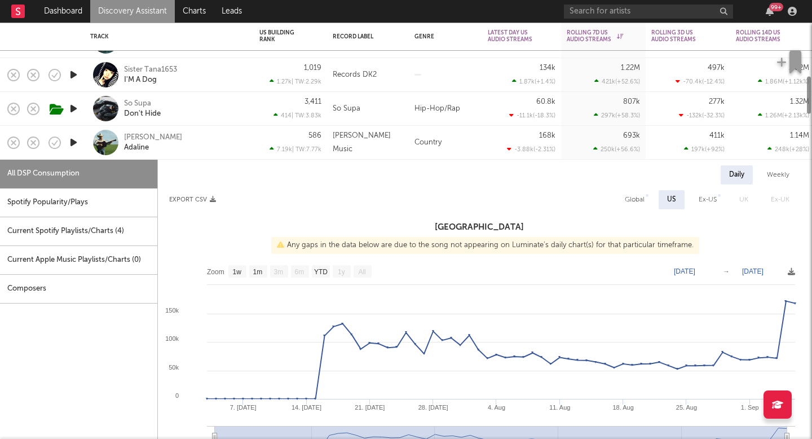
click at [104, 165] on div "All DSP Consumption" at bounding box center [78, 174] width 157 height 29
click at [147, 182] on div "All DSP Consumption" at bounding box center [78, 174] width 157 height 29
click at [172, 149] on div "Tyce Delk Adaline" at bounding box center [184, 143] width 121 height 20
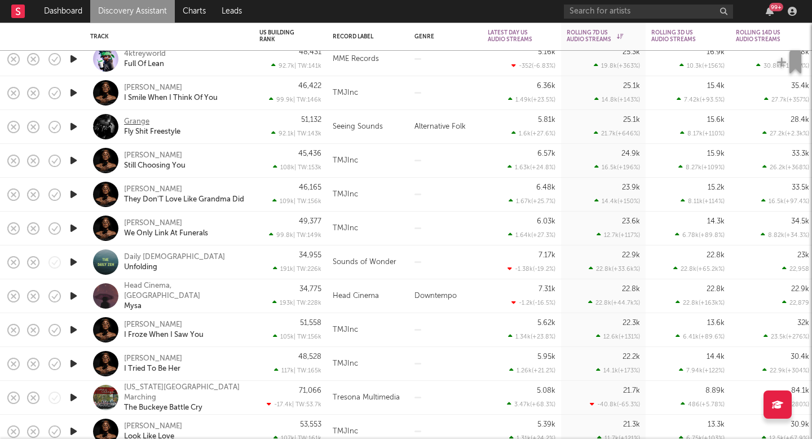
click at [129, 120] on div "Grange" at bounding box center [136, 122] width 25 height 10
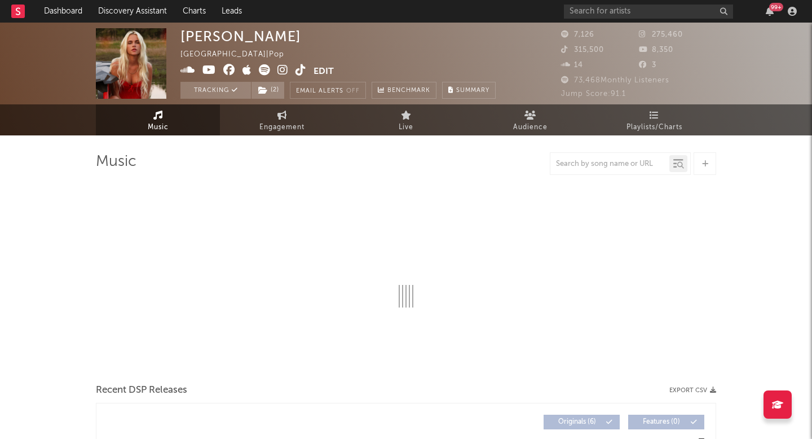
select select "6m"
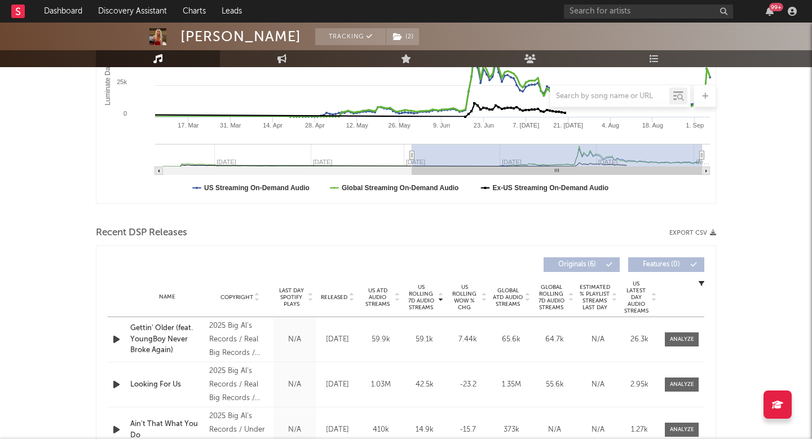
scroll to position [247, 0]
click at [334, 292] on div "Released" at bounding box center [338, 296] width 38 height 8
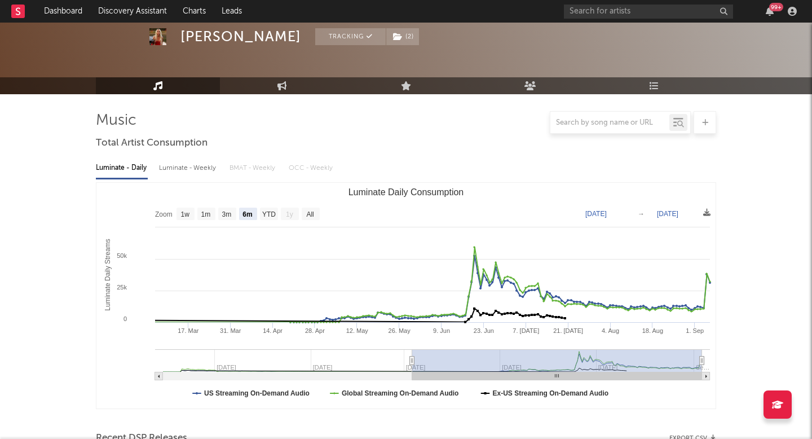
scroll to position [0, 0]
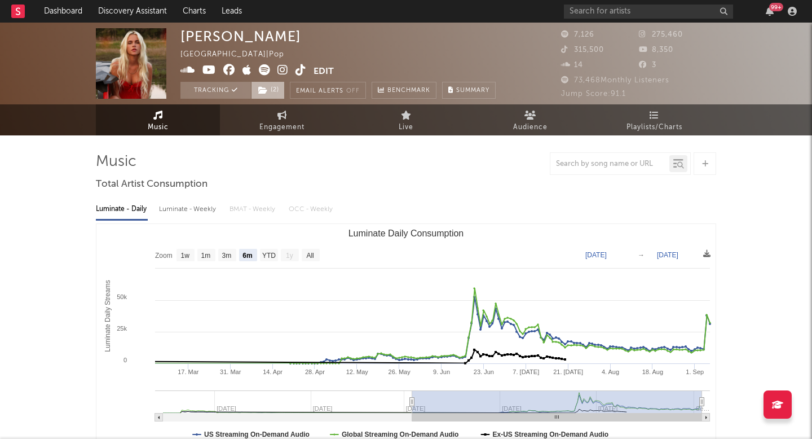
click at [274, 91] on span "( 2 )" at bounding box center [268, 90] width 34 height 17
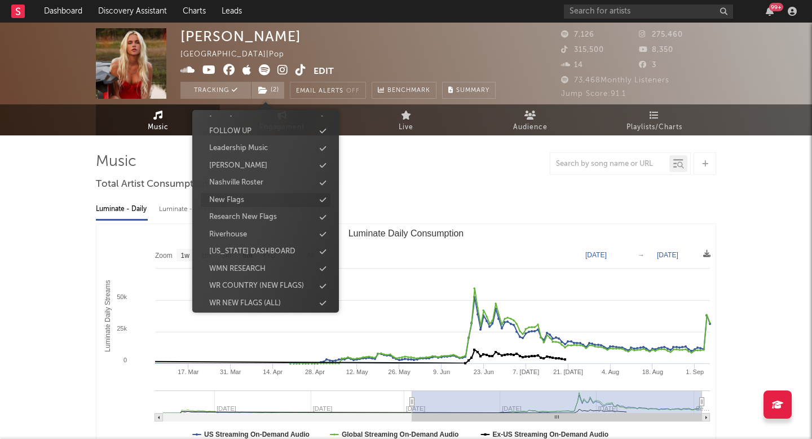
click at [263, 201] on div "New Flags" at bounding box center [266, 200] width 130 height 15
click at [365, 197] on div "Luminate - Daily Luminate - Weekly BMAT - Weekly OCC - Weekly Zoom 1w 1m 3m 6m …" at bounding box center [406, 323] width 620 height 259
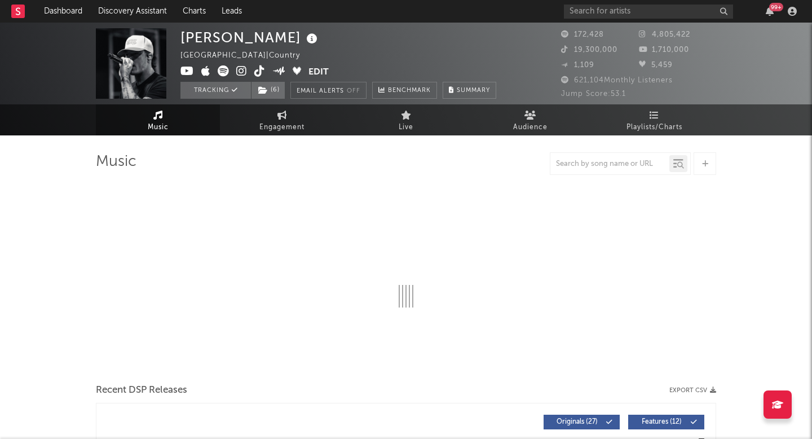
select select "6m"
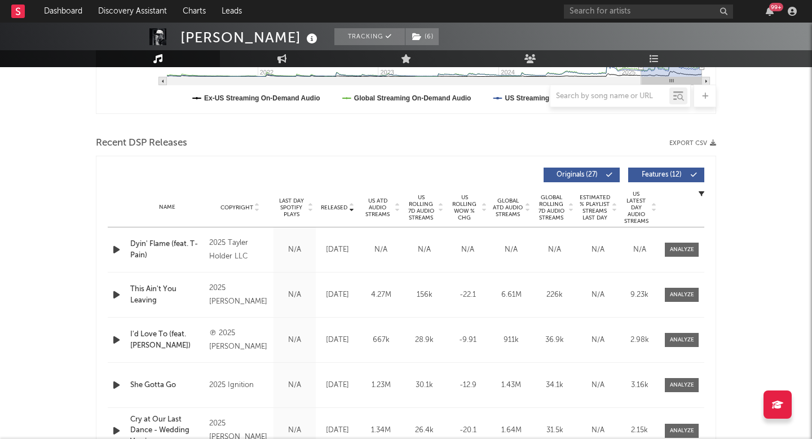
scroll to position [361, 0]
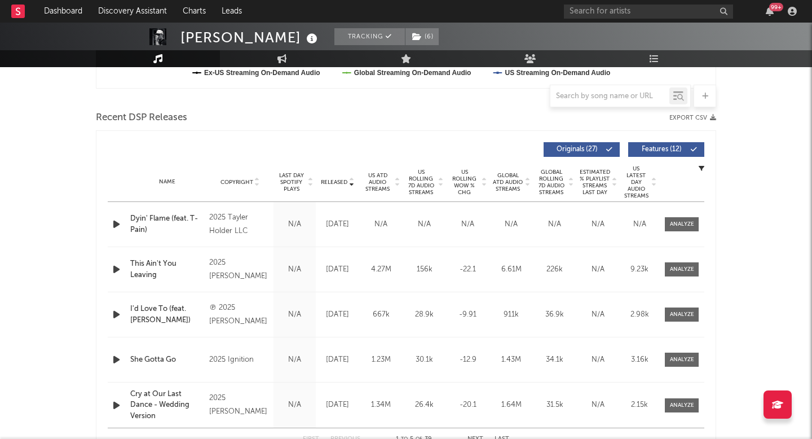
click at [451, 178] on span "US Rolling WoW % Chg" at bounding box center [464, 182] width 31 height 27
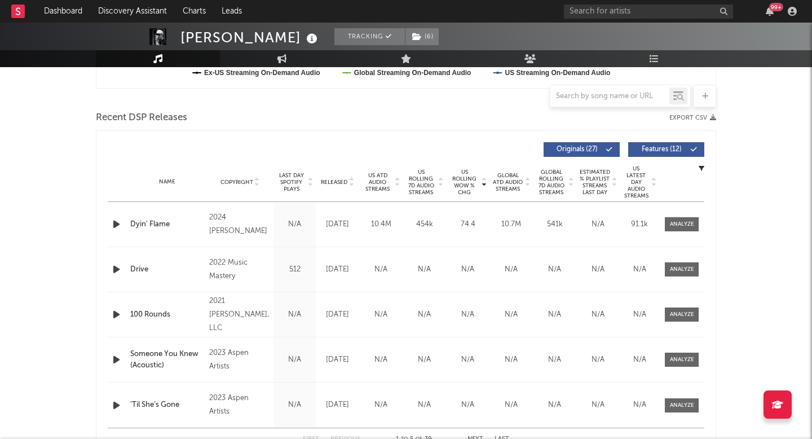
click at [420, 186] on span "US Rolling 7D Audio Streams" at bounding box center [420, 182] width 31 height 27
click at [470, 186] on span "US Rolling WoW % Chg" at bounding box center [464, 182] width 31 height 27
click at [674, 219] on span at bounding box center [682, 224] width 34 height 14
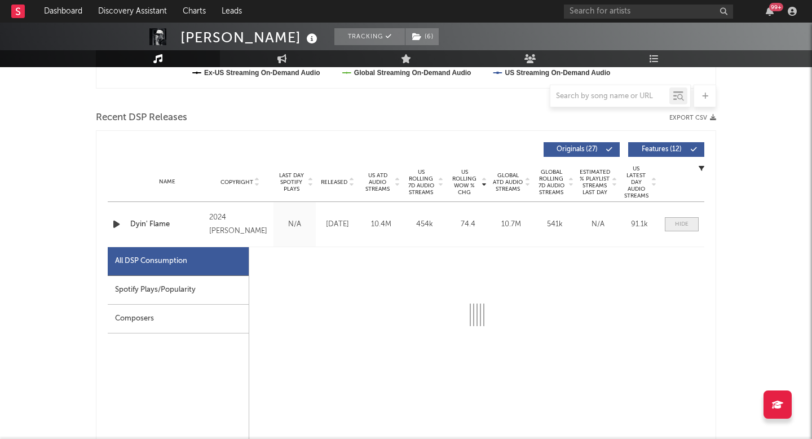
scroll to position [470, 0]
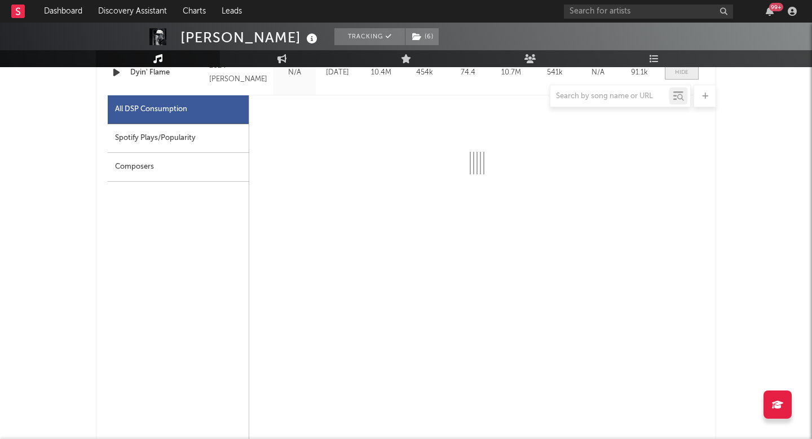
select select "6m"
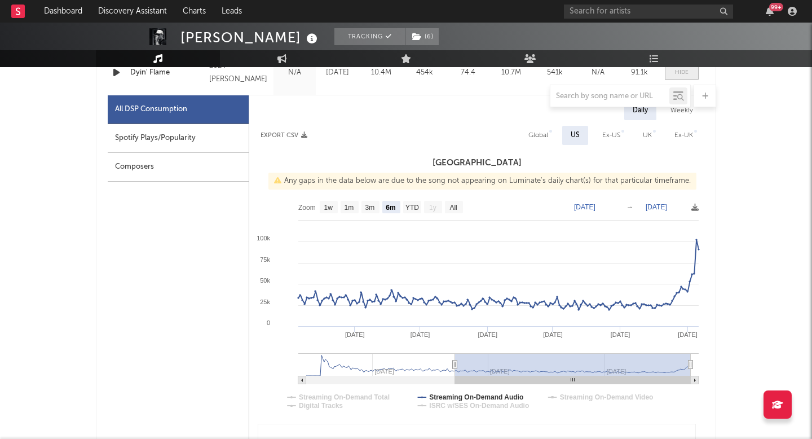
scroll to position [515, 0]
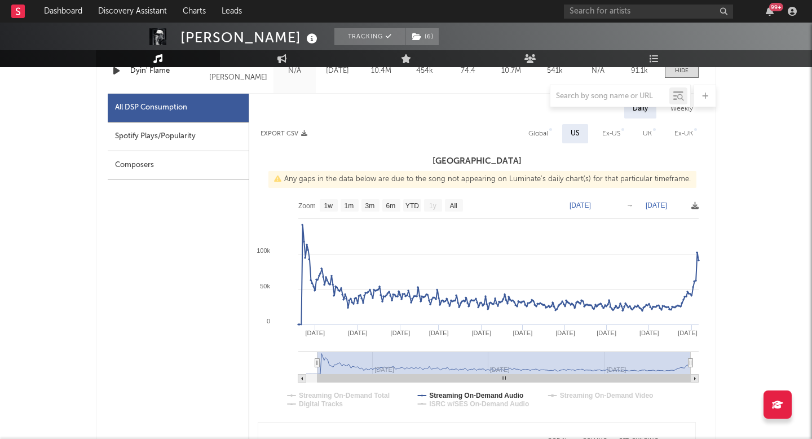
type input "2024-11-10"
select select "All"
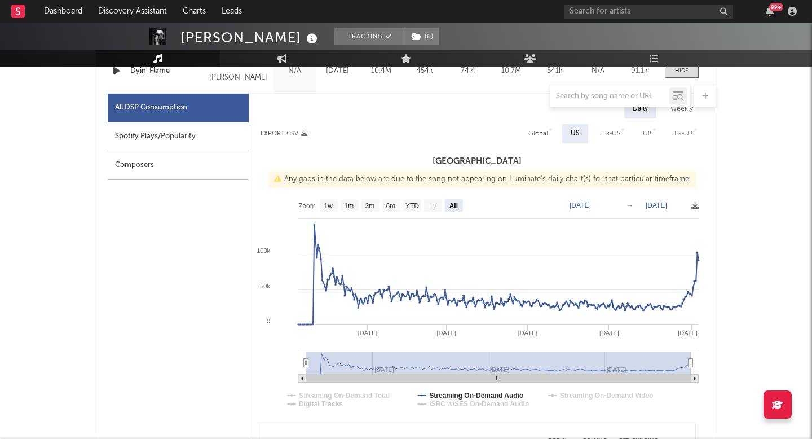
drag, startPoint x: 456, startPoint y: 363, endPoint x: 303, endPoint y: 366, distance: 152.3
click at [304, 366] on icon at bounding box center [306, 363] width 5 height 8
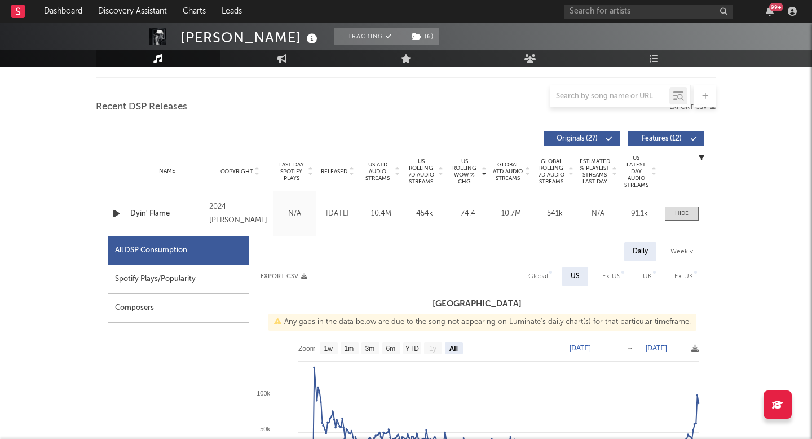
scroll to position [359, 0]
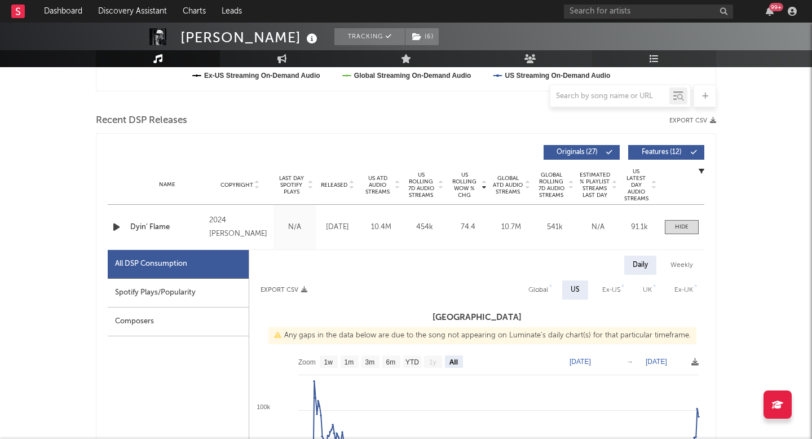
click at [671, 56] on link "Playlists/Charts" at bounding box center [654, 58] width 124 height 17
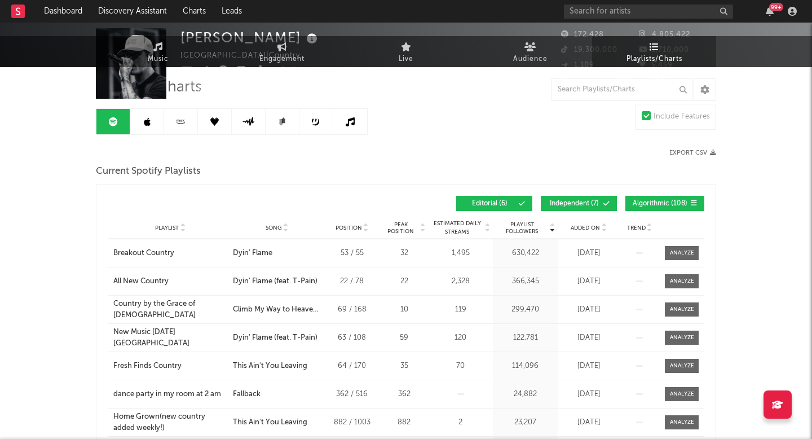
scroll to position [102, 0]
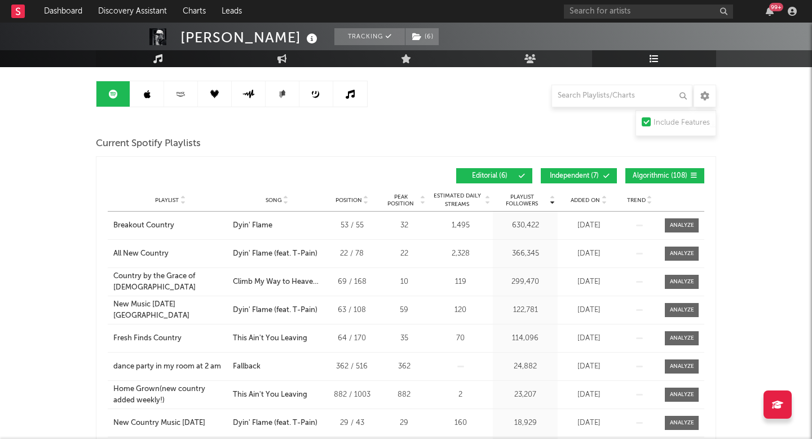
click at [162, 56] on icon at bounding box center [158, 58] width 10 height 9
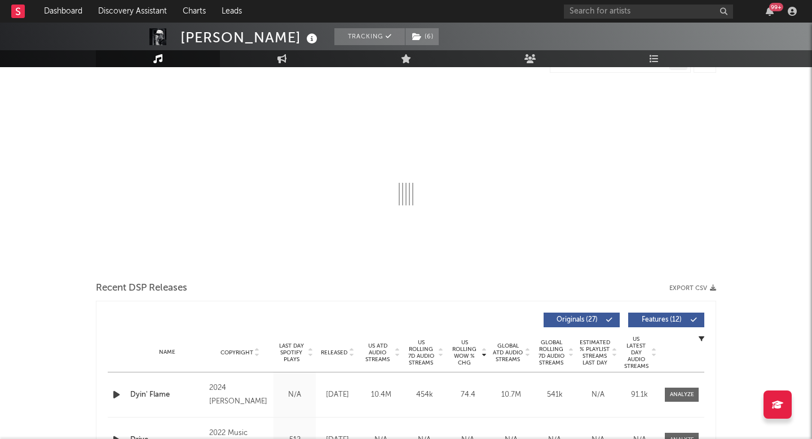
select select "6m"
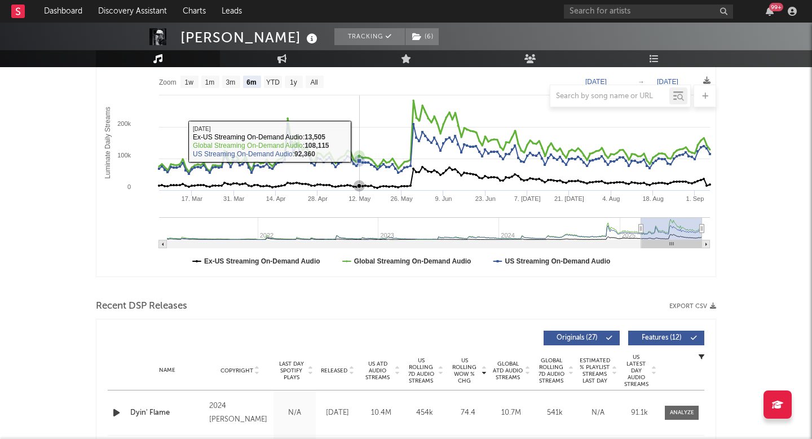
scroll to position [293, 0]
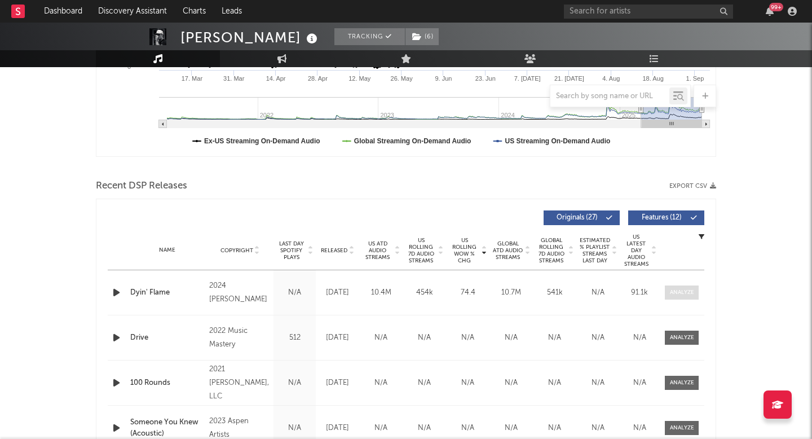
click at [693, 288] on div at bounding box center [682, 292] width 24 height 8
select select "6m"
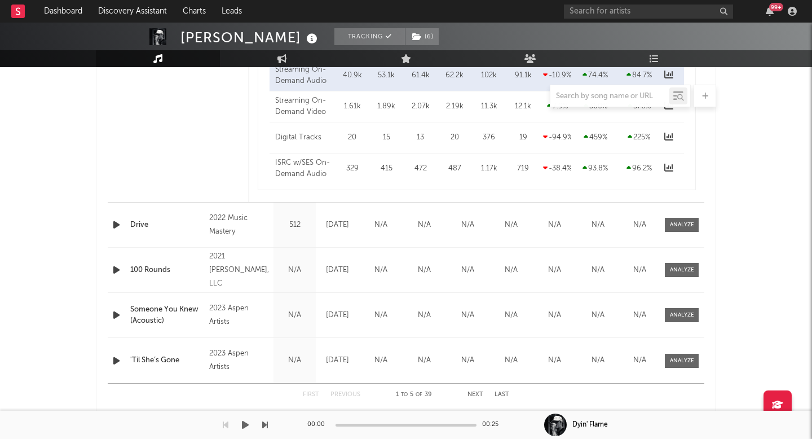
scroll to position [1264, 0]
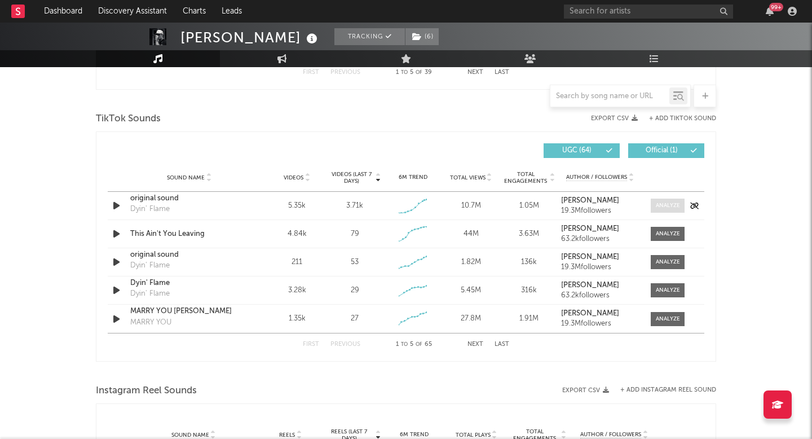
click at [674, 202] on div at bounding box center [668, 205] width 24 height 8
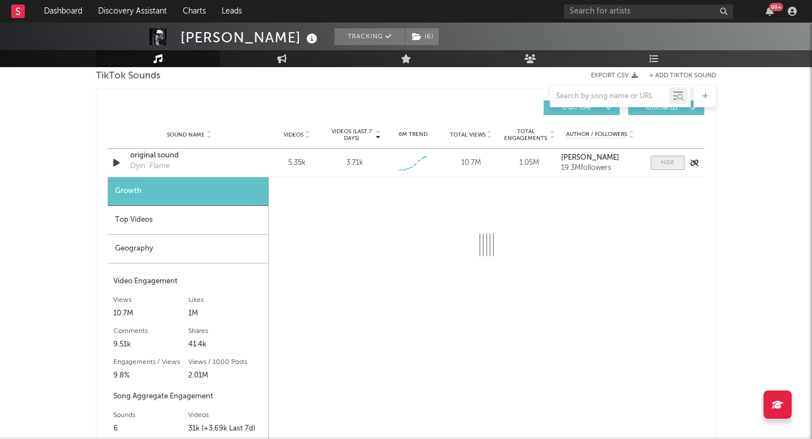
scroll to position [1324, 0]
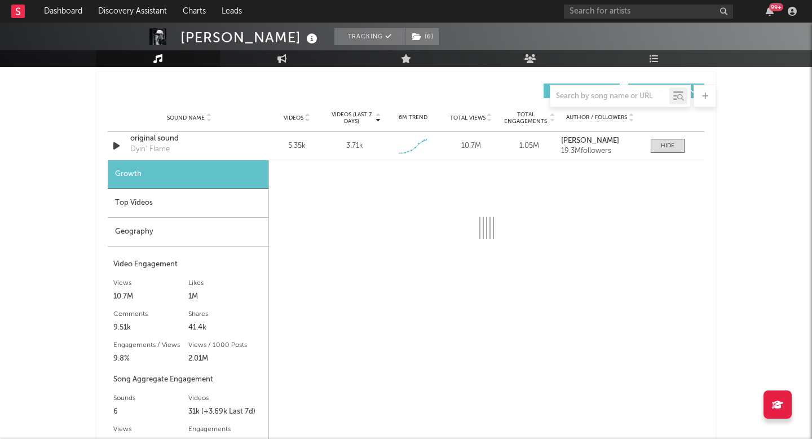
select select "1w"
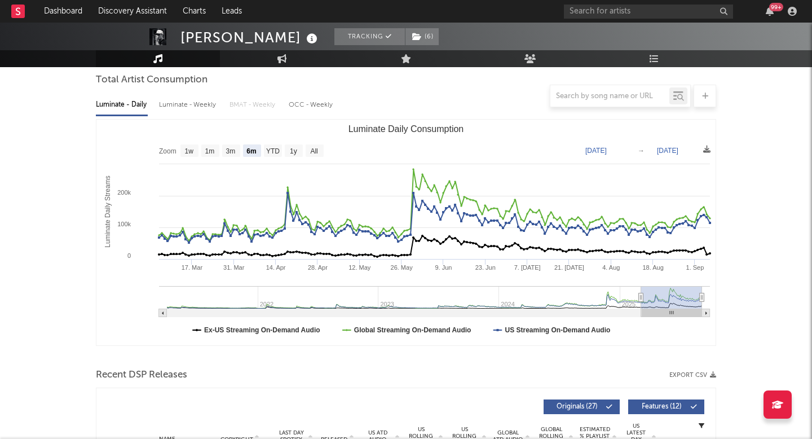
scroll to position [121, 0]
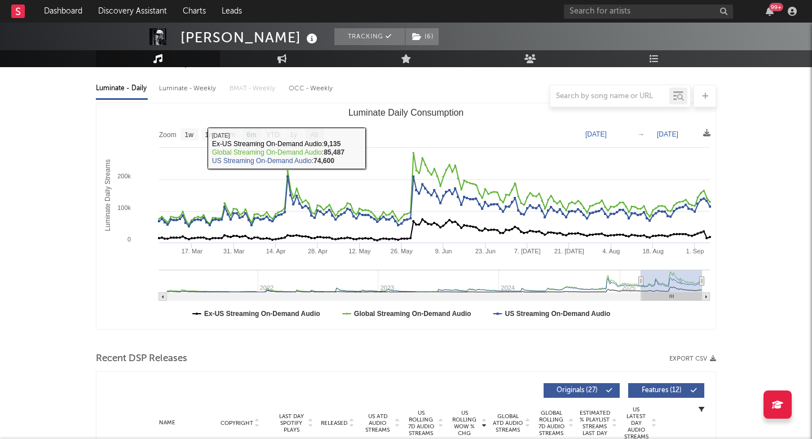
click at [315, 136] on text "All" at bounding box center [313, 135] width 7 height 8
select select "All"
type input "2021-03-31"
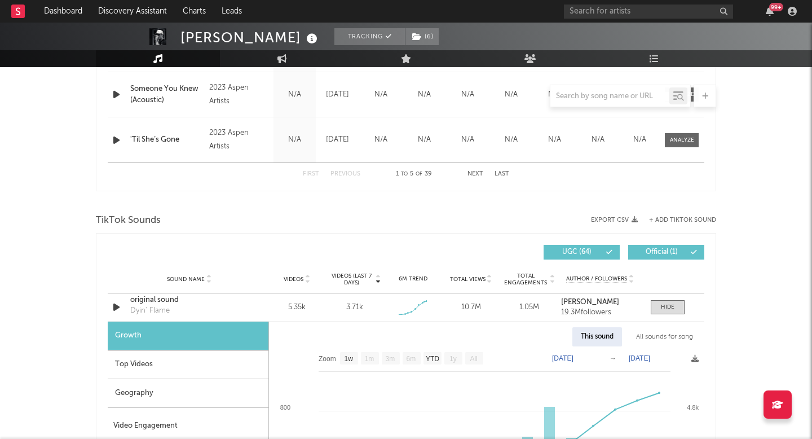
scroll to position [1169, 0]
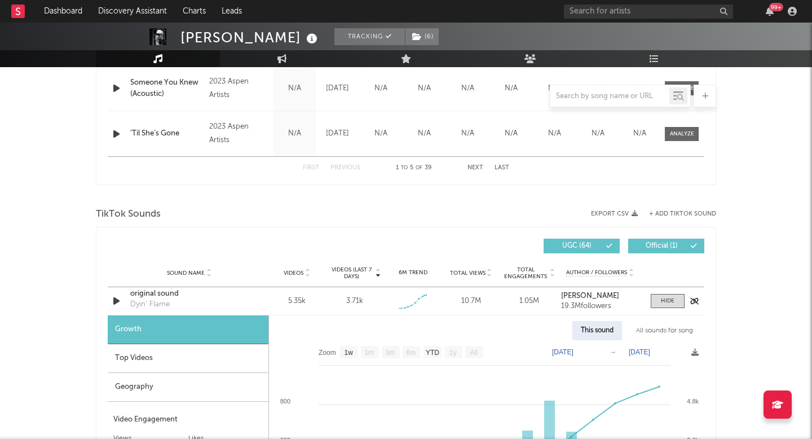
click at [139, 295] on div "original sound" at bounding box center [189, 293] width 118 height 11
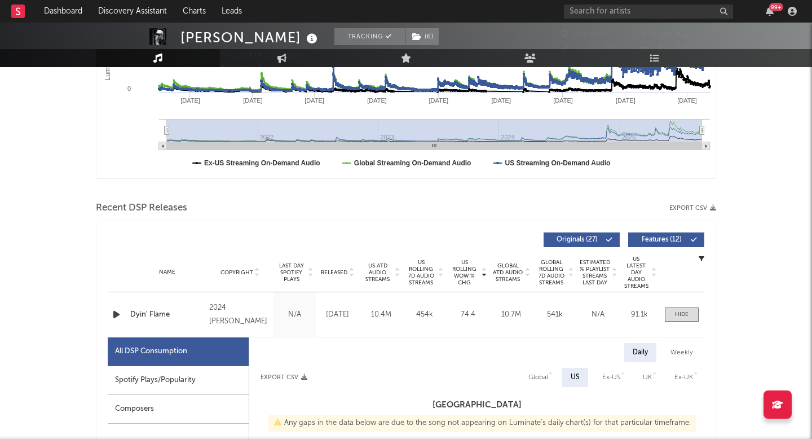
scroll to position [0, 0]
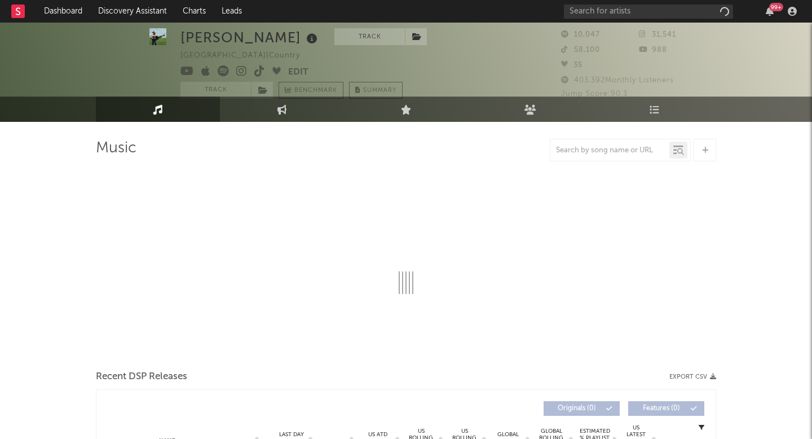
scroll to position [14, 0]
select select "1w"
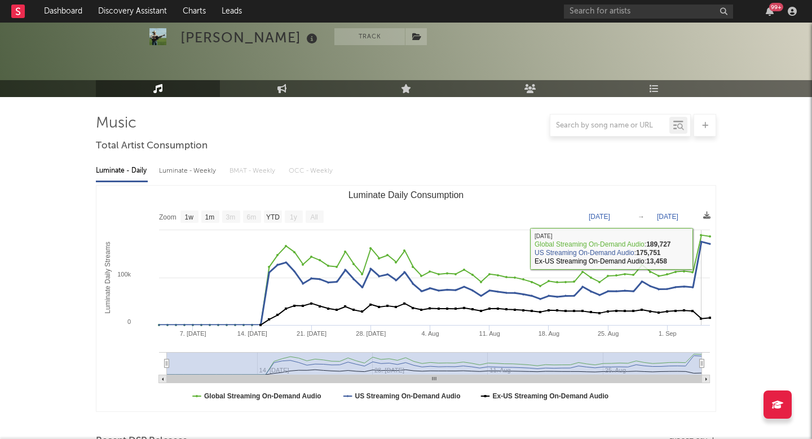
scroll to position [360, 0]
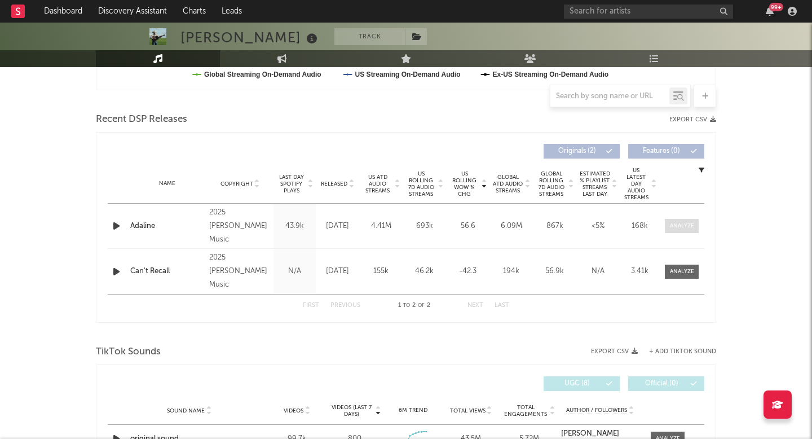
click at [672, 225] on div at bounding box center [682, 226] width 24 height 8
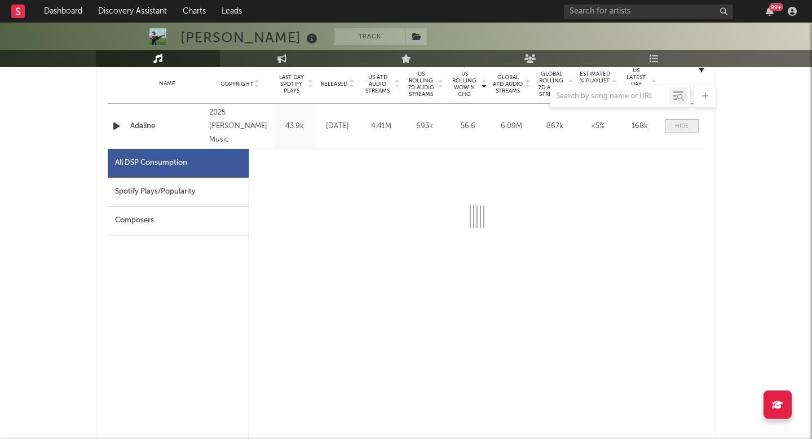
select select "1w"
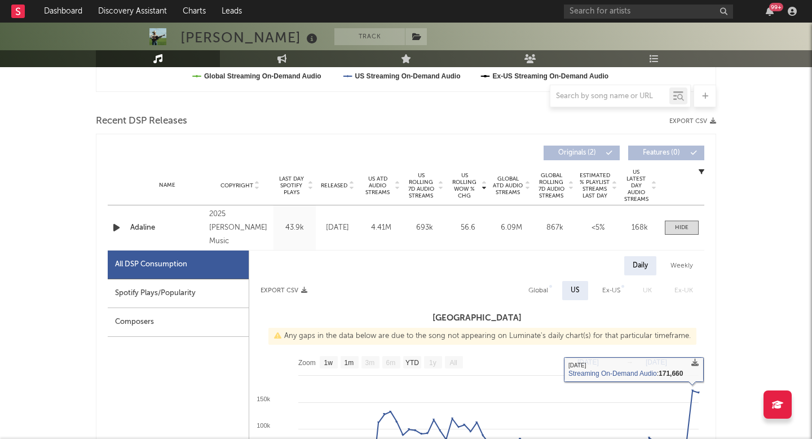
scroll to position [356, 0]
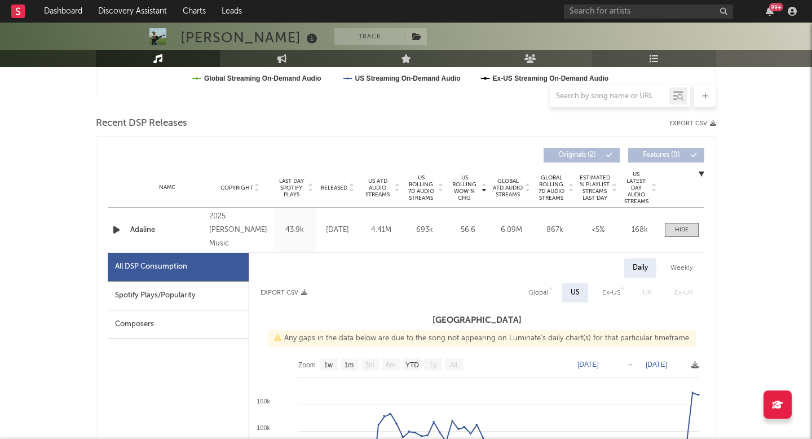
click at [676, 50] on link "Playlists/Charts" at bounding box center [654, 58] width 124 height 17
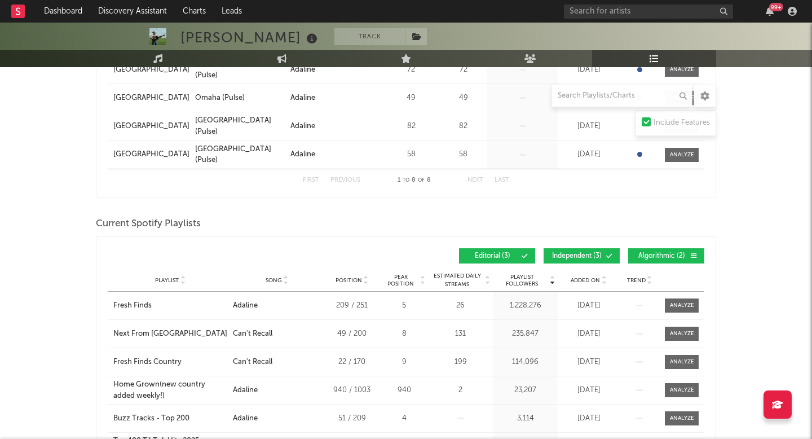
scroll to position [383, 0]
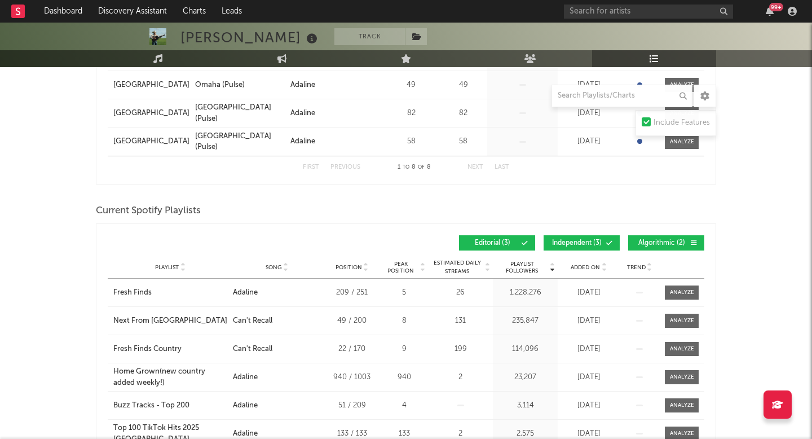
click at [580, 259] on div "Playlist City Song Position Peak Position Estimated Daily Streams Playlist Foll…" at bounding box center [406, 267] width 597 height 23
click at [580, 268] on span "Added On" at bounding box center [585, 267] width 29 height 7
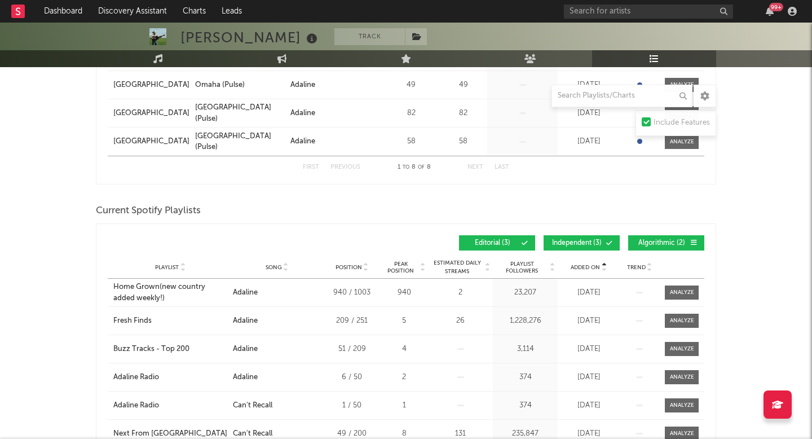
click at [580, 268] on span "Added On" at bounding box center [585, 267] width 29 height 7
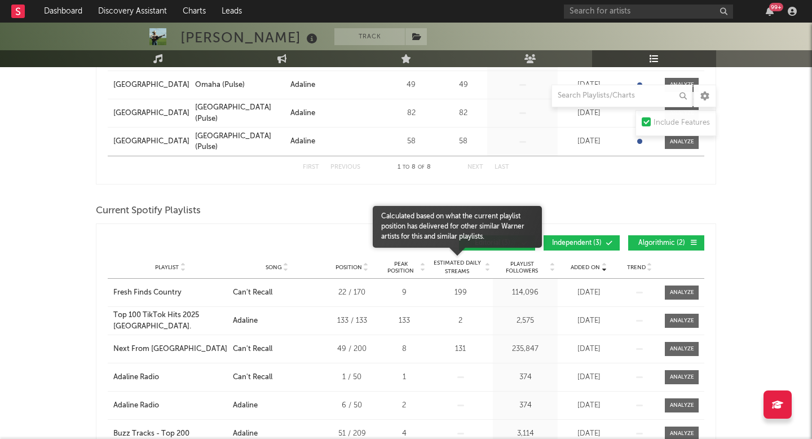
click at [466, 266] on span "Estimated Daily Streams" at bounding box center [457, 267] width 52 height 17
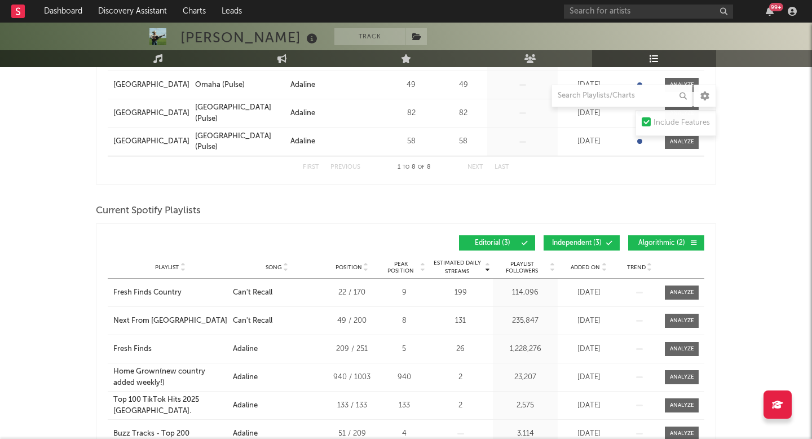
click at [576, 266] on span "Added On" at bounding box center [585, 267] width 29 height 7
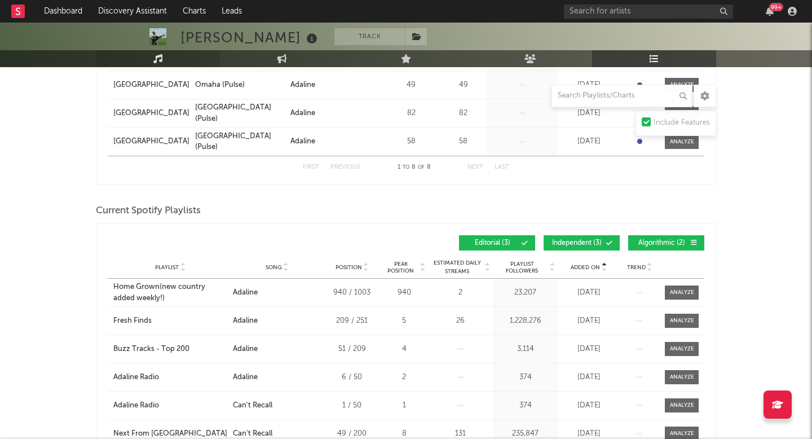
click at [147, 53] on link "Music" at bounding box center [158, 58] width 124 height 17
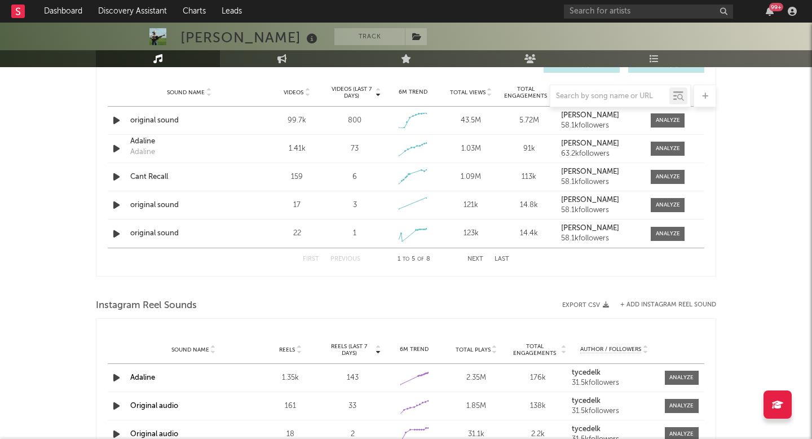
scroll to position [678, 0]
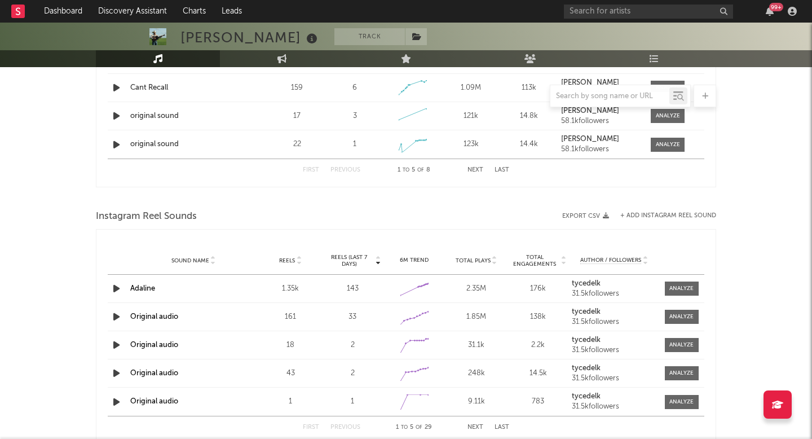
select select "1w"
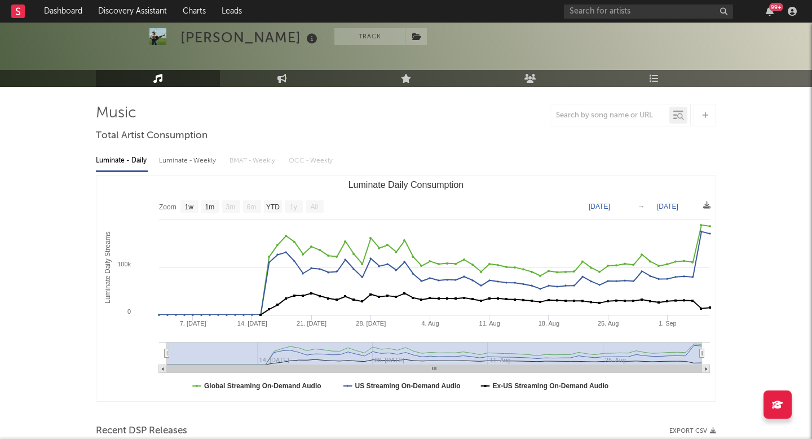
scroll to position [50, 0]
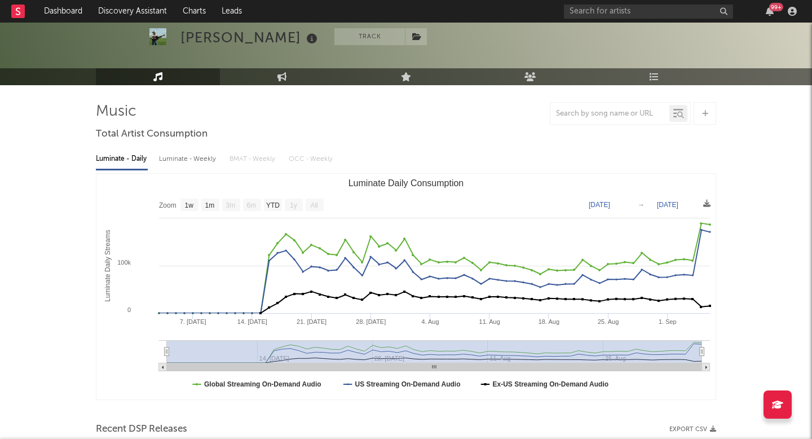
click at [198, 157] on div "Luminate - Weekly" at bounding box center [188, 158] width 59 height 19
select select "1w"
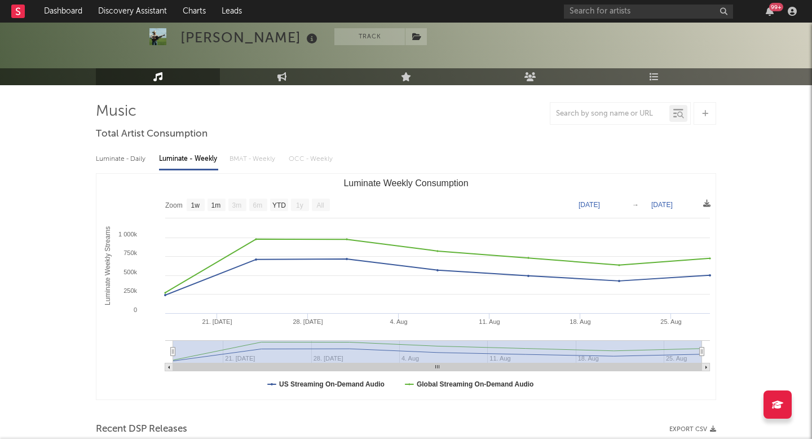
click at [109, 156] on div "Luminate - Daily" at bounding box center [122, 158] width 52 height 19
select select "1w"
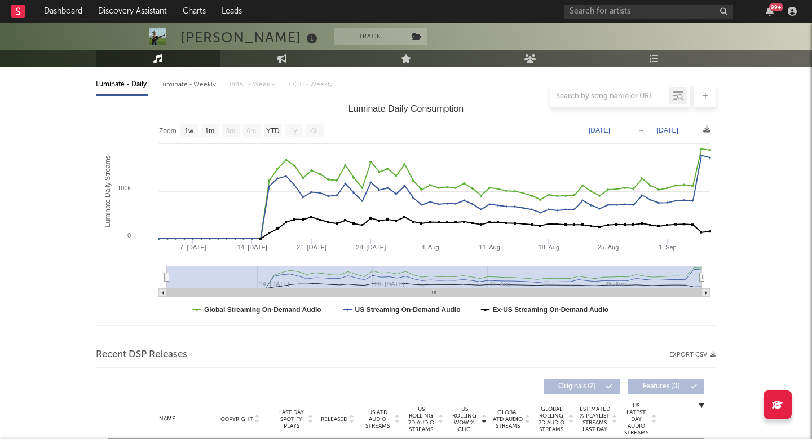
scroll to position [239, 0]
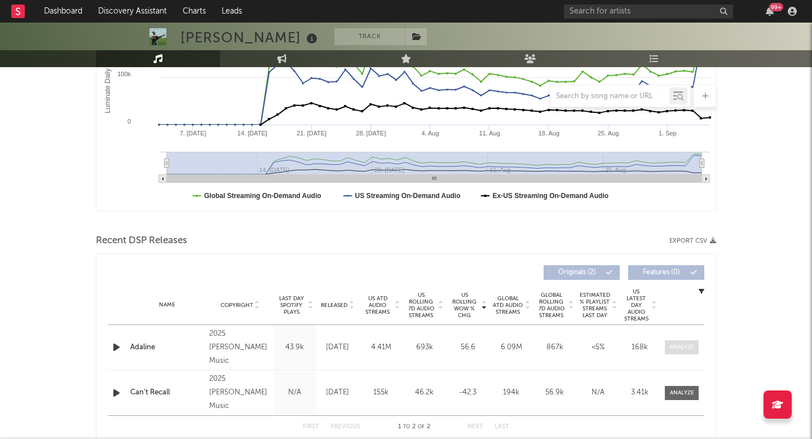
click at [680, 346] on div at bounding box center [682, 347] width 24 height 8
select select "1w"
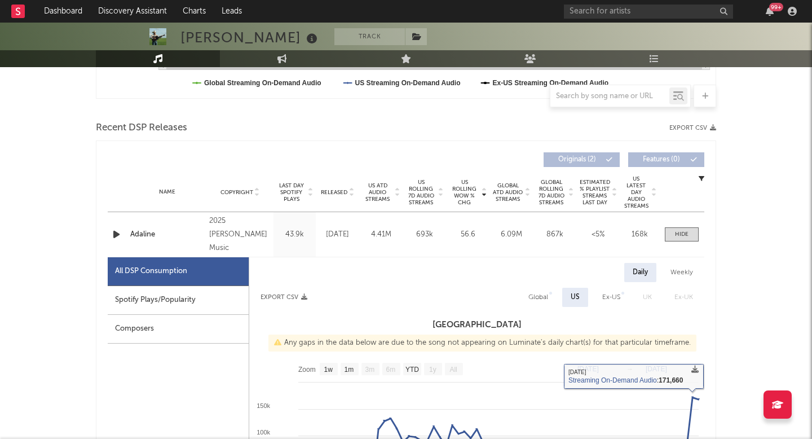
scroll to position [345, 0]
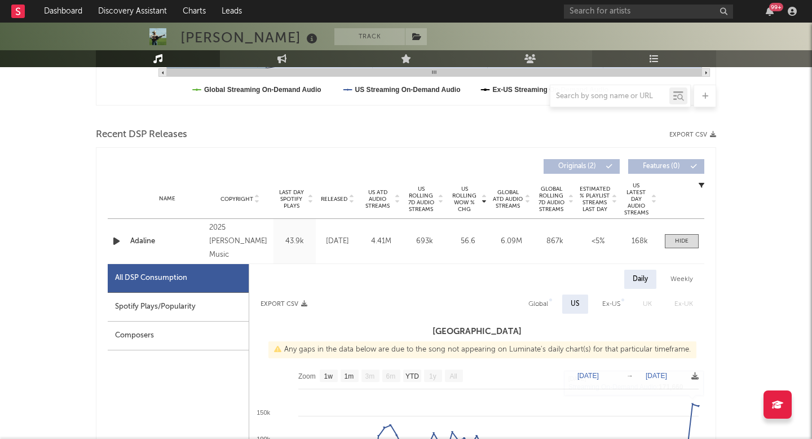
click at [663, 60] on link "Playlists/Charts" at bounding box center [654, 58] width 124 height 17
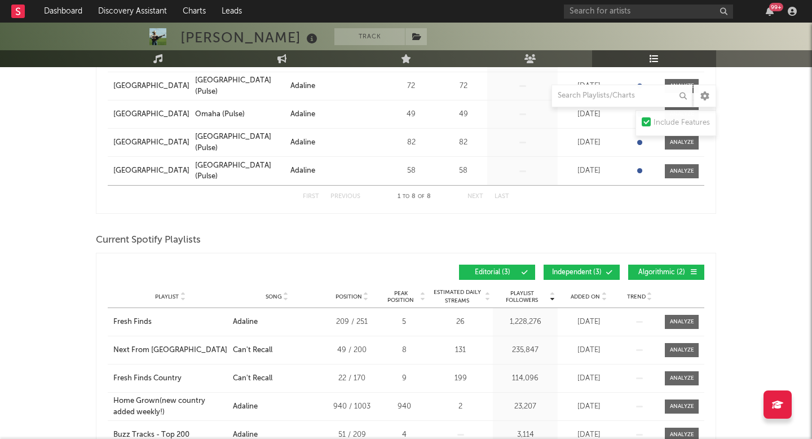
scroll to position [424, 0]
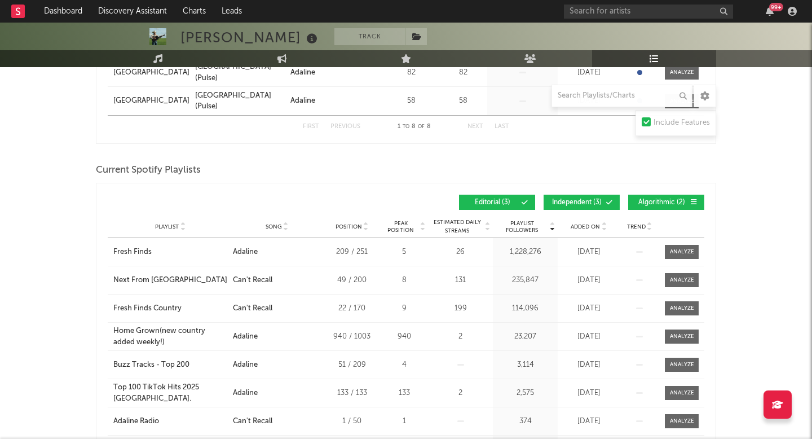
click at [579, 228] on span "Added On" at bounding box center [585, 226] width 29 height 7
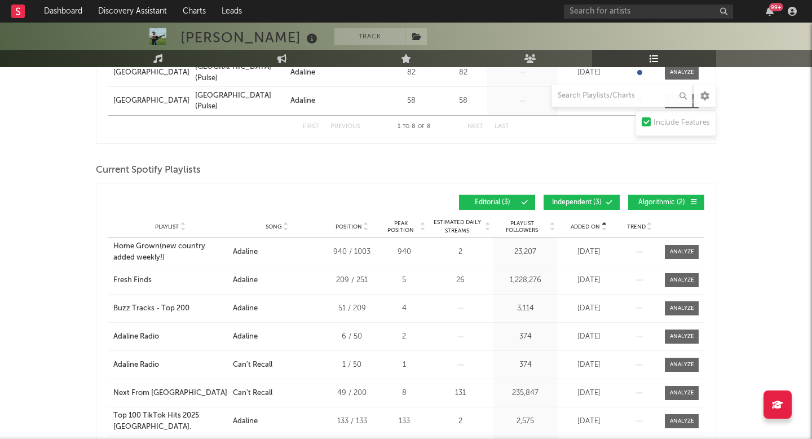
click at [590, 226] on span "Added On" at bounding box center [585, 226] width 29 height 7
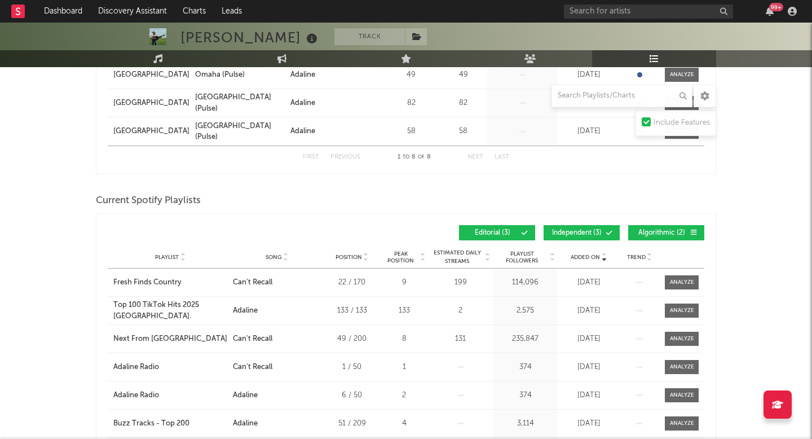
scroll to position [0, 0]
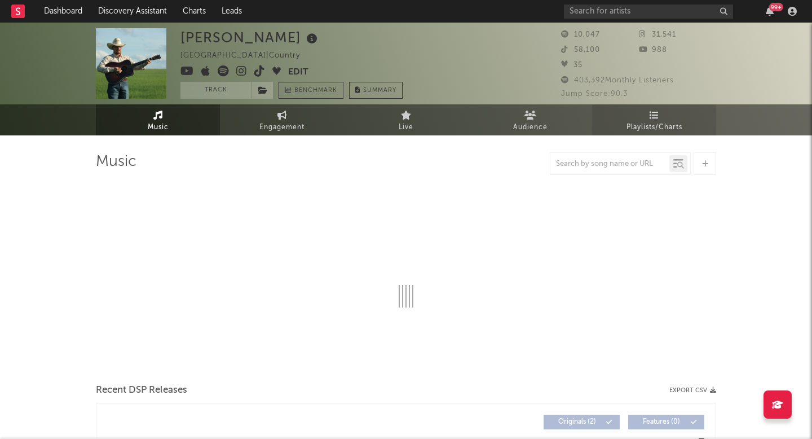
select select "1w"
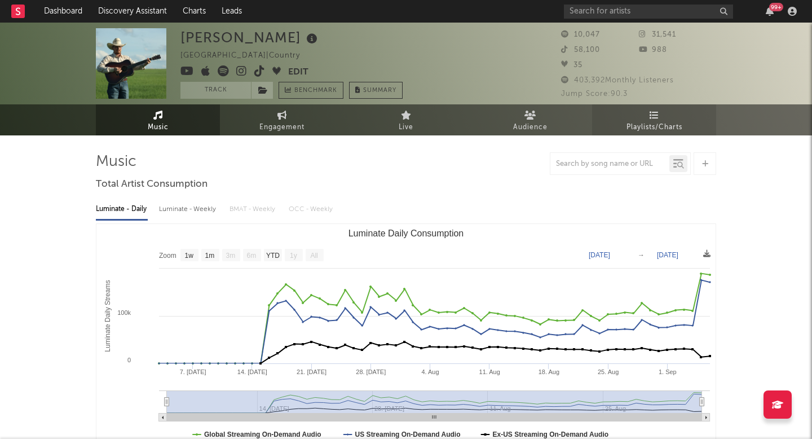
click at [674, 125] on span "Playlists/Charts" at bounding box center [655, 128] width 56 height 14
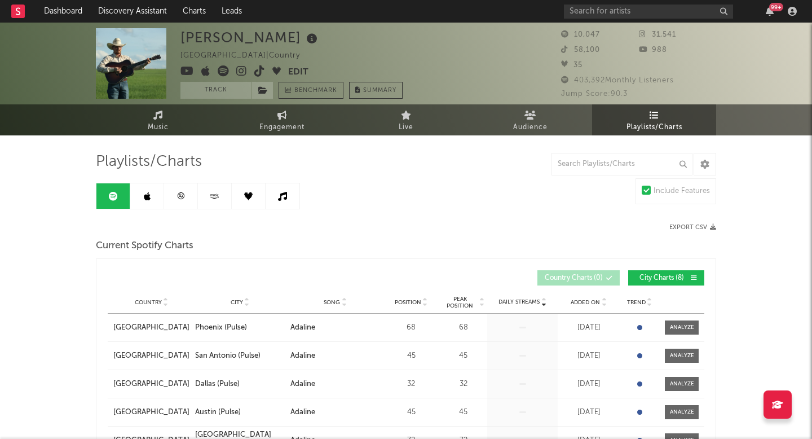
click at [230, 72] on span at bounding box center [234, 72] width 108 height 14
click at [221, 69] on icon at bounding box center [223, 70] width 11 height 11
click at [610, 11] on input "text" at bounding box center [648, 12] width 169 height 14
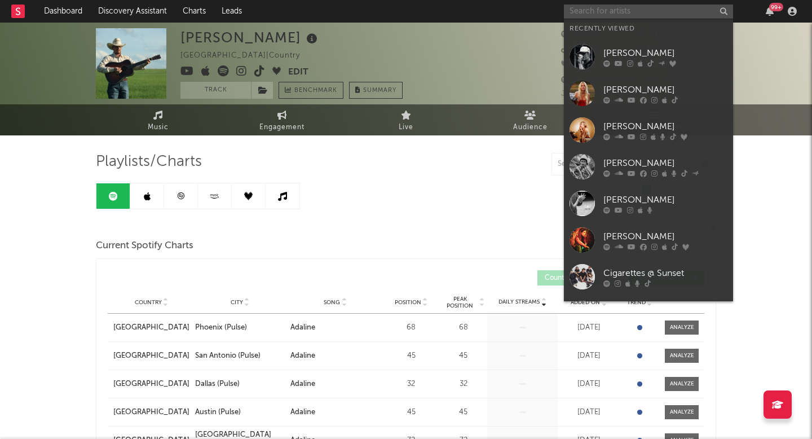
paste input "https://www.tiktok.com/@kidsmealsupreme?lang=en"
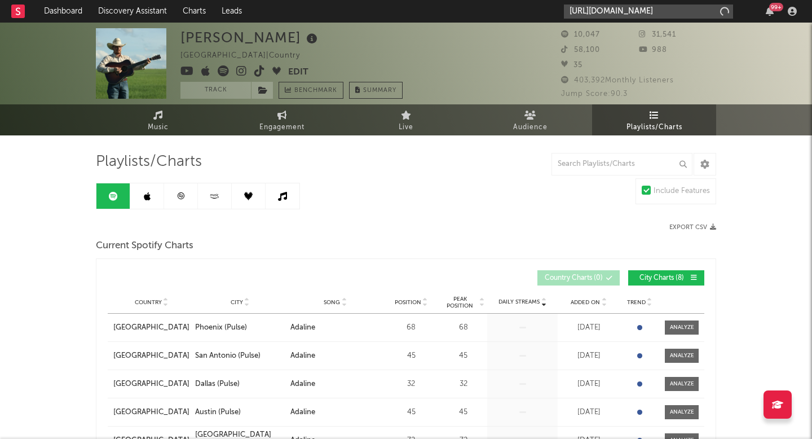
scroll to position [0, 46]
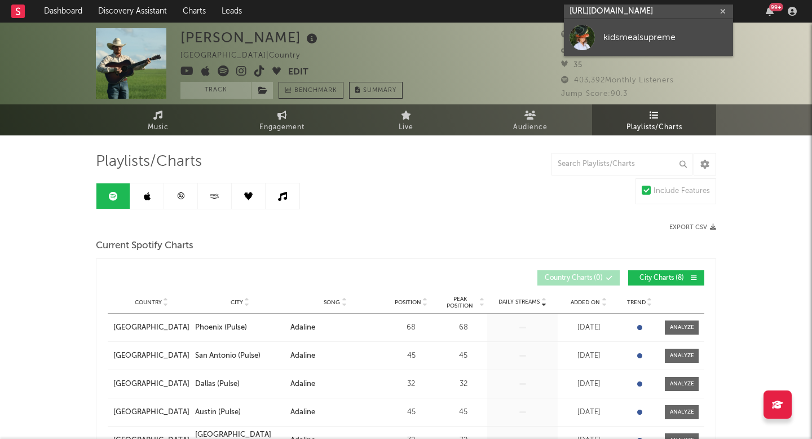
type input "https://www.tiktok.com/@kidsmealsupreme?lang=en"
click at [621, 43] on div "kidsmealsupreme" at bounding box center [665, 37] width 124 height 14
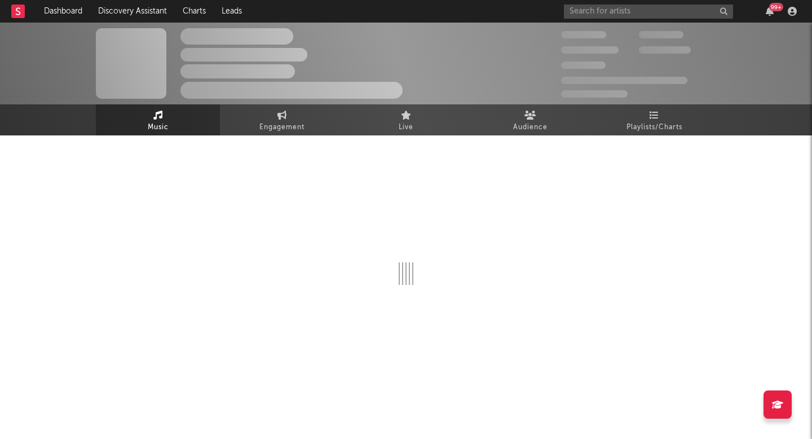
select select "1w"
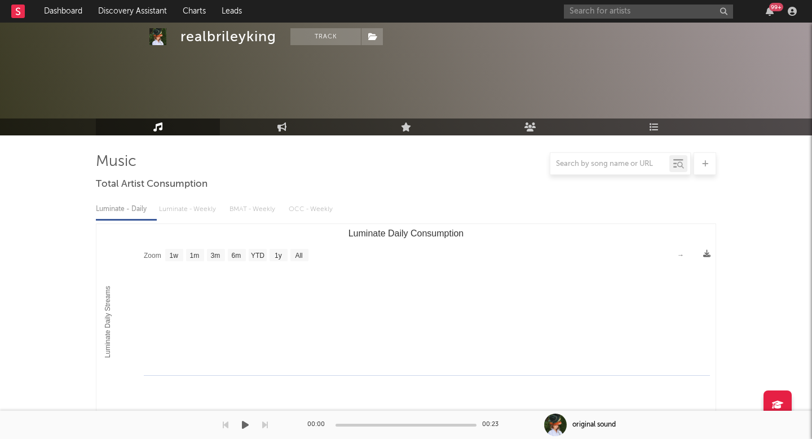
scroll to position [224, 0]
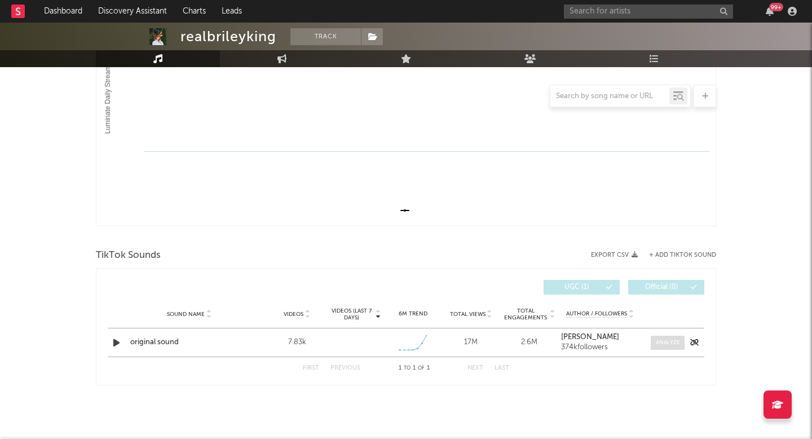
click at [673, 336] on span at bounding box center [668, 343] width 34 height 14
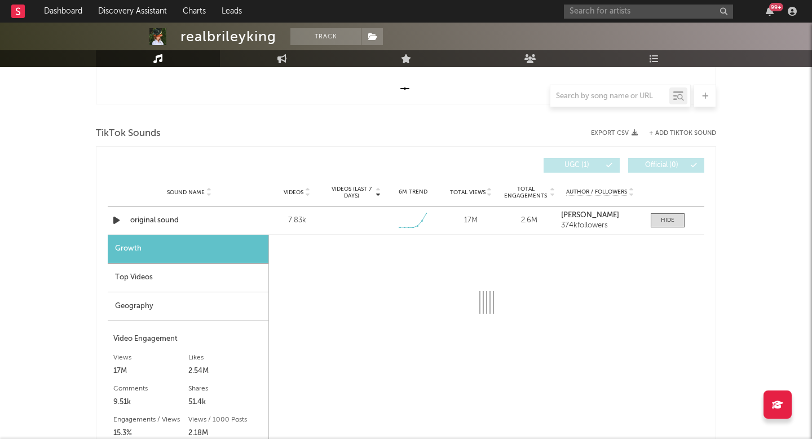
select select "1w"
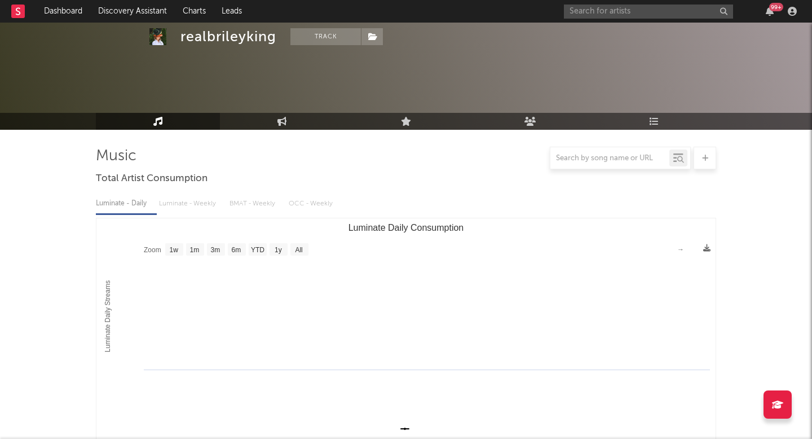
scroll to position [0, 0]
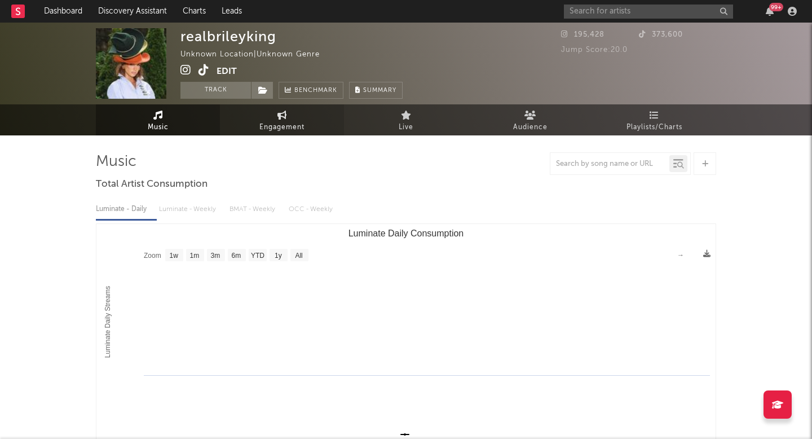
click at [266, 122] on span "Engagement" at bounding box center [281, 128] width 45 height 14
select select "1w"
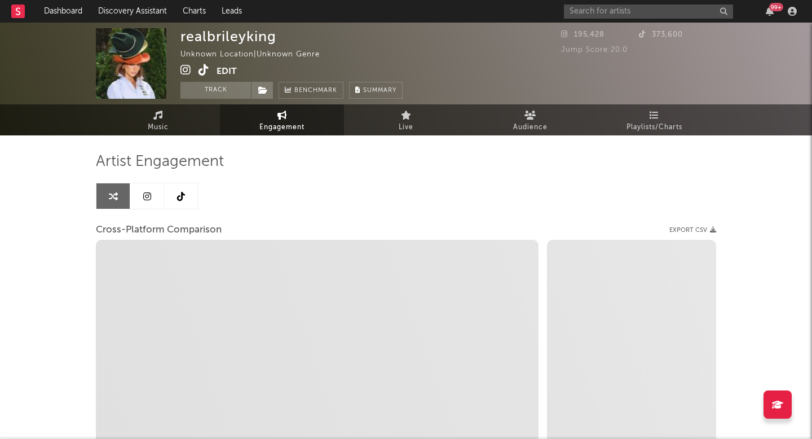
select select "1m"
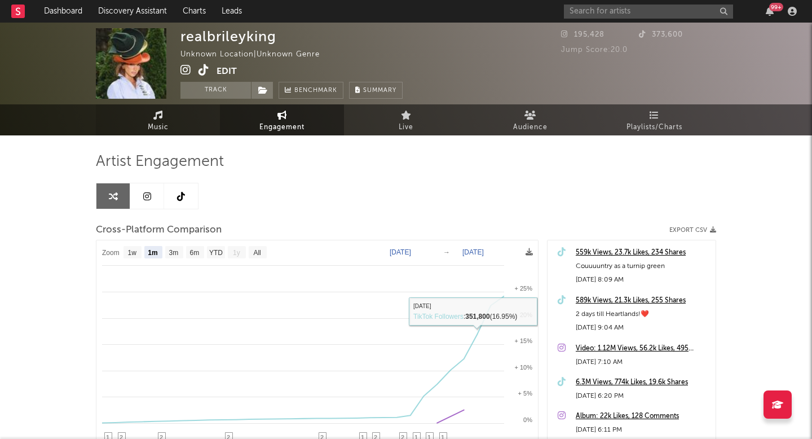
click at [181, 132] on link "Music" at bounding box center [158, 119] width 124 height 31
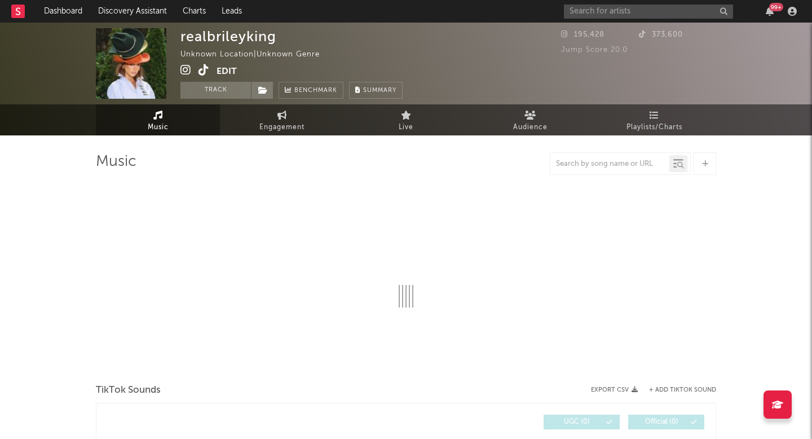
select select "1w"
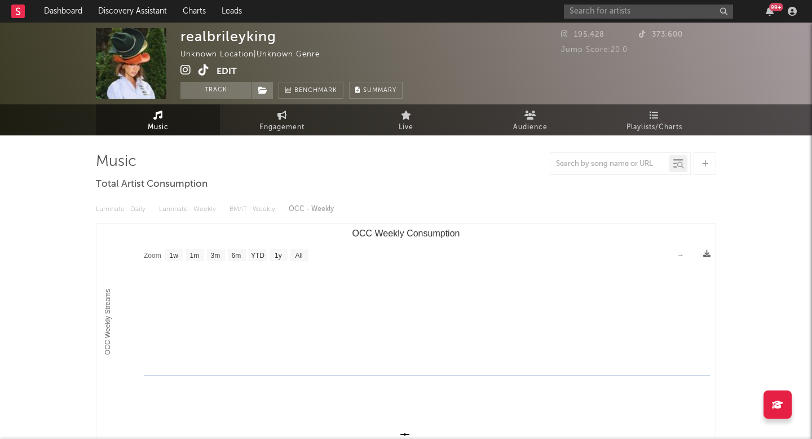
click at [200, 71] on icon at bounding box center [204, 69] width 11 height 11
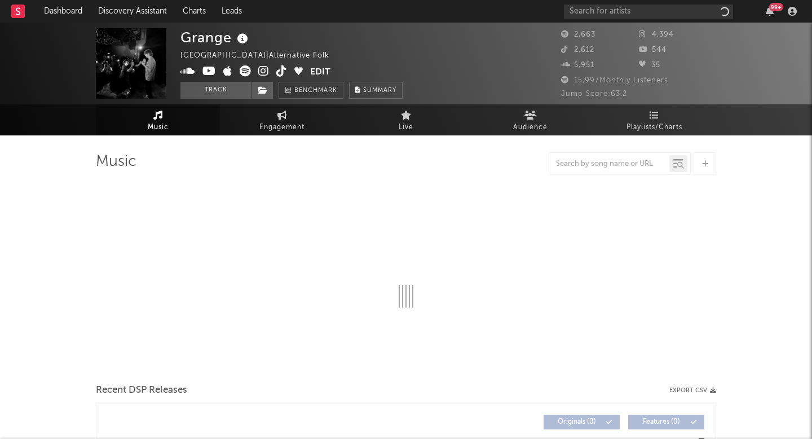
select select "6m"
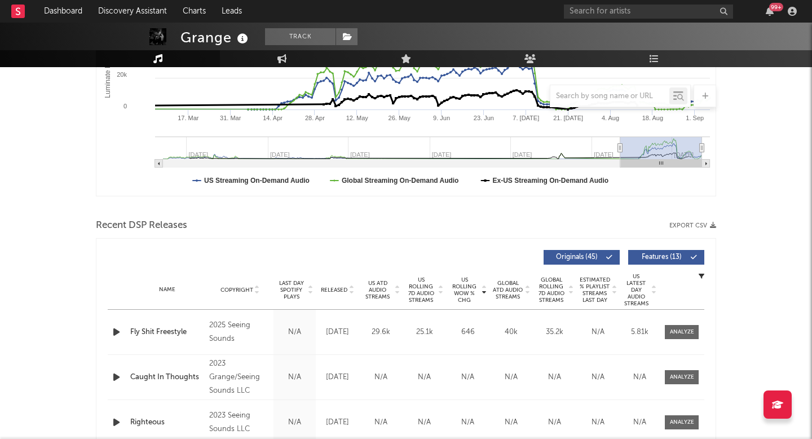
scroll to position [277, 0]
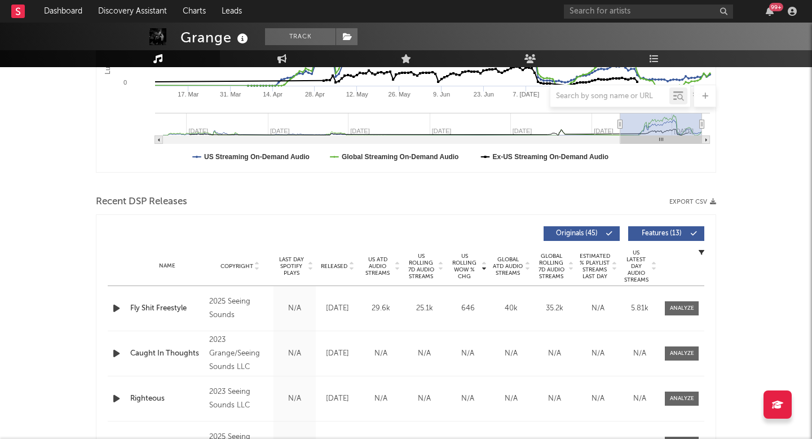
click at [474, 267] on span "US Rolling WoW % Chg" at bounding box center [464, 266] width 31 height 27
click at [678, 306] on div at bounding box center [682, 308] width 24 height 8
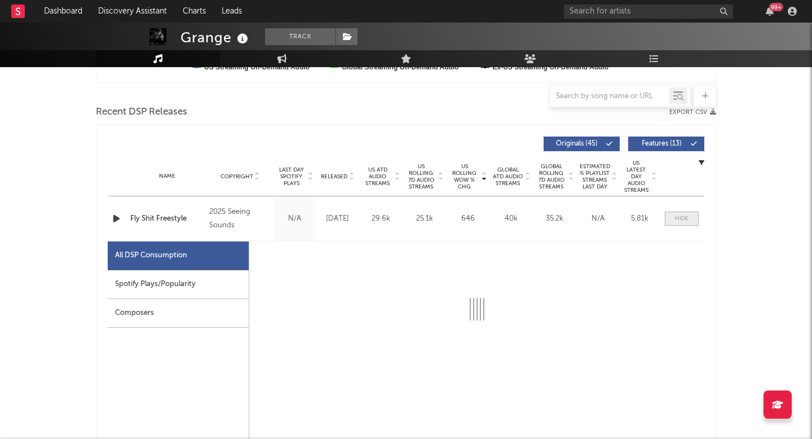
select select "1w"
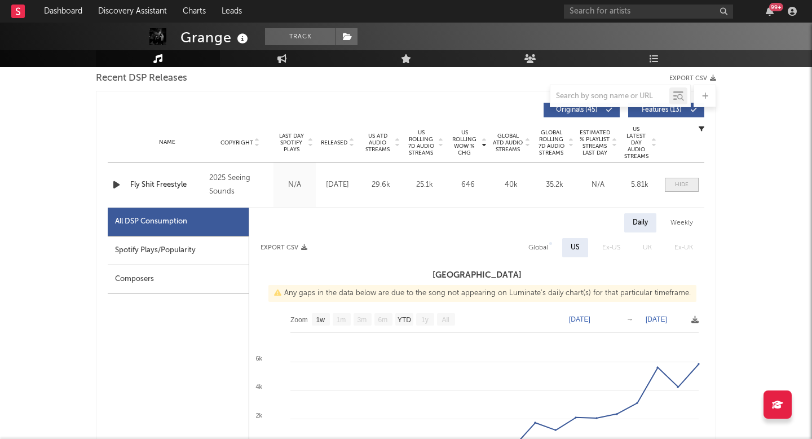
scroll to position [402, 0]
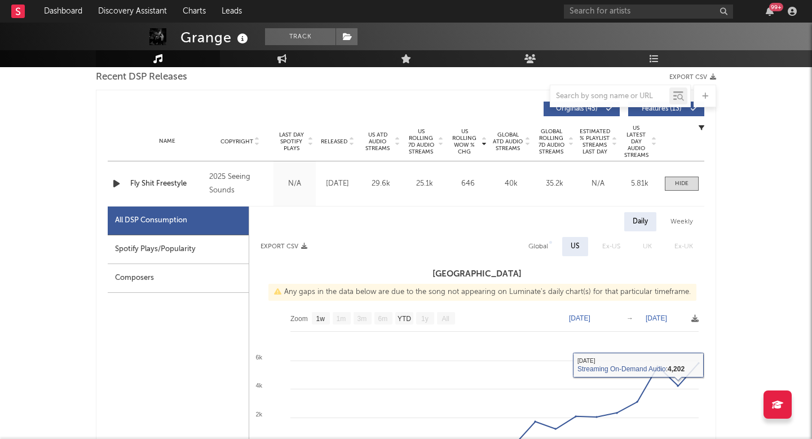
click at [544, 243] on div "Global" at bounding box center [538, 247] width 20 height 14
select select "1w"
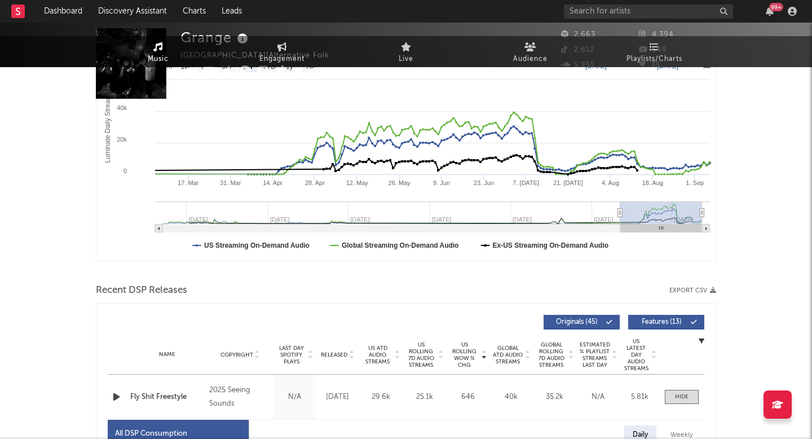
scroll to position [0, 0]
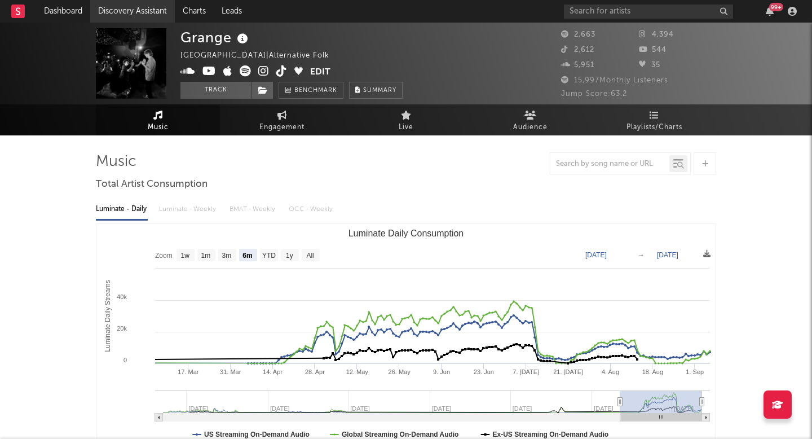
click at [143, 8] on link "Discovery Assistant" at bounding box center [132, 11] width 85 height 23
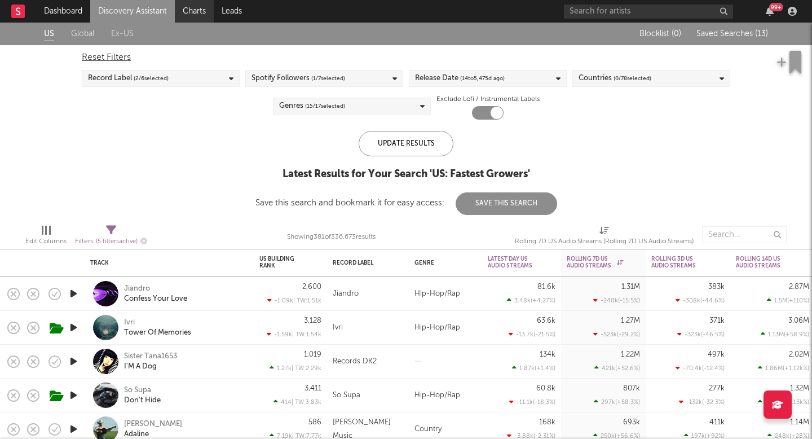
click at [195, 14] on link "Charts" at bounding box center [194, 11] width 39 height 23
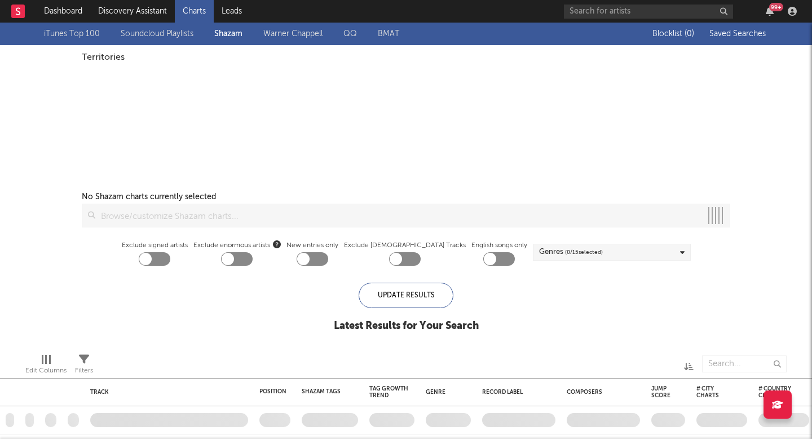
checkbox input "true"
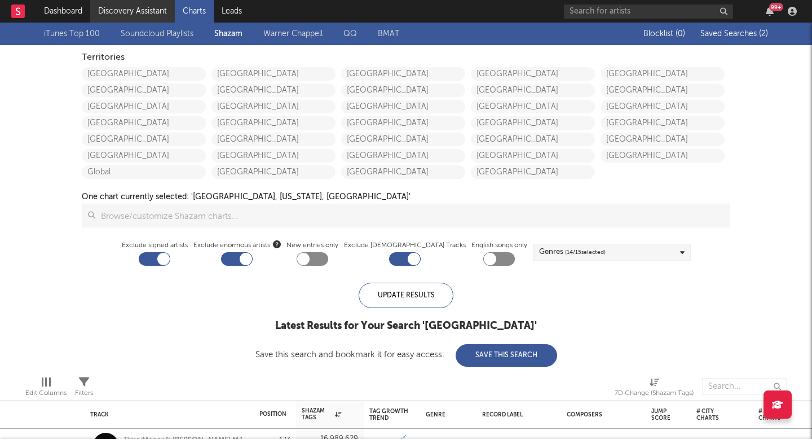
click at [164, 10] on link "Discovery Assistant" at bounding box center [132, 11] width 85 height 23
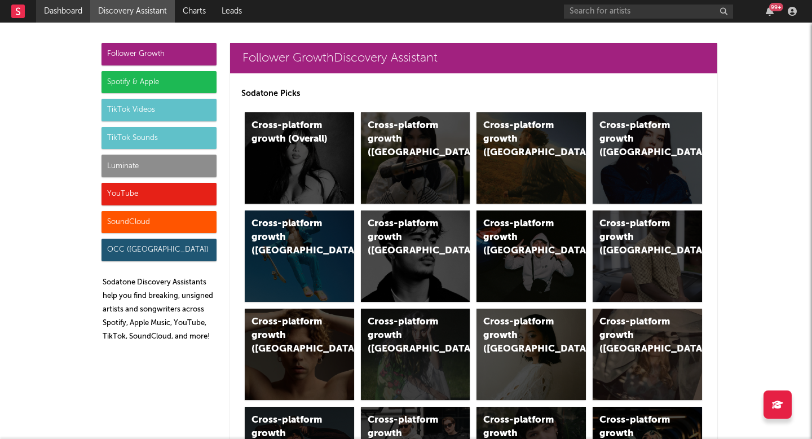
click at [78, 7] on link "Dashboard" at bounding box center [63, 11] width 54 height 23
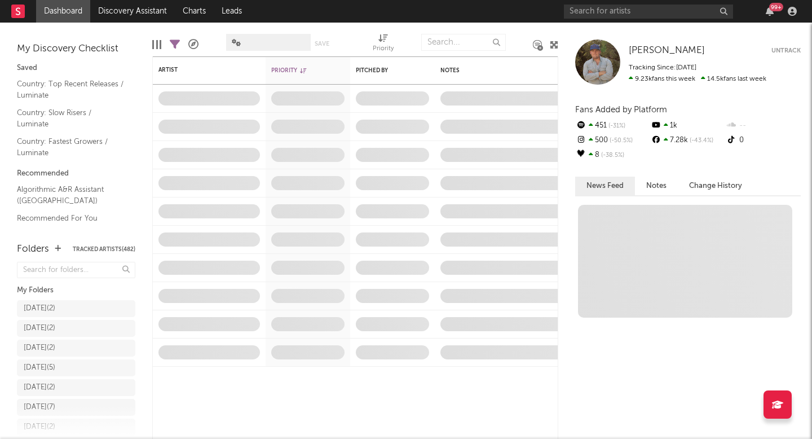
click at [146, 13] on link "Discovery Assistant" at bounding box center [132, 11] width 85 height 23
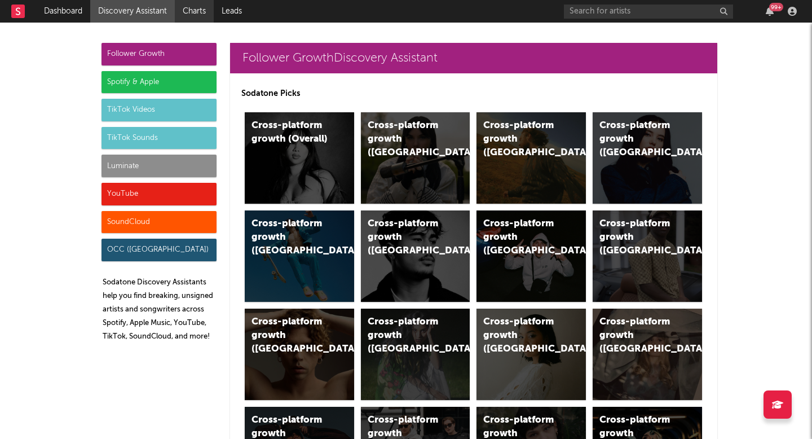
click at [207, 11] on link "Charts" at bounding box center [194, 11] width 39 height 23
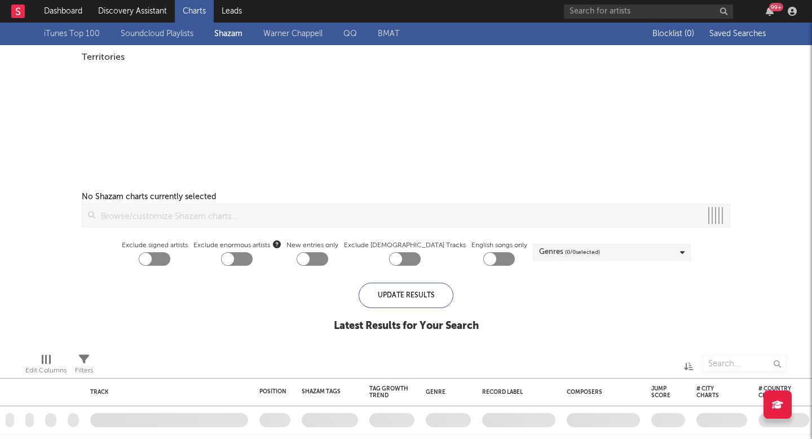
click at [207, 13] on link "Charts" at bounding box center [194, 11] width 39 height 23
click at [162, 13] on link "Discovery Assistant" at bounding box center [132, 11] width 85 height 23
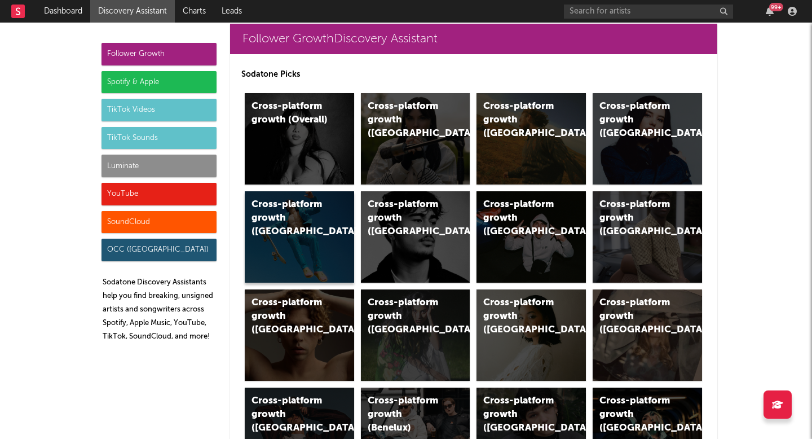
scroll to position [3, 0]
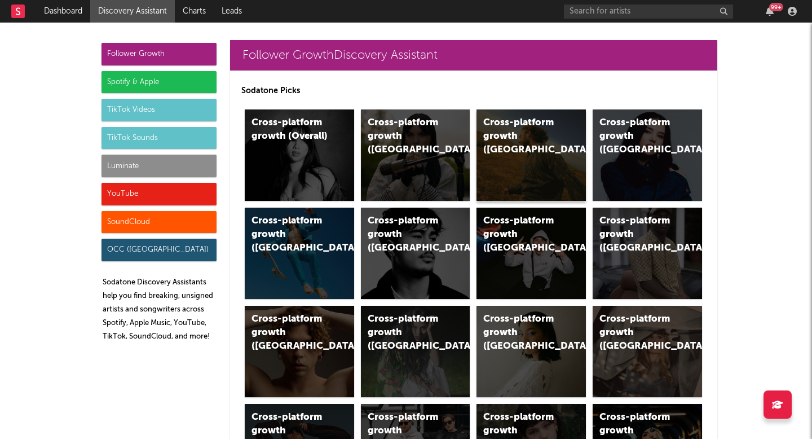
click at [540, 167] on div "Cross-platform growth ([GEOGRAPHIC_DATA])" at bounding box center [531, 154] width 109 height 91
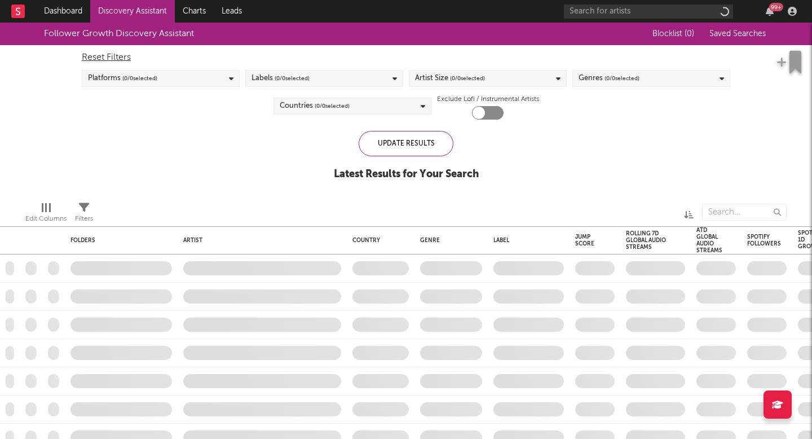
checkbox input "true"
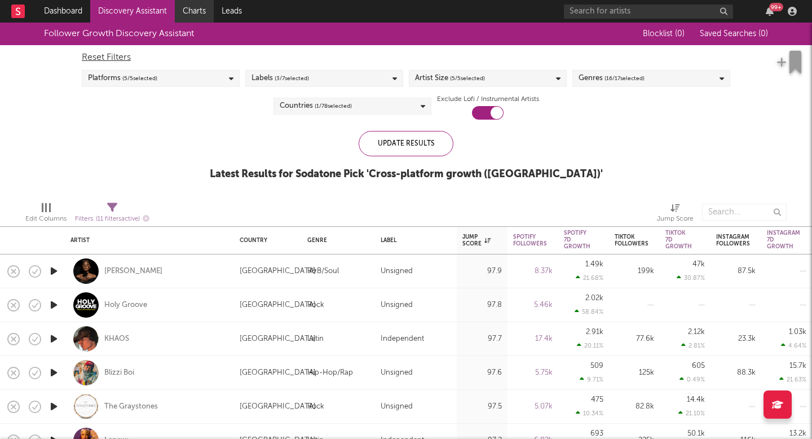
click at [189, 19] on link "Charts" at bounding box center [194, 11] width 39 height 23
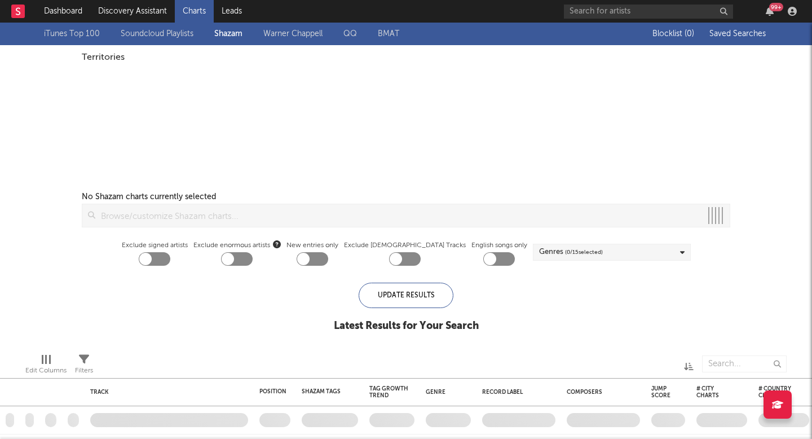
checkbox input "true"
